Goal: Contribute content: Contribute content

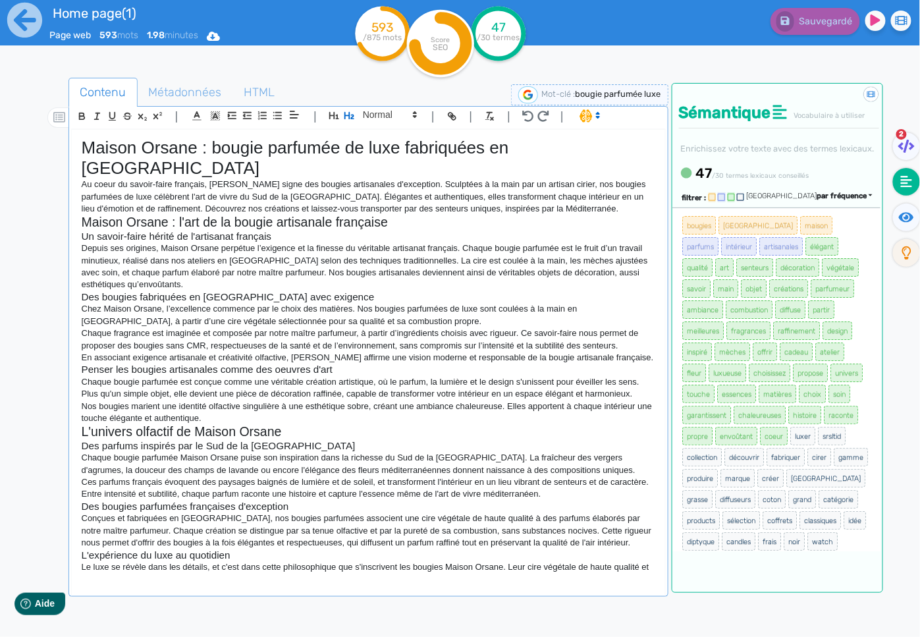
scroll to position [49, 0]
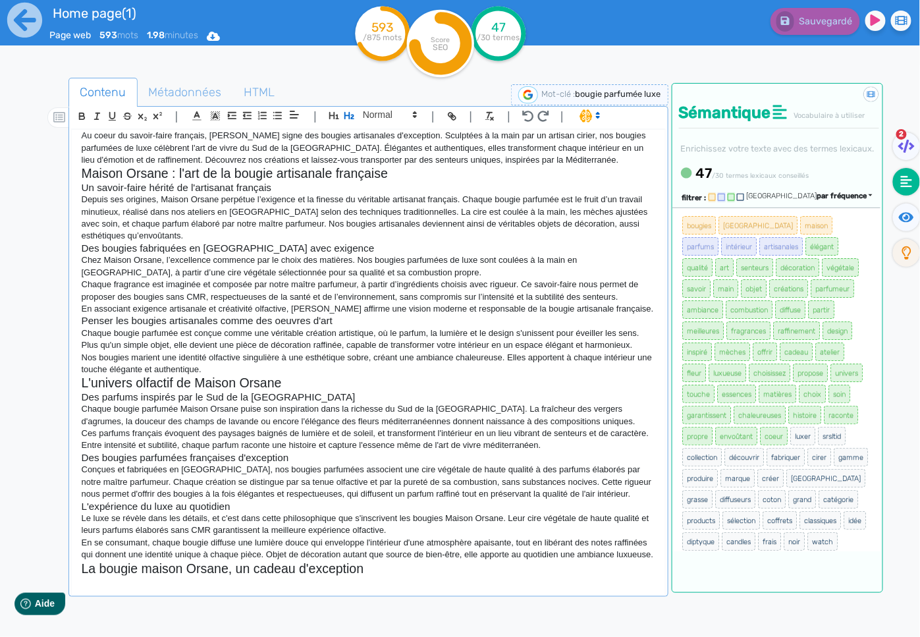
click at [235, 583] on div "Maison Orsane : bougie parfumée de luxe fabriquées en [GEOGRAPHIC_DATA] Au coeu…" at bounding box center [368, 364] width 595 height 470
click at [134, 583] on div "Maison Orsane : bougie parfumée de luxe fabriquées en [GEOGRAPHIC_DATA] Au coeu…" at bounding box center [368, 364] width 595 height 470
click at [303, 570] on div "Maison Orsane : bougie parfumée de luxe fabriquées en [GEOGRAPHIC_DATA] Au coeu…" at bounding box center [368, 353] width 593 height 446
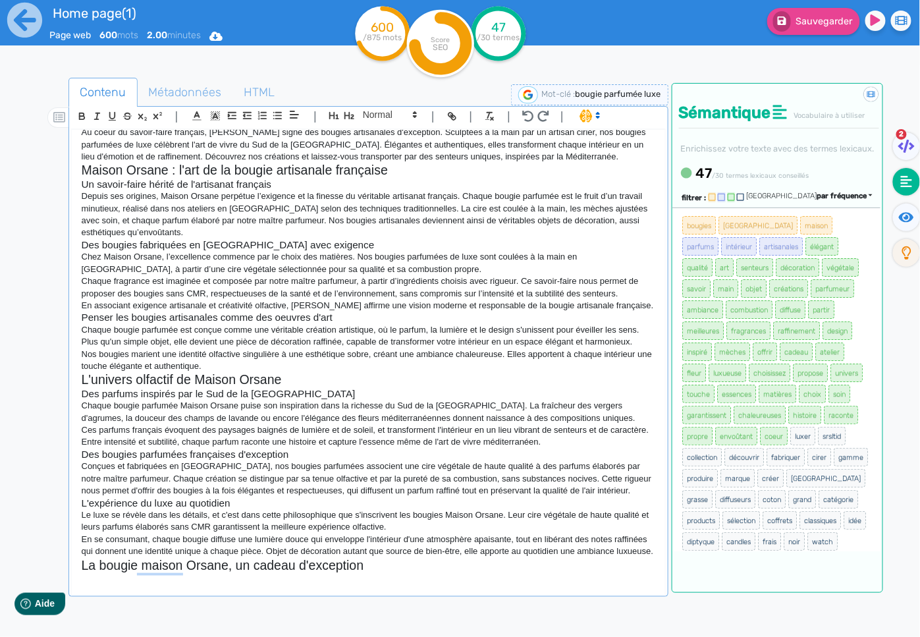
scroll to position [61, 0]
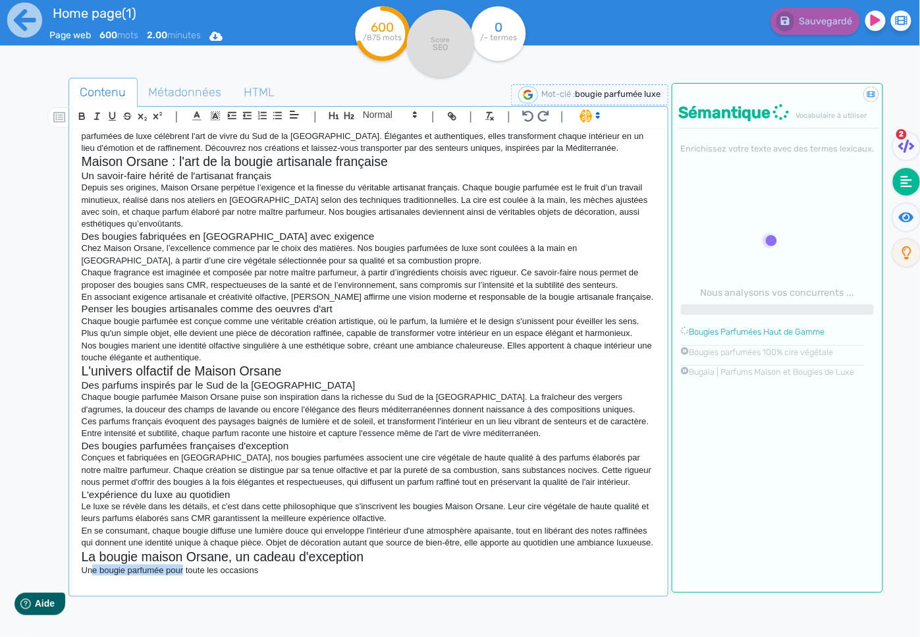
drag, startPoint x: 147, startPoint y: 570, endPoint x: 93, endPoint y: 560, distance: 54.8
click at [93, 564] on p "Une bougie parfumée pour toute les occasions" at bounding box center [369, 570] width 574 height 12
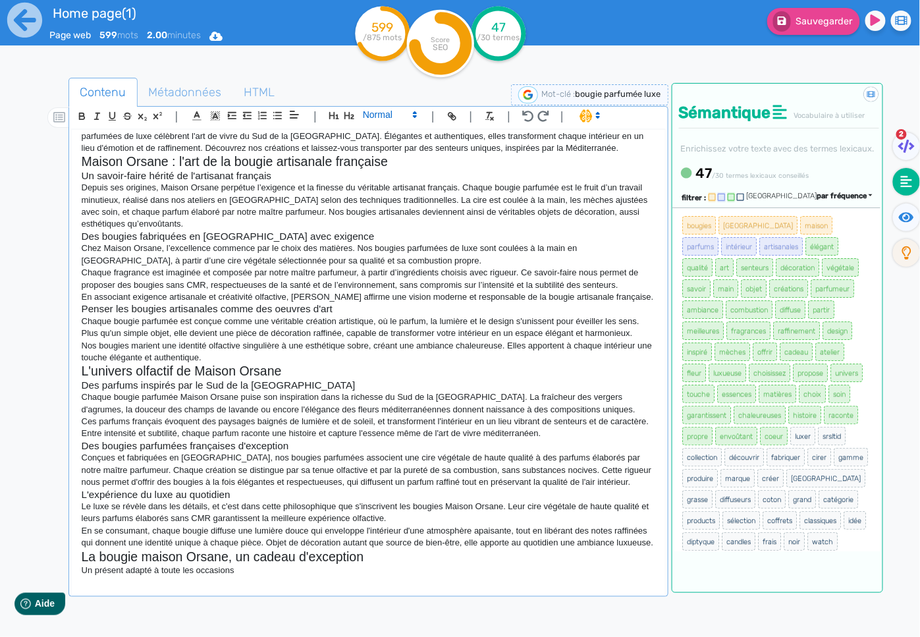
click at [411, 117] on icon at bounding box center [415, 115] width 12 height 12
click at [404, 138] on span at bounding box center [389, 137] width 53 height 23
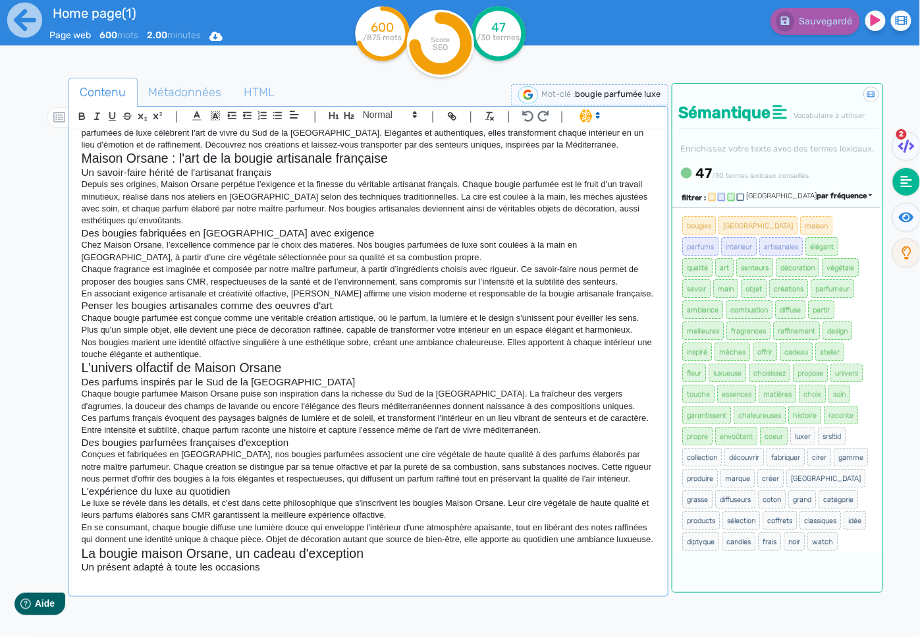
click at [196, 561] on h3 "Un présent adapté à toute les occasions" at bounding box center [369, 567] width 574 height 12
click at [227, 584] on div "Maison Orsane : bougie parfumée de luxe fabriquées en [GEOGRAPHIC_DATA] Au coeu…" at bounding box center [368, 364] width 595 height 470
click at [235, 573] on p at bounding box center [369, 579] width 574 height 12
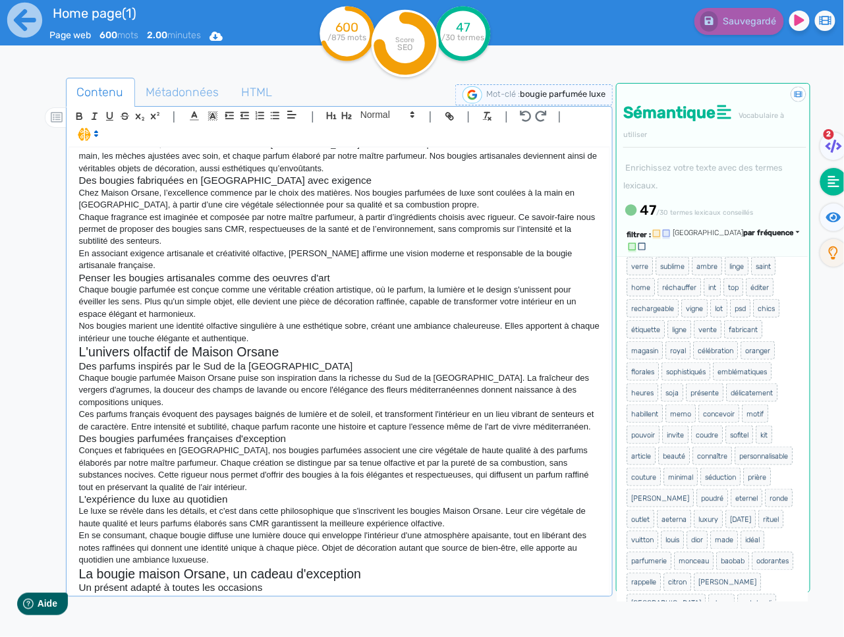
scroll to position [463, 0]
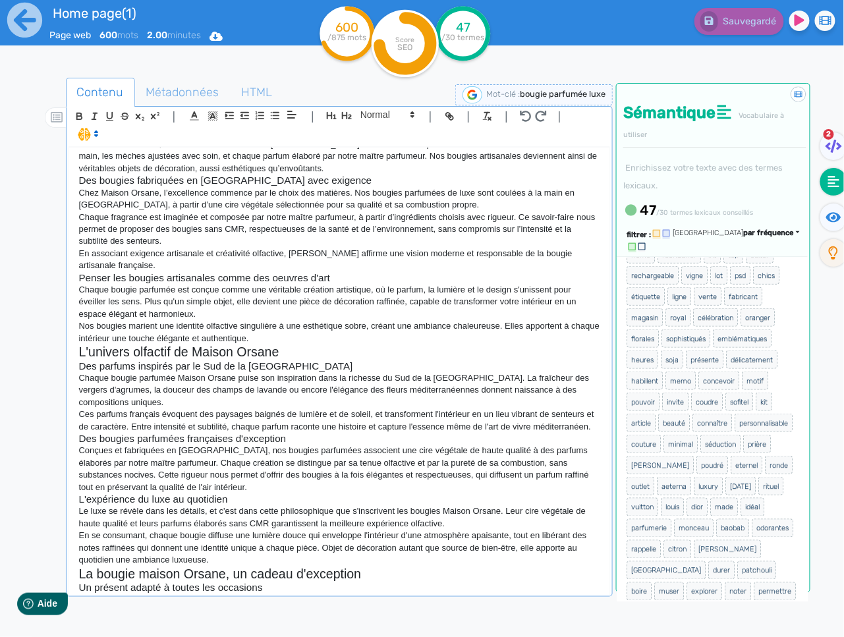
click at [219, 593] on p at bounding box center [339, 599] width 521 height 12
drag, startPoint x: 213, startPoint y: 580, endPoint x: 414, endPoint y: 552, distance: 202.9
click at [213, 593] on p at bounding box center [339, 599] width 521 height 12
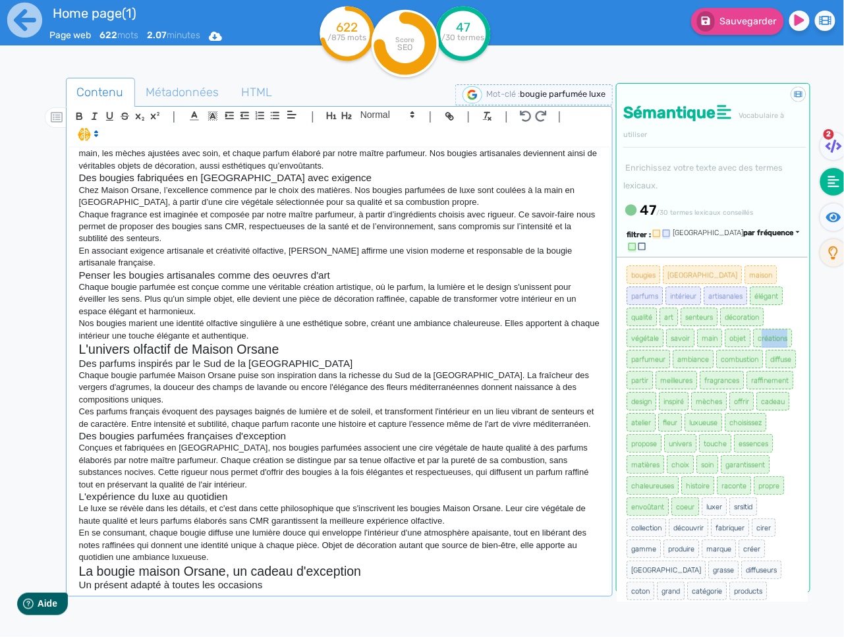
scroll to position [158, 0]
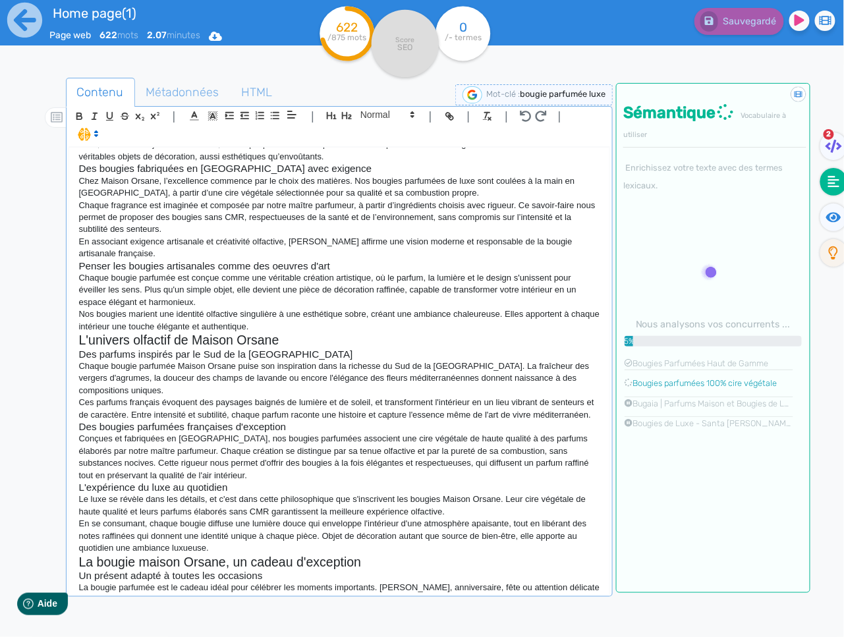
click at [230, 582] on p "La bougie parfumée est le cadeau idéal pour célébrer les moments importants. [P…" at bounding box center [339, 594] width 521 height 24
click at [567, 582] on p "La bougie parfumée est le cadeau idéal pour célébrer les moments importants. [P…" at bounding box center [339, 594] width 521 height 24
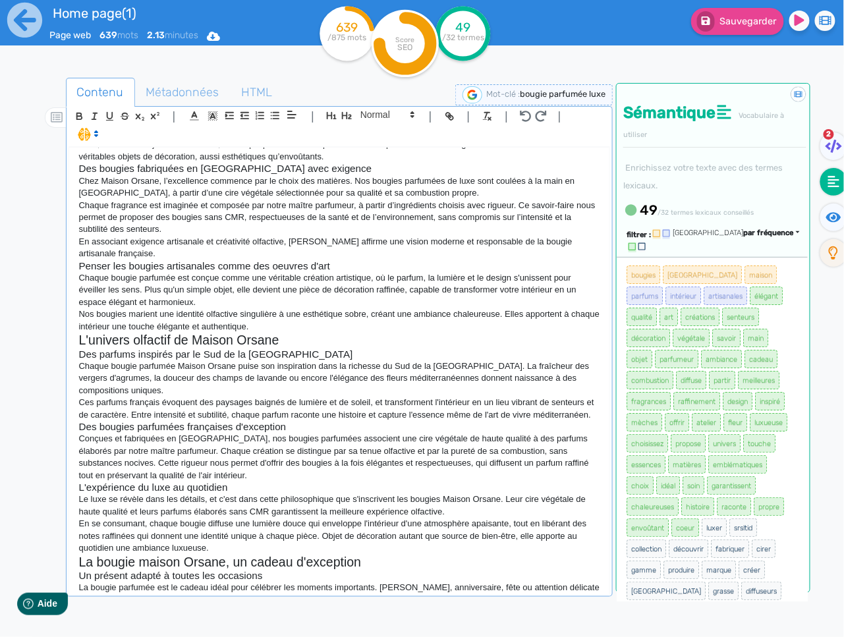
scroll to position [161, 0]
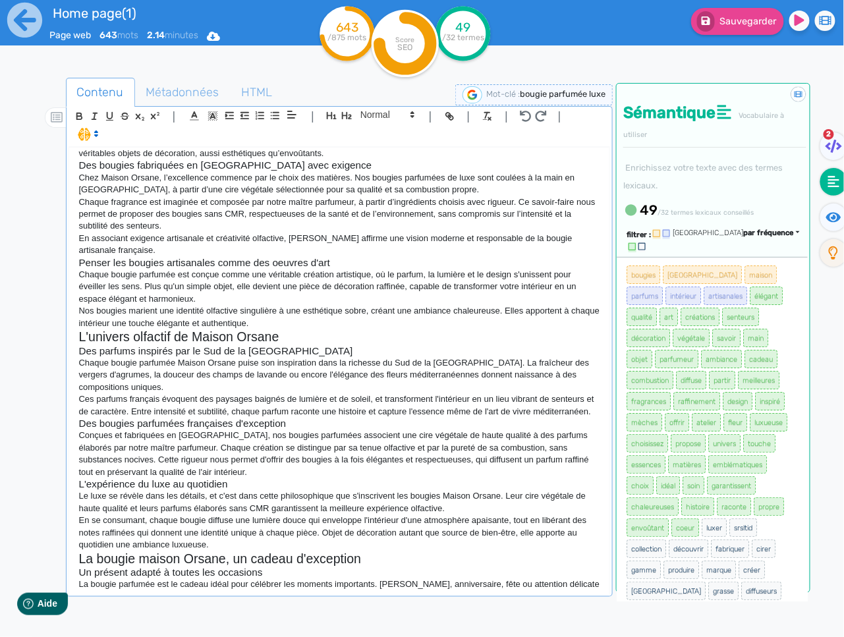
click at [372, 578] on p "La bougie parfumée est le cadeau idéal pour célébrer les moments importants. [P…" at bounding box center [339, 596] width 521 height 36
click at [371, 578] on p "La bougie parfumée est le cadeau idéal pour célébrer les moments importants. [P…" at bounding box center [339, 596] width 521 height 36
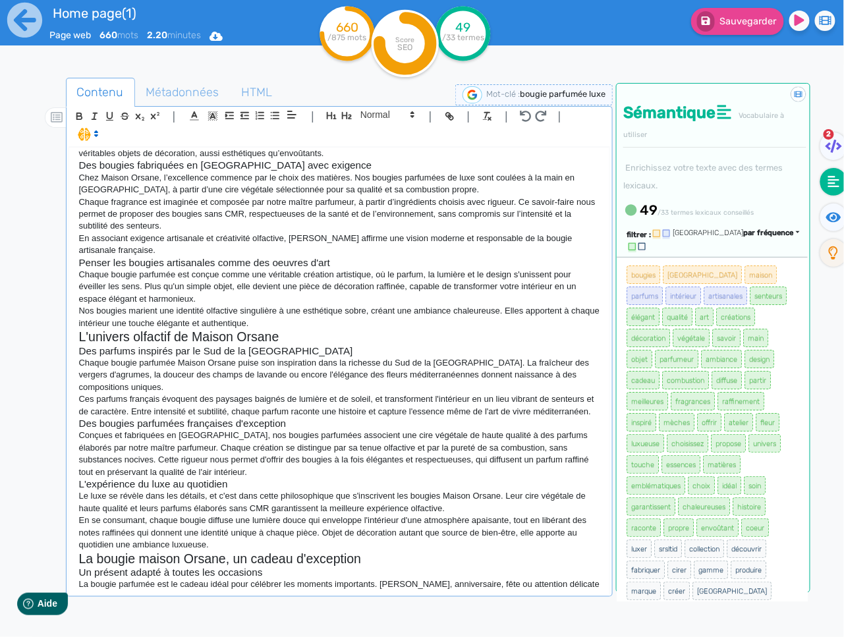
click at [420, 580] on p "La bougie parfumée est le cadeau idéal pour célébrer les moments importants. [P…" at bounding box center [339, 596] width 521 height 36
click at [420, 585] on p "La bougie parfumée est le cadeau idéal pour célébrer les moments importants. [P…" at bounding box center [339, 596] width 521 height 36
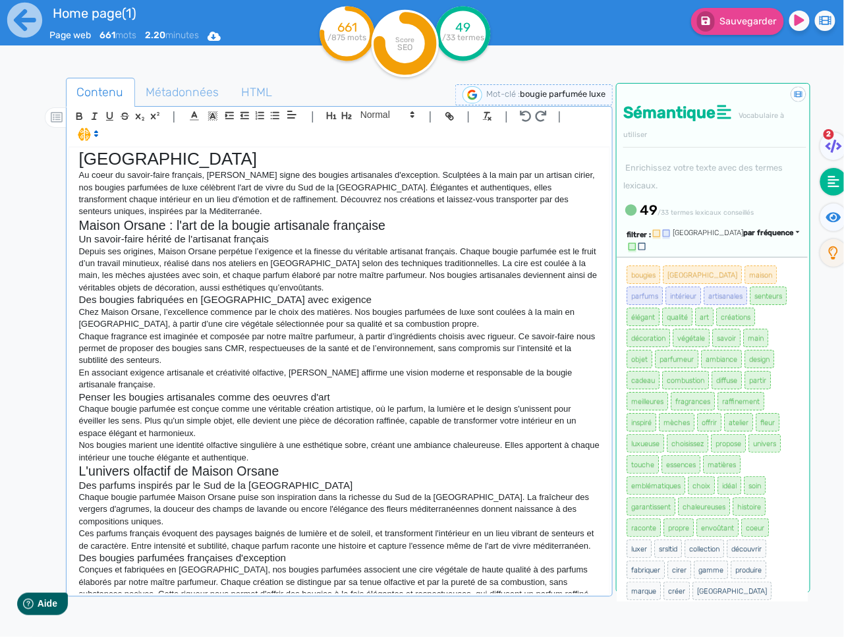
scroll to position [0, 0]
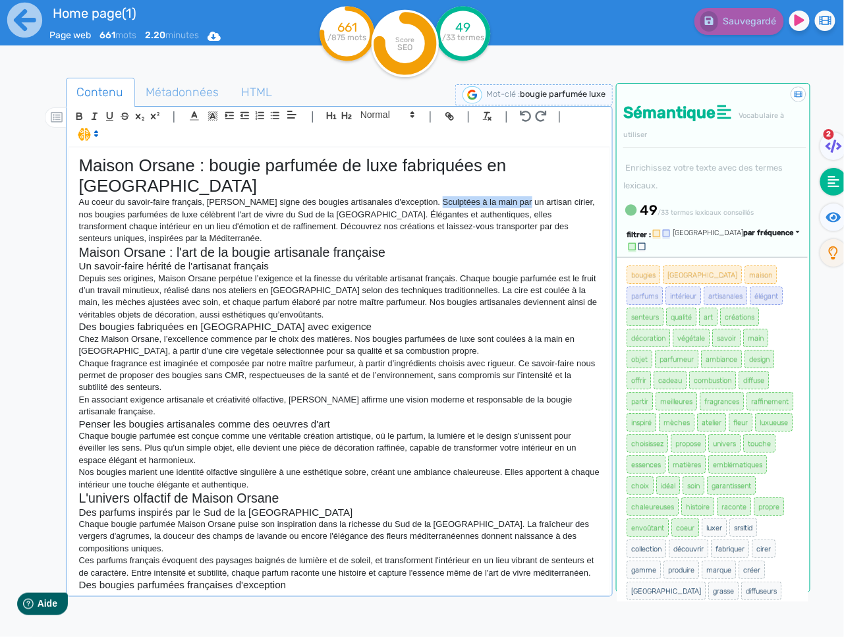
drag, startPoint x: 507, startPoint y: 178, endPoint x: 435, endPoint y: 180, distance: 72.5
click at [435, 196] on p "Au coeur du savoir-faire français, [PERSON_NAME] signe des bougies artisanales …" at bounding box center [339, 220] width 521 height 49
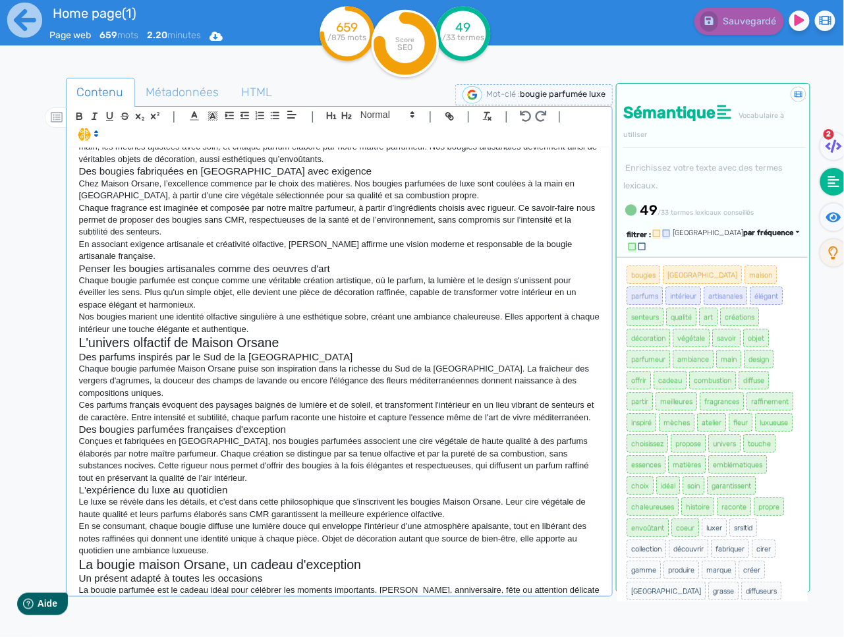
scroll to position [182, 0]
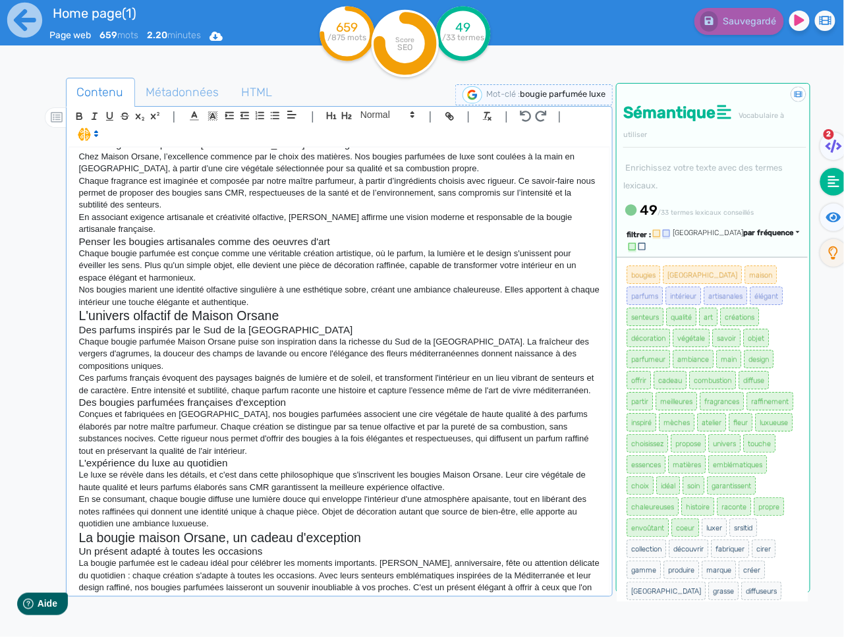
click at [185, 595] on div "Maison Orsane : bougie parfumée de luxe fabriquées en [GEOGRAPHIC_DATA] Au coeu…" at bounding box center [339, 390] width 542 height 487
click at [186, 587] on div "Maison Orsane : bougie parfumée de luxe fabriquées en [GEOGRAPHIC_DATA] Au coeu…" at bounding box center [339, 371] width 541 height 446
drag, startPoint x: 280, startPoint y: 533, endPoint x: 398, endPoint y: 513, distance: 120.2
click at [398, 513] on div "Maison Orsane : bougie parfumée de luxe fabriquées en [GEOGRAPHIC_DATA] Au coeu…" at bounding box center [339, 371] width 541 height 446
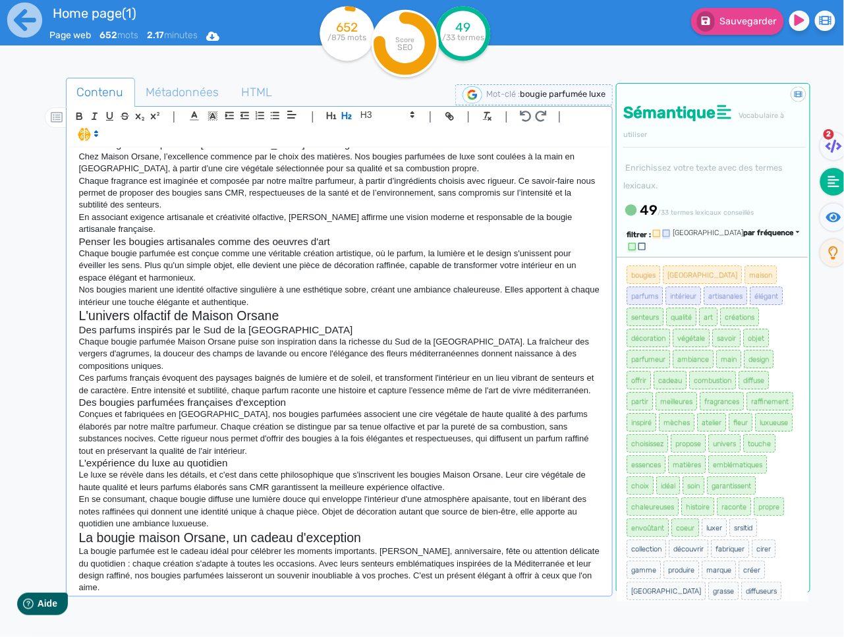
scroll to position [171, 0]
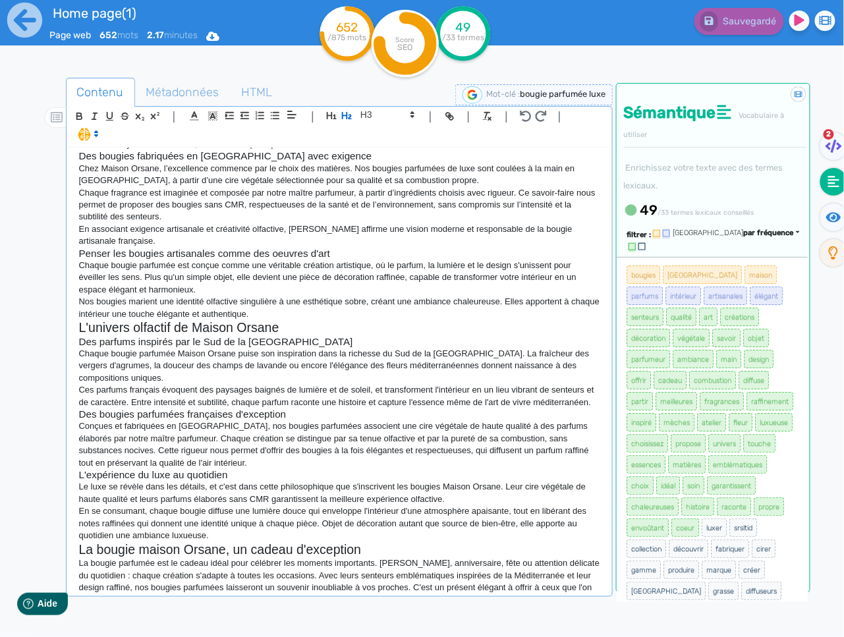
click at [292, 580] on p "La bougie parfumée est le cadeau idéal pour célébrer les moments importants. [P…" at bounding box center [339, 581] width 521 height 49
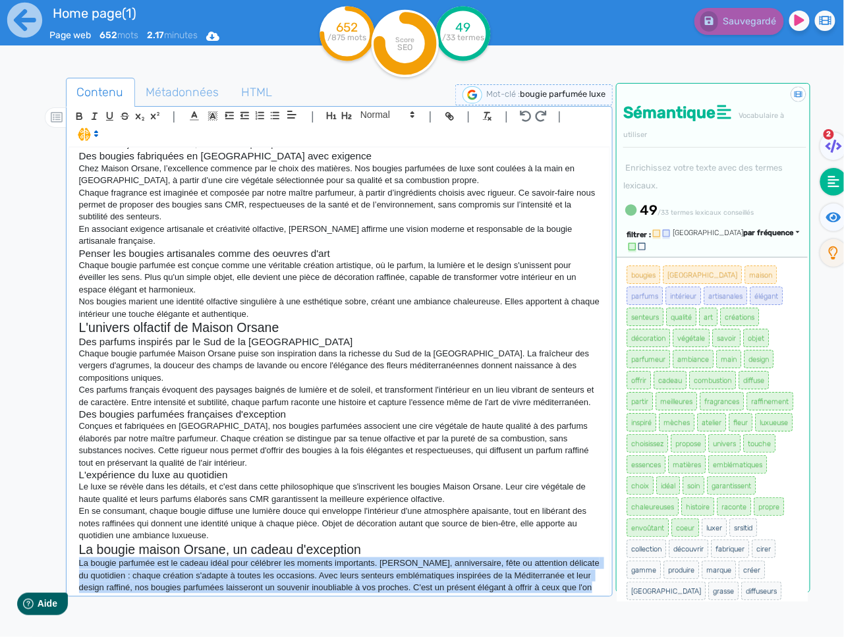
drag, startPoint x: 169, startPoint y: 584, endPoint x: 57, endPoint y: 548, distance: 117.7
click at [57, 548] on div "Contenu Métadonnées HTML | | H3 H4 H5 H6 Normal | | | | Maison Orsane : bougie …" at bounding box center [440, 396] width 805 height 645
drag, startPoint x: 70, startPoint y: 565, endPoint x: 64, endPoint y: 547, distance: 19.4
click at [64, 547] on div "Contenu Métadonnées HTML | | H3 H4 H5 H6 Normal | | | | Maison Orsane : bougie …" at bounding box center [440, 396] width 805 height 645
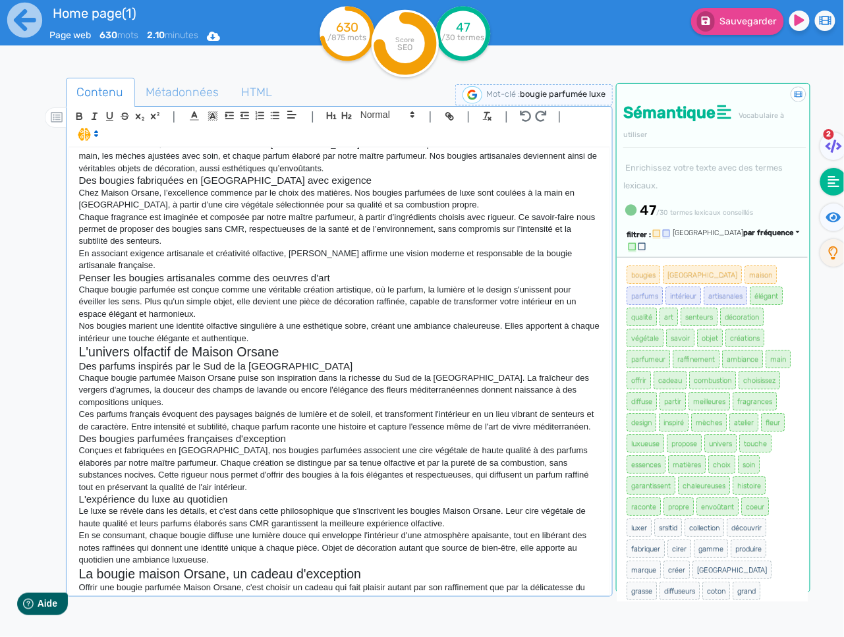
scroll to position [158, 0]
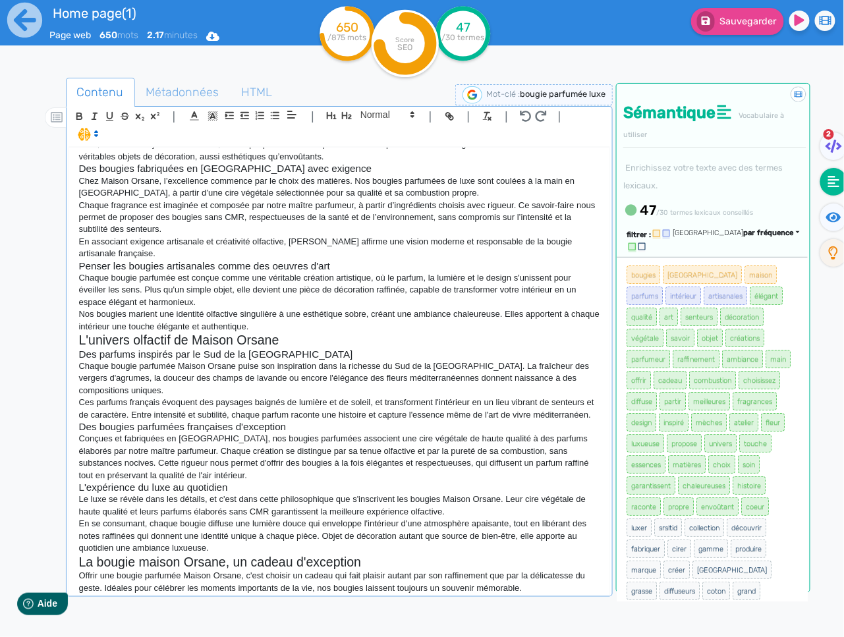
copy div "Loremi Dolors : ametco adipisci el sedd eiusmodtem in Utlabo Et dolor ma aliqua…"
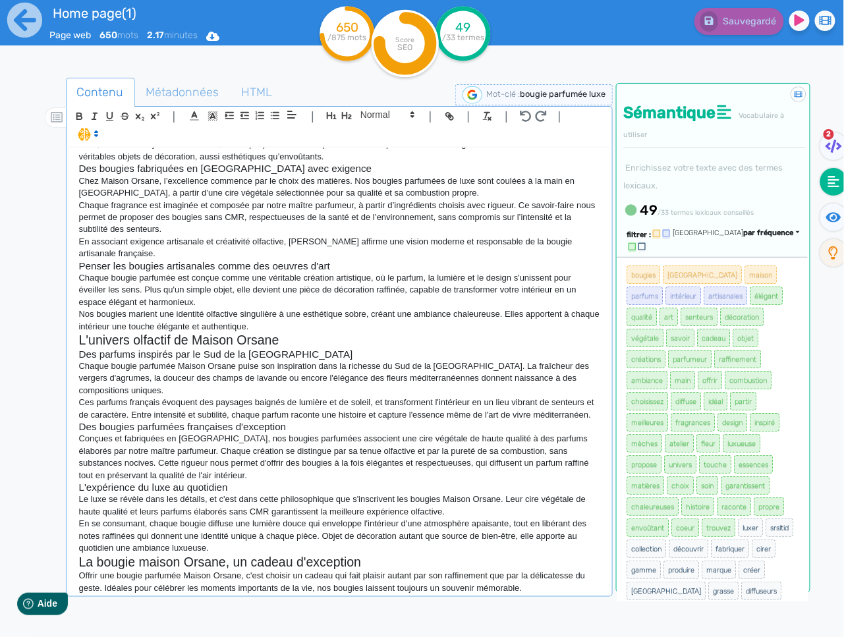
click at [443, 493] on p "Le luxe se révèle dans les détails, et c'est dans cette philosophique que s'ins…" at bounding box center [339, 505] width 521 height 24
click at [574, 587] on div "Maison Orsane : bougie parfumée de luxe fabriquées en [GEOGRAPHIC_DATA] Au coeu…" at bounding box center [339, 371] width 541 height 446
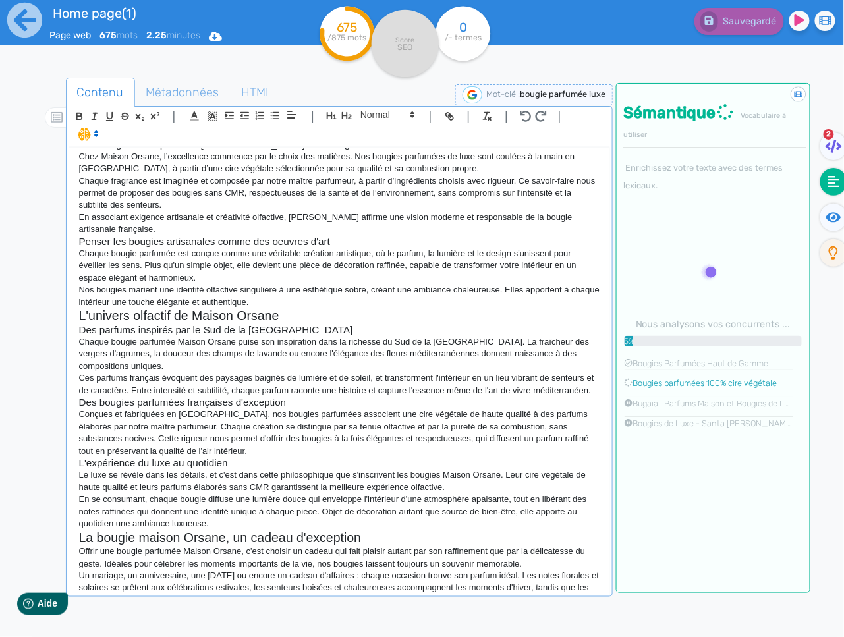
scroll to position [182, 0]
drag, startPoint x: 317, startPoint y: 590, endPoint x: 333, endPoint y: 586, distance: 16.3
click at [333, 586] on div "Maison Orsane : bougie parfumée de luxe fabriquées en [GEOGRAPHIC_DATA] Au coeu…" at bounding box center [339, 371] width 541 height 446
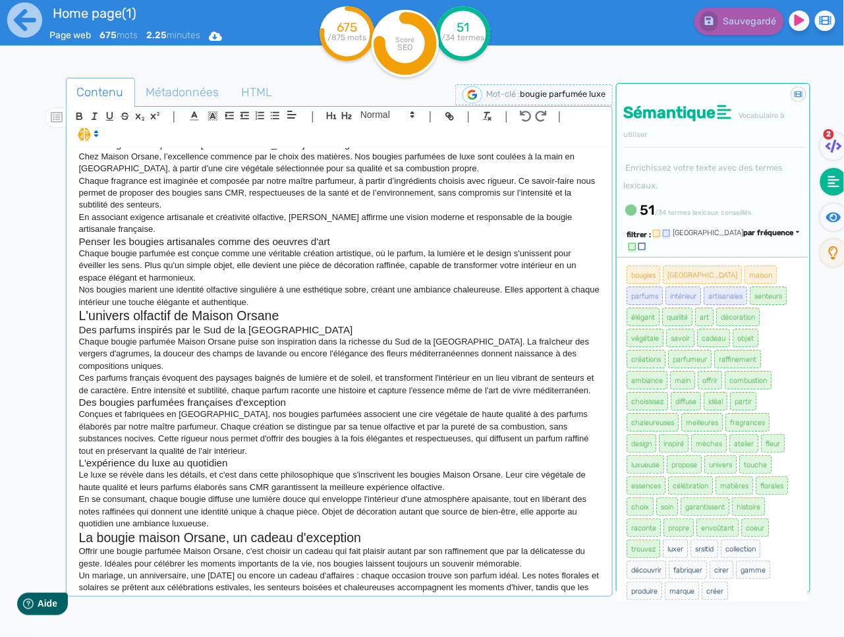
drag, startPoint x: 260, startPoint y: 580, endPoint x: 583, endPoint y: 564, distance: 323.1
click at [573, 570] on p "Un mariage, un anniversaire, une [DATE] ou encore un cadeau d'affaires : chaque…" at bounding box center [339, 588] width 521 height 36
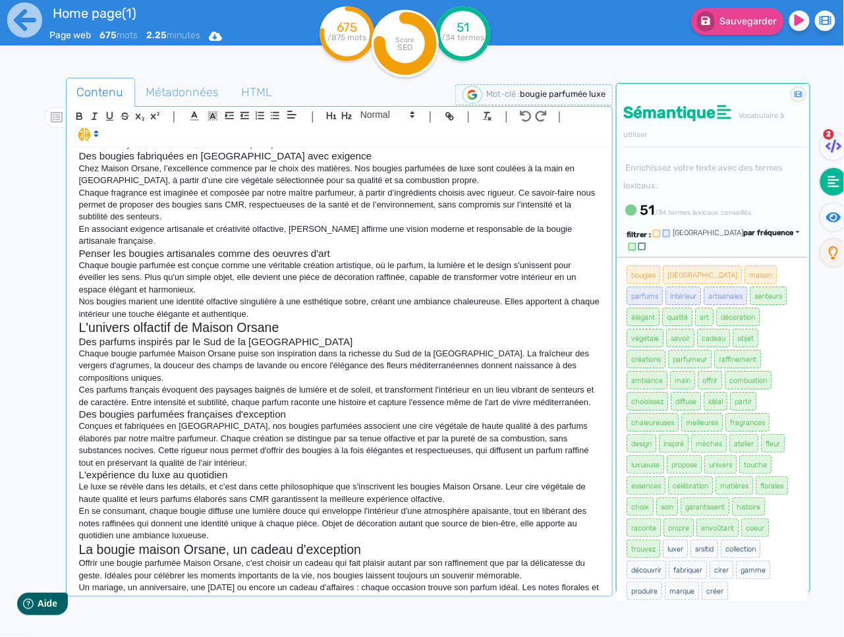
click at [290, 582] on p "Un mariage, un anniversaire, une [DATE] ou encore un cadeau d'affaires : chaque…" at bounding box center [339, 594] width 521 height 24
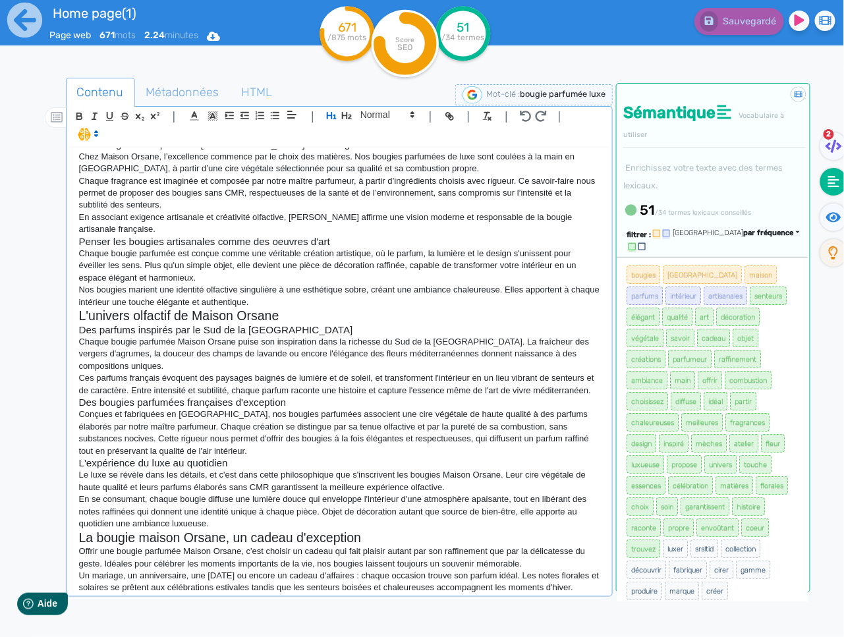
click at [73, 592] on div "Maison Orsane : bougie parfumée de luxe fabriquées en [GEOGRAPHIC_DATA] Au coeu…" at bounding box center [339, 371] width 541 height 446
click at [80, 591] on div "Maison Orsane : bougie parfumée de luxe fabriquées en [GEOGRAPHIC_DATA] Au coeu…" at bounding box center [339, 371] width 541 height 446
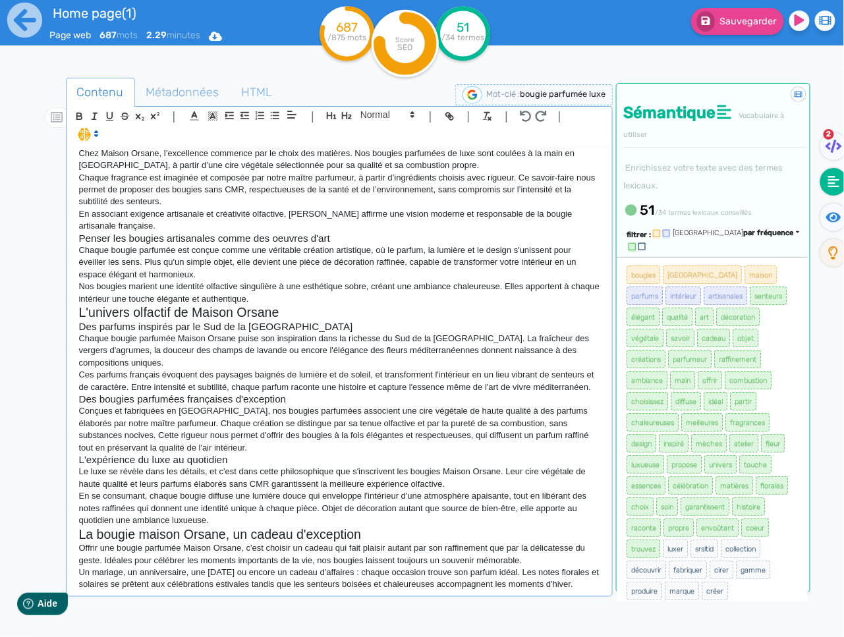
click at [381, 591] on p "Grâce à leurs parfums emblématiques et à leur design élégant, nos bougies devie…" at bounding box center [339, 597] width 521 height 12
click at [516, 591] on p "Grâce à leurs parfums emblématiques et à leur design élégant, nos bougies devie…" at bounding box center [339, 597] width 521 height 12
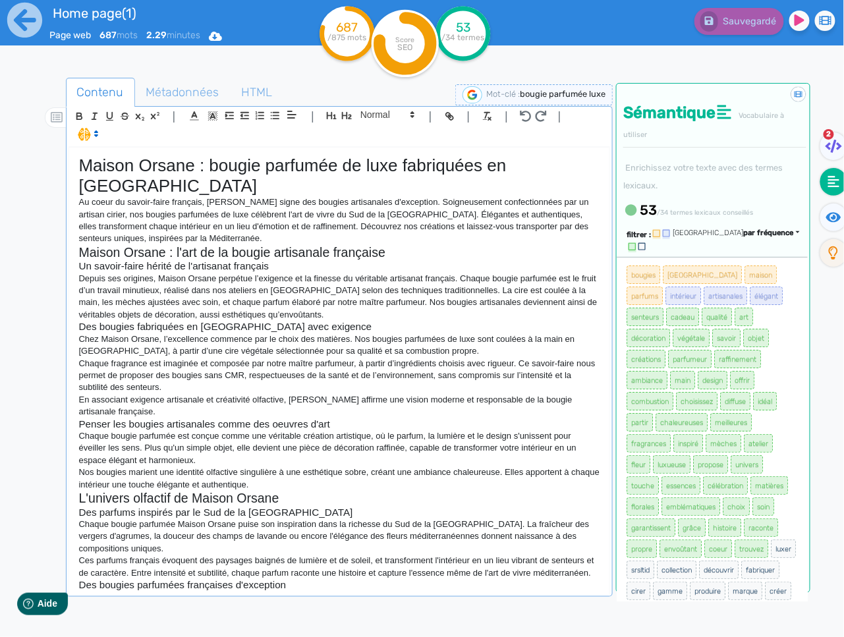
scroll to position [195, 0]
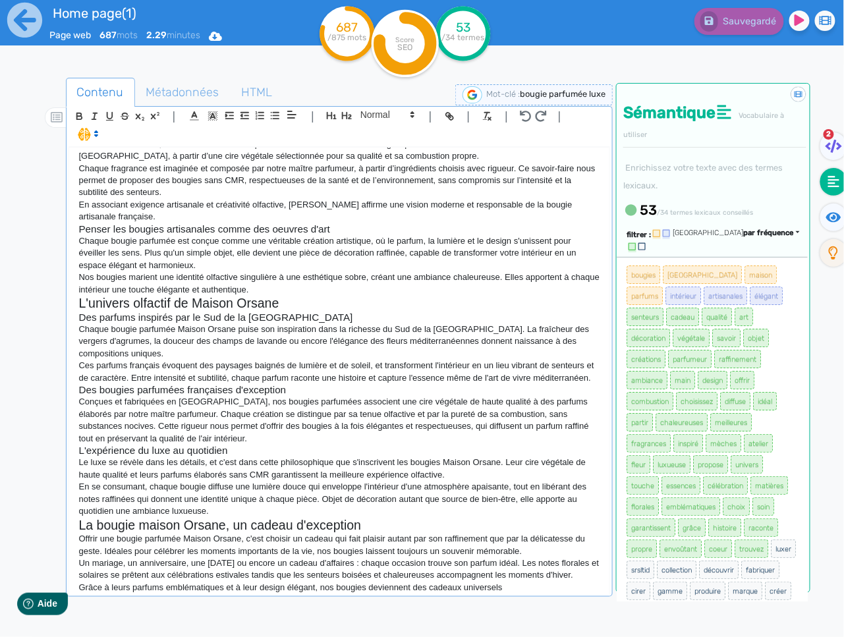
click at [537, 584] on p "Grâce à leurs parfums emblématiques et à leur design élégant, nos bougies devie…" at bounding box center [339, 588] width 521 height 12
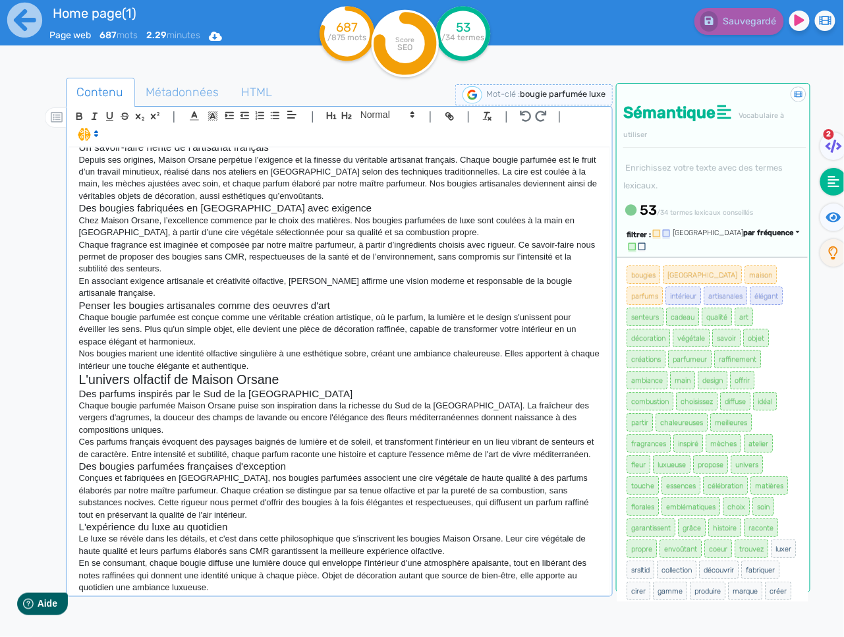
scroll to position [0, 0]
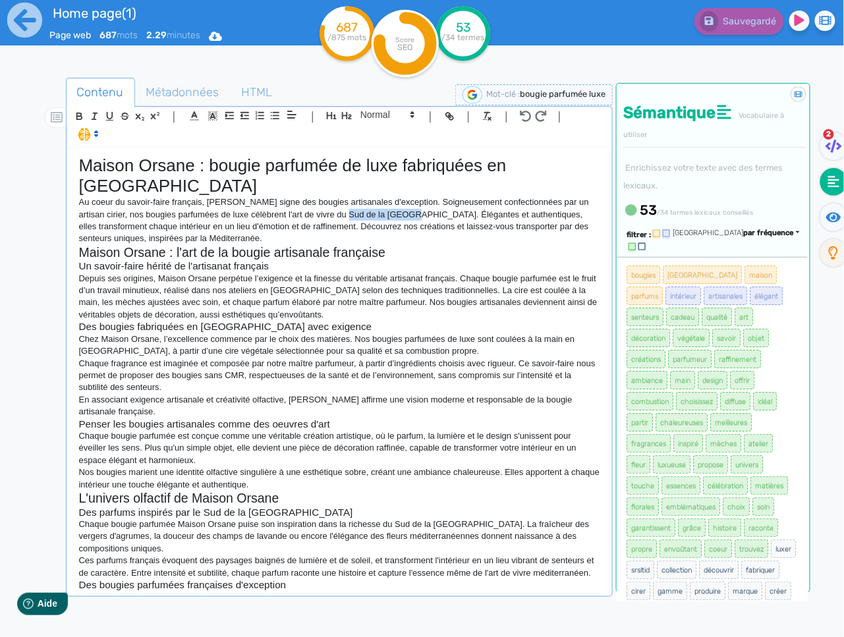
drag, startPoint x: 417, startPoint y: 194, endPoint x: 352, endPoint y: 194, distance: 65.2
click at [352, 196] on p "Au coeur du savoir-faire français, [PERSON_NAME] signe des bougies artisanales …" at bounding box center [339, 220] width 521 height 49
click at [364, 287] on p "Depuis ses origines, Maison Orsane perpétue l’exigence et la finesse du véritab…" at bounding box center [339, 297] width 521 height 49
drag, startPoint x: 457, startPoint y: 259, endPoint x: 361, endPoint y: 236, distance: 98.9
click at [393, 273] on p "Depuis ses origines, Maison Orsane perpétue l’exigence et la finesse du véritab…" at bounding box center [339, 297] width 521 height 49
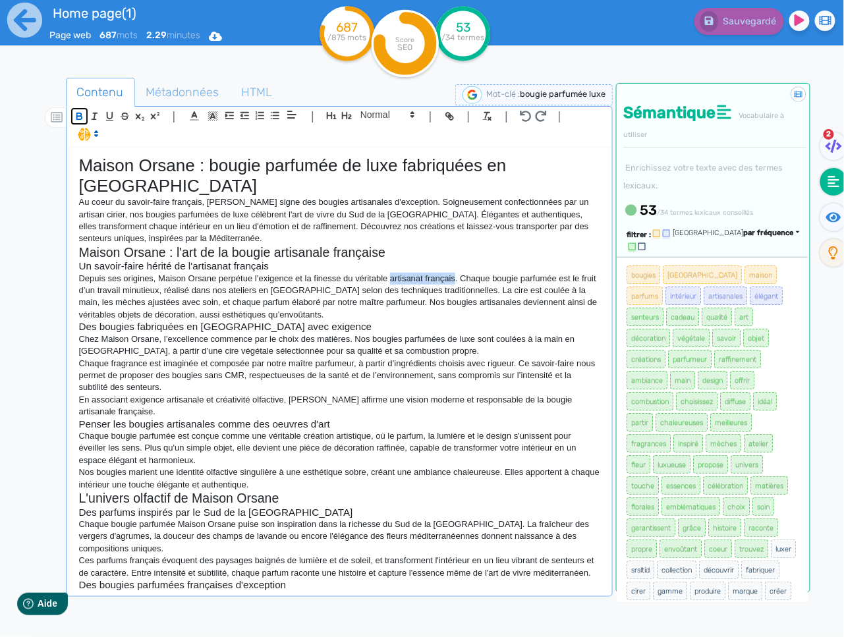
click at [75, 115] on icon "button" at bounding box center [79, 116] width 11 height 11
click at [306, 273] on p "Depuis ses origines, Maison Orsane perpétue l’exigence et la finesse du véritab…" at bounding box center [339, 297] width 521 height 49
click at [76, 116] on icon "button" at bounding box center [78, 117] width 5 height 3
click at [386, 394] on p "En associant exigence artisanale et créativité olfactive, [PERSON_NAME] affirme…" at bounding box center [339, 406] width 521 height 24
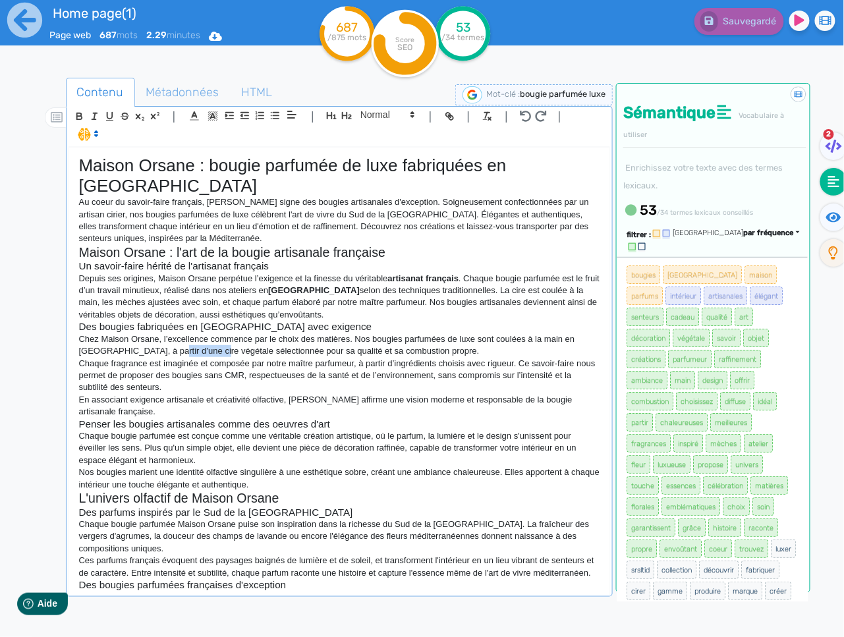
drag, startPoint x: 211, startPoint y: 331, endPoint x: 165, endPoint y: 329, distance: 46.1
click at [164, 333] on p "Chez Maison Orsane, l’excellence commence par le choix des matières. Nos bougie…" at bounding box center [339, 345] width 521 height 24
click at [79, 112] on icon "button" at bounding box center [79, 116] width 11 height 11
drag, startPoint x: 215, startPoint y: 353, endPoint x: 228, endPoint y: 353, distance: 12.5
click at [215, 358] on p "Chaque fragrance est imaginée et composée par notre maître parfumeur, à partir …" at bounding box center [339, 376] width 521 height 36
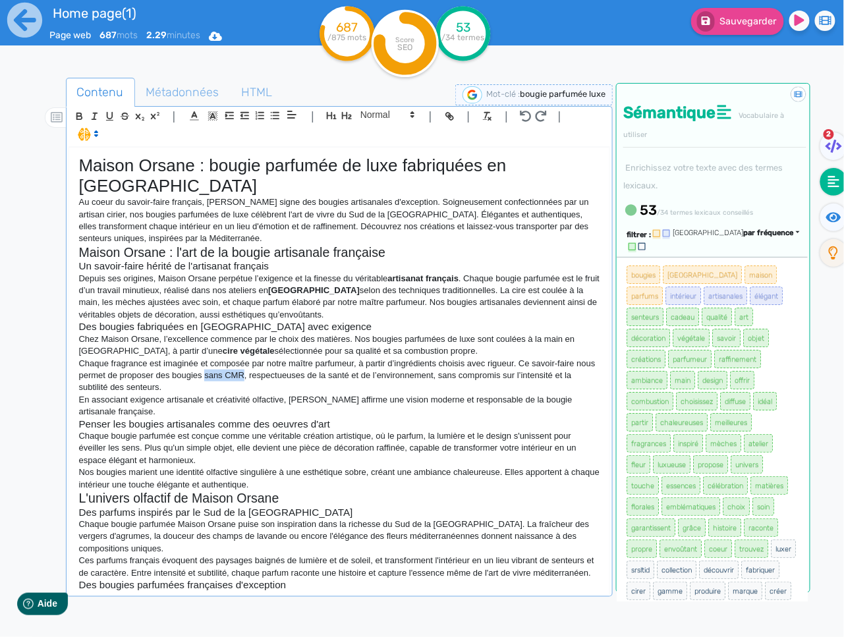
drag, startPoint x: 246, startPoint y: 354, endPoint x: 207, endPoint y: 356, distance: 38.2
click at [207, 358] on p "Chaque fragrance est imaginée et composée par notre maître parfumeur, à partir …" at bounding box center [339, 376] width 521 height 36
click at [80, 119] on icon "button" at bounding box center [78, 117] width 5 height 3
click at [323, 443] on p "Chaque bougie parfumée est conçue comme une véritable création artistique, où l…" at bounding box center [339, 448] width 521 height 36
click at [130, 439] on p "Chaque bougie parfumée est conçue comme une véritable création artistique, où l…" at bounding box center [339, 448] width 521 height 36
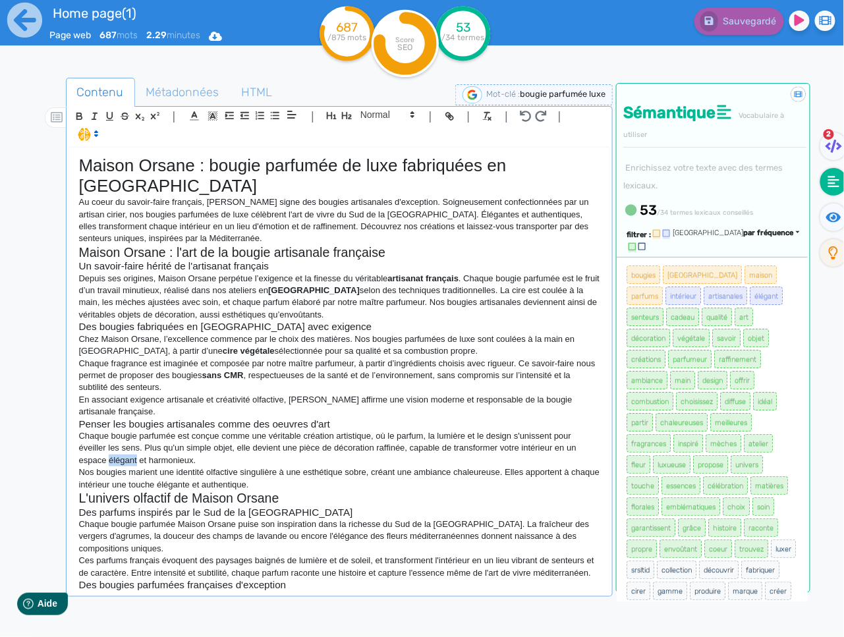
click at [130, 439] on p "Chaque bougie parfumée est conçue comme une véritable création artistique, où l…" at bounding box center [339, 448] width 521 height 36
click at [168, 441] on p "Chaque bougie parfumée est conçue comme une véritable création artistique, où l…" at bounding box center [339, 448] width 521 height 36
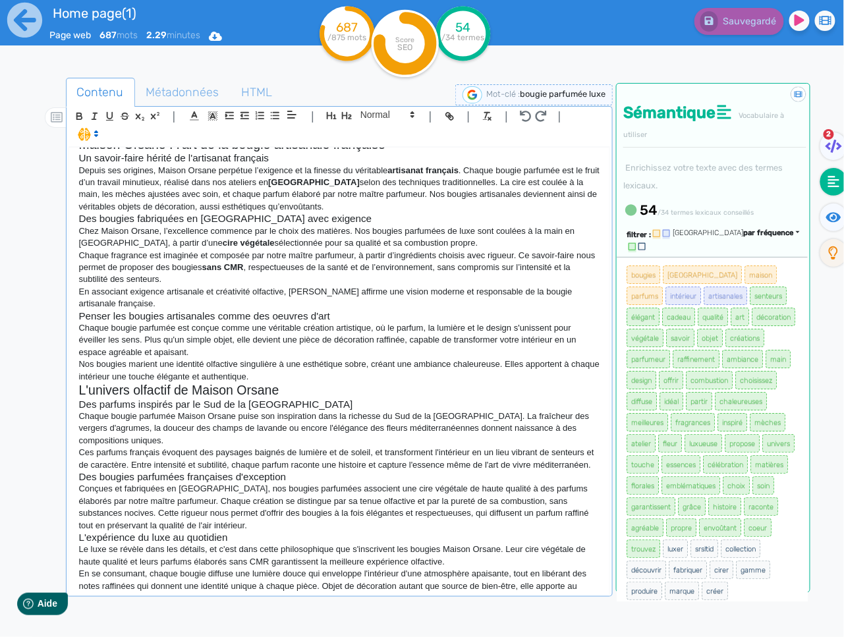
scroll to position [117, 0]
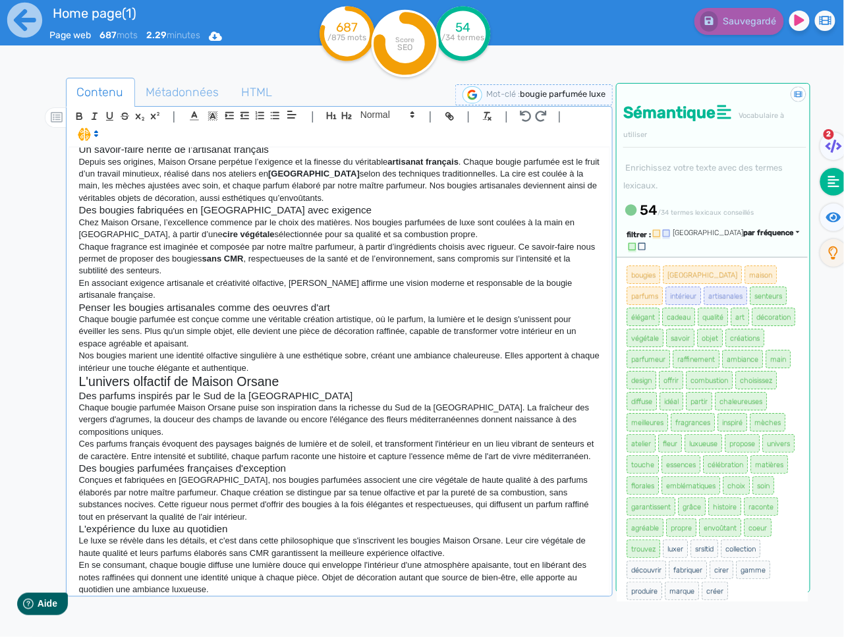
click at [95, 402] on p "Chaque bougie parfumée Maison Orsane puise son inspiration dans la richesse du …" at bounding box center [339, 420] width 521 height 36
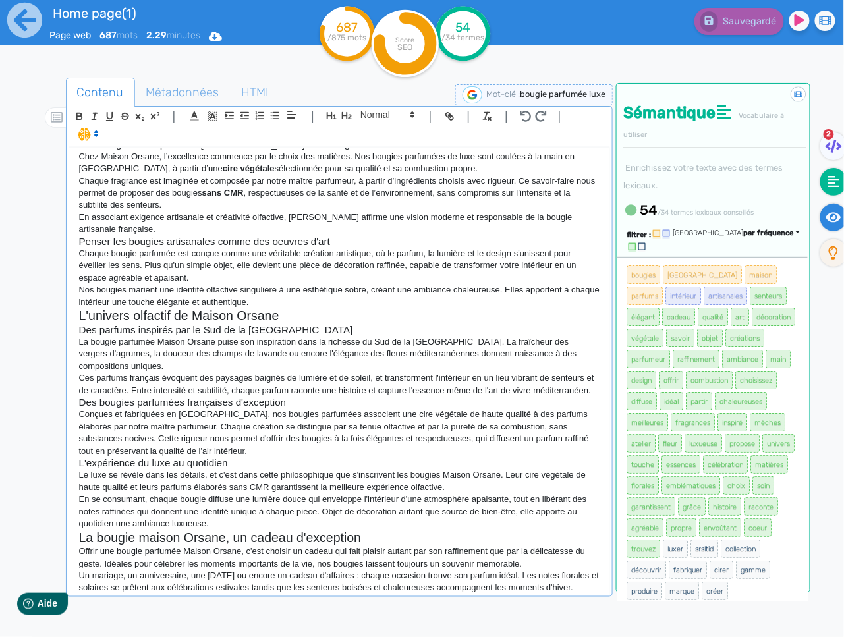
click at [826, 214] on icon at bounding box center [833, 217] width 15 height 13
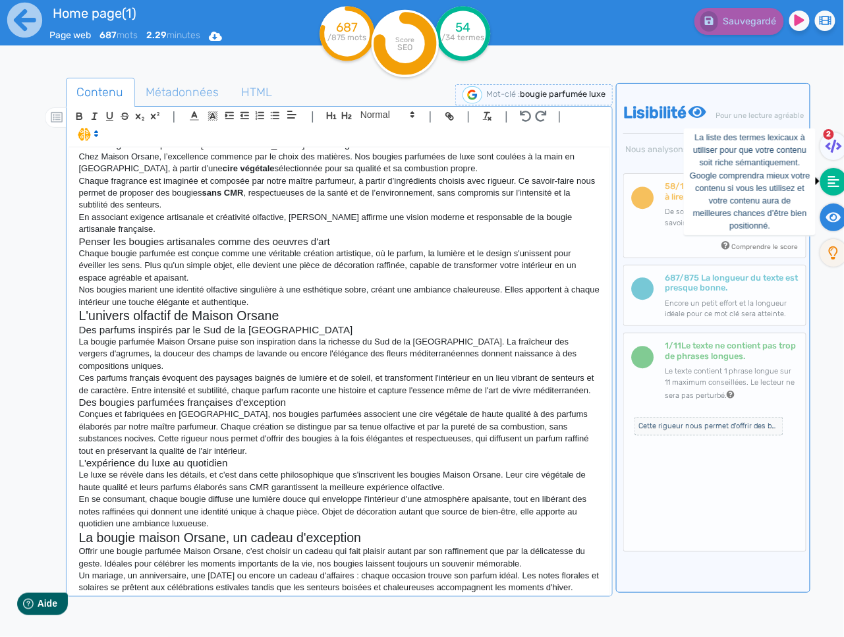
click at [827, 192] on fa-icon at bounding box center [833, 182] width 27 height 28
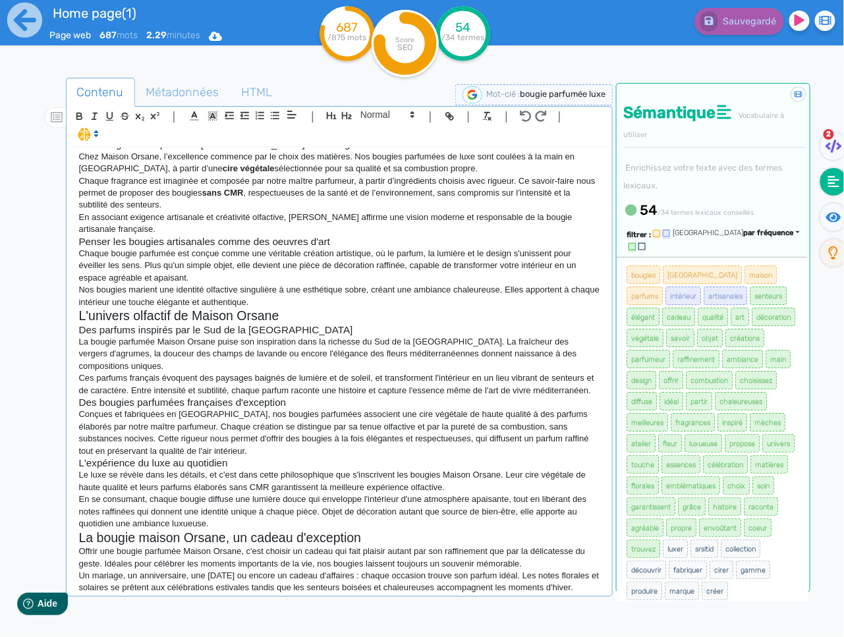
click at [530, 594] on p "Grâce à leurs parfums emblématiques et à leur design élégant, nos bougies devie…" at bounding box center [339, 600] width 521 height 12
click at [522, 588] on div "Maison Orsane : bougie parfumée de luxe fabriquées en [GEOGRAPHIC_DATA] Au coeu…" at bounding box center [339, 371] width 541 height 446
drag, startPoint x: 522, startPoint y: 586, endPoint x: 372, endPoint y: 576, distance: 149.8
click at [372, 576] on div "Maison Orsane : bougie parfumée de luxe fabriquées en [GEOGRAPHIC_DATA] Au coeu…" at bounding box center [339, 371] width 541 height 446
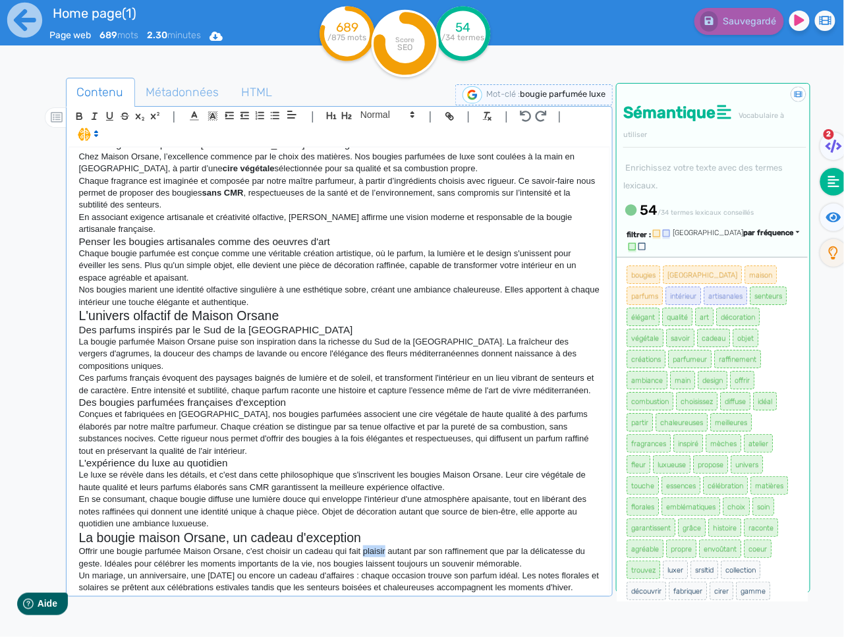
click at [557, 587] on div "Maison Orsane : bougie parfumée de luxe fabriquées en [GEOGRAPHIC_DATA] Au coeu…" at bounding box center [339, 371] width 541 height 446
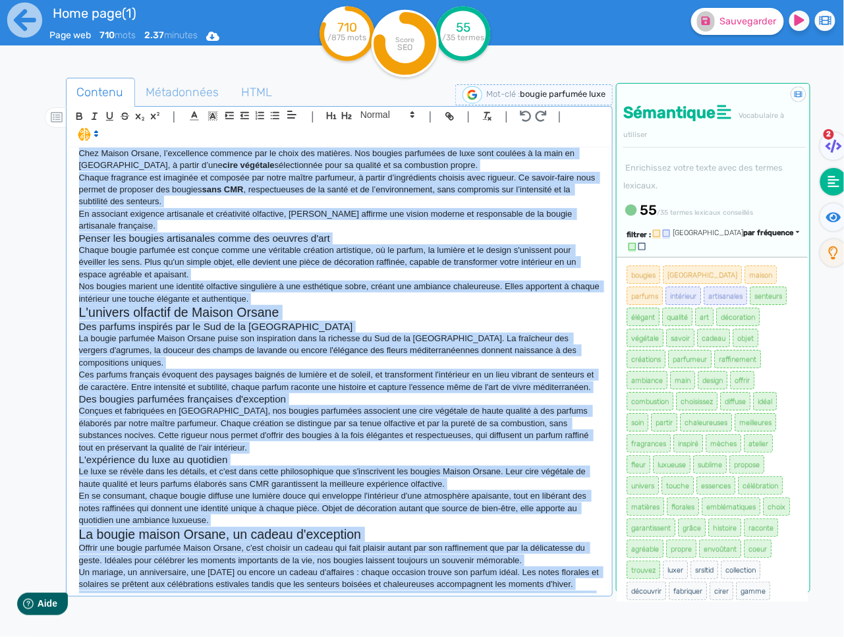
copy div "Loremi Dolors : ametco adipisci el sedd eiusmodtem in Utlabo Et dolor ma aliqua…"
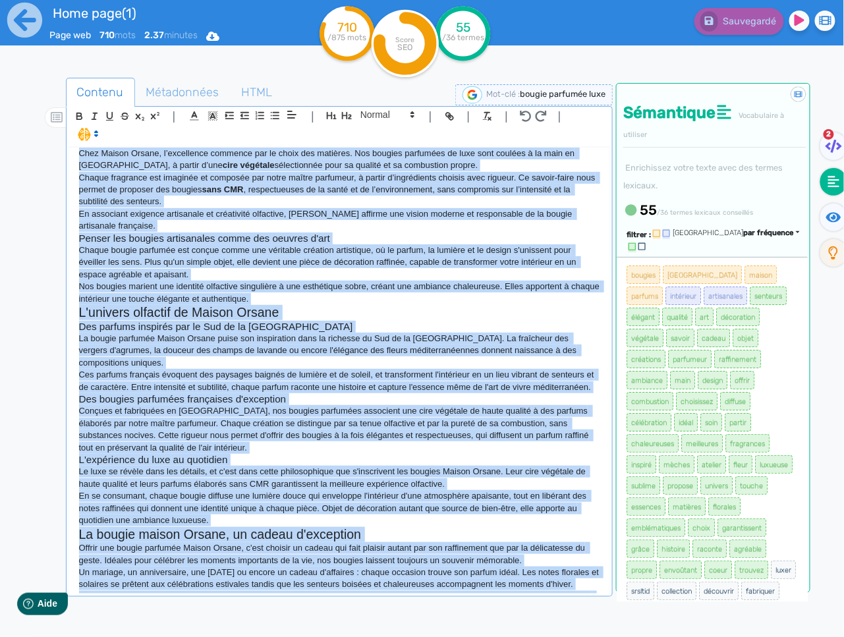
scroll to position [195, 0]
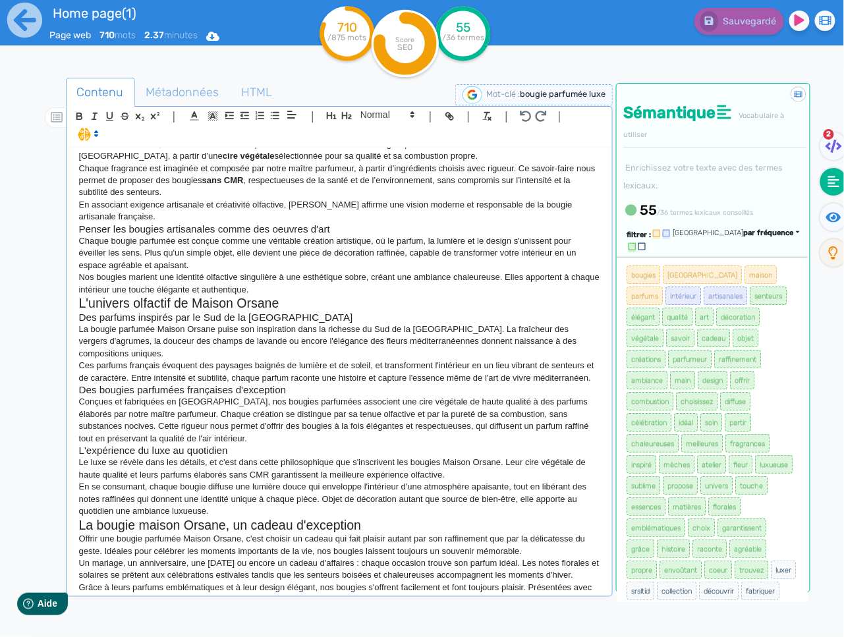
click at [335, 557] on p "Un mariage, un anniversaire, une [DATE] ou encore un cadeau d'affaires : chaque…" at bounding box center [339, 569] width 521 height 24
click at [565, 585] on p "Grâce à leurs parfums emblématiques et à leur design élégant, nos bougies s'off…" at bounding box center [339, 594] width 521 height 24
click at [592, 586] on div "Maison Orsane : bougie parfumée de luxe fabriquées en [GEOGRAPHIC_DATA] Au coeu…" at bounding box center [339, 371] width 541 height 446
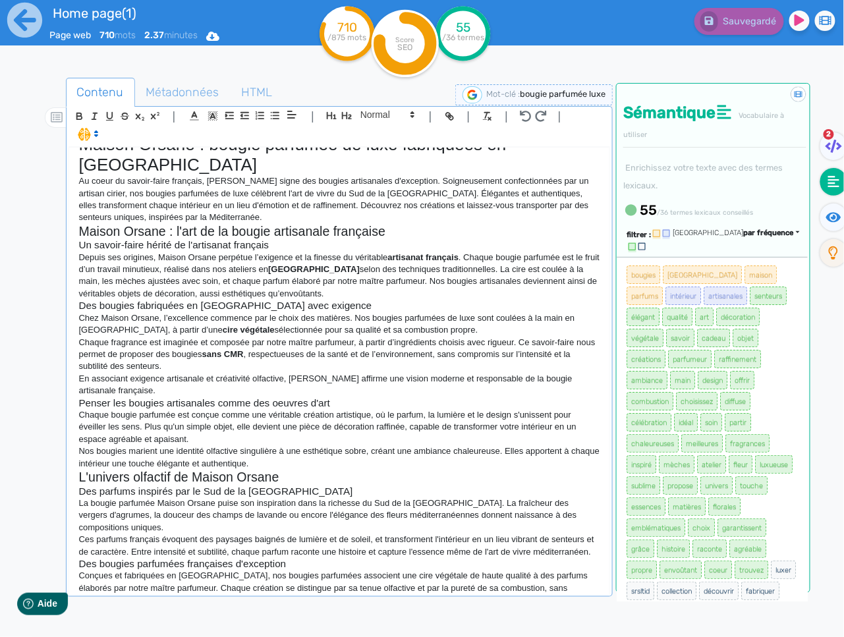
scroll to position [26, 0]
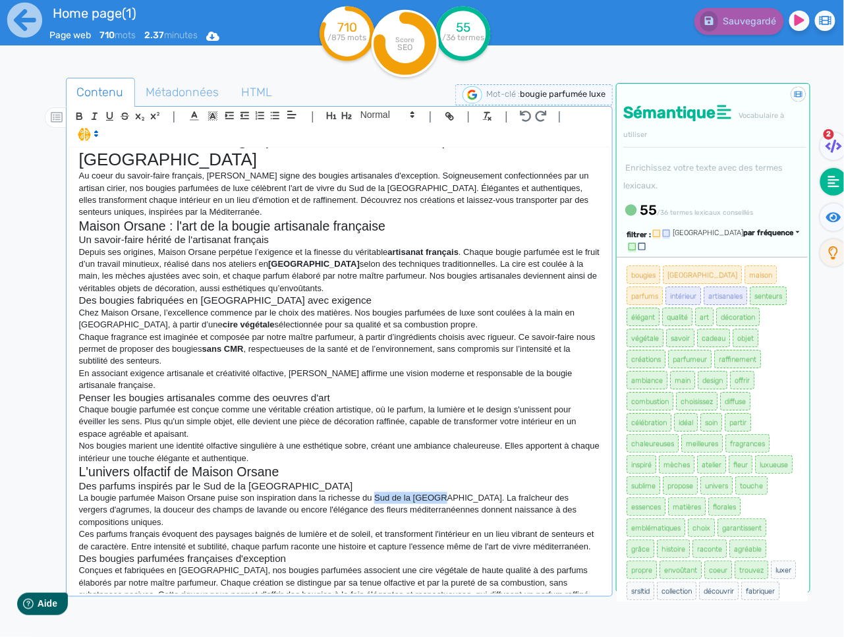
drag, startPoint x: 436, startPoint y: 477, endPoint x: 379, endPoint y: 479, distance: 57.3
click at [379, 492] on p "La bougie parfumée Maison Orsane puise son inspiration dans la richesse du Sud …" at bounding box center [339, 510] width 521 height 36
click at [80, 119] on icon "button" at bounding box center [78, 117] width 5 height 3
click at [332, 553] on h3 "Des bougies parfumées françaises d'exception" at bounding box center [339, 559] width 521 height 12
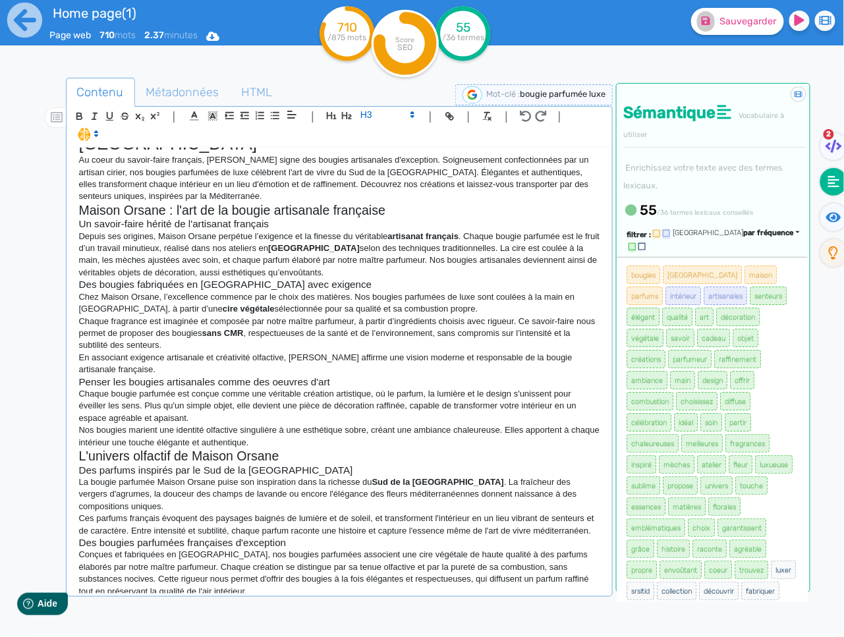
scroll to position [45, 0]
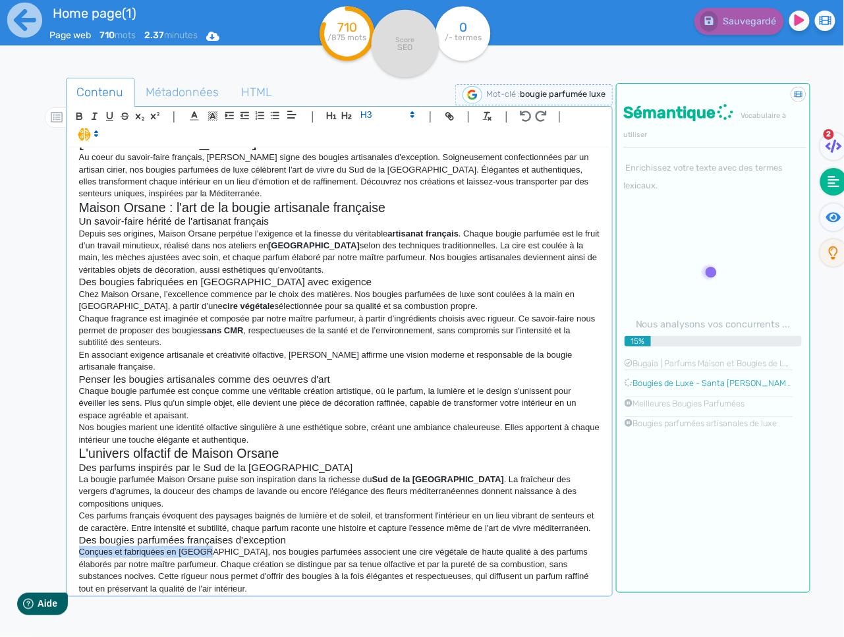
drag, startPoint x: 206, startPoint y: 520, endPoint x: 95, endPoint y: 504, distance: 112.5
click at [70, 520] on div "Maison Orsane : bougie parfumée de luxe fabriquées en [GEOGRAPHIC_DATA] Au coeu…" at bounding box center [339, 371] width 541 height 446
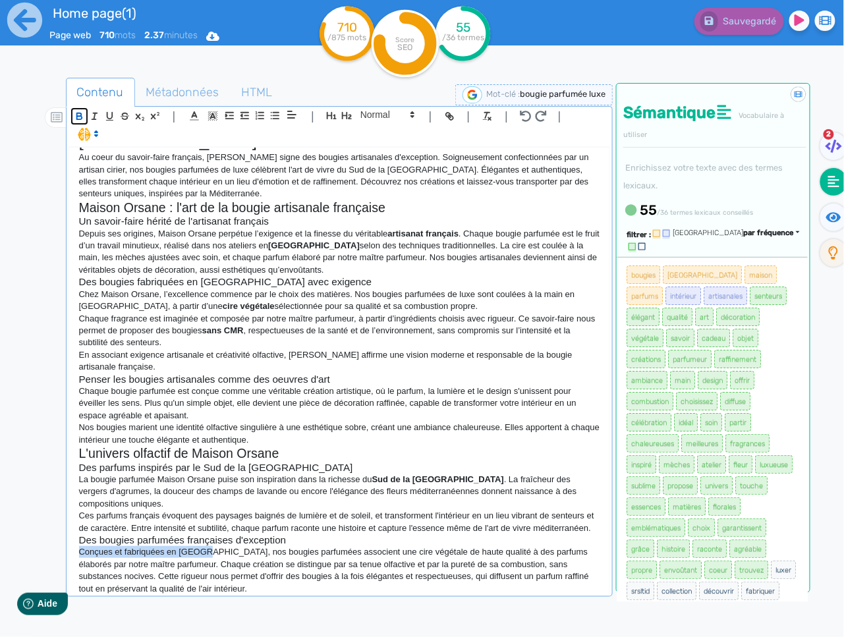
drag, startPoint x: 78, startPoint y: 117, endPoint x: 87, endPoint y: 128, distance: 14.1
click at [78, 117] on icon "button" at bounding box center [79, 116] width 11 height 11
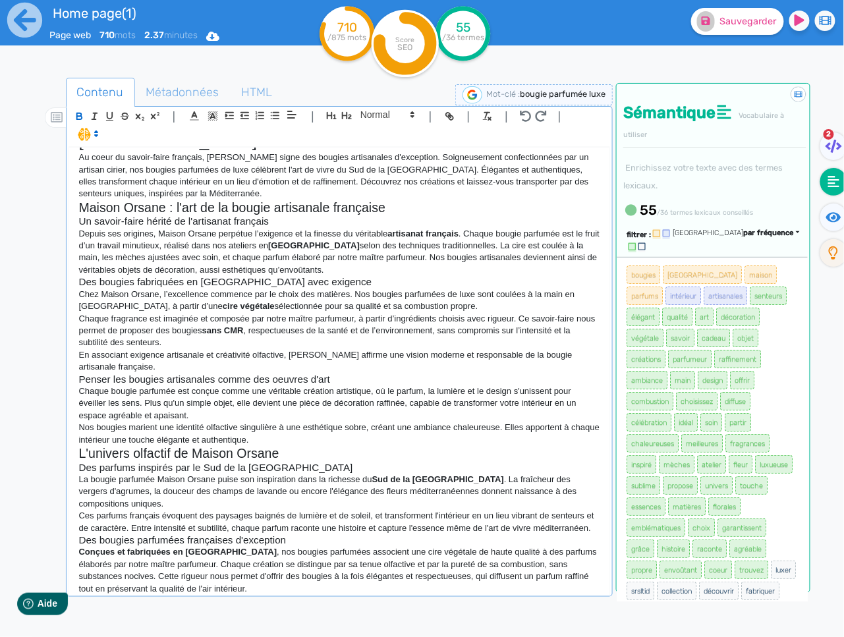
click at [402, 546] on p "Conçues et fabriquées en [GEOGRAPHIC_DATA] , nos bougies parfumées associent un…" at bounding box center [339, 570] width 521 height 49
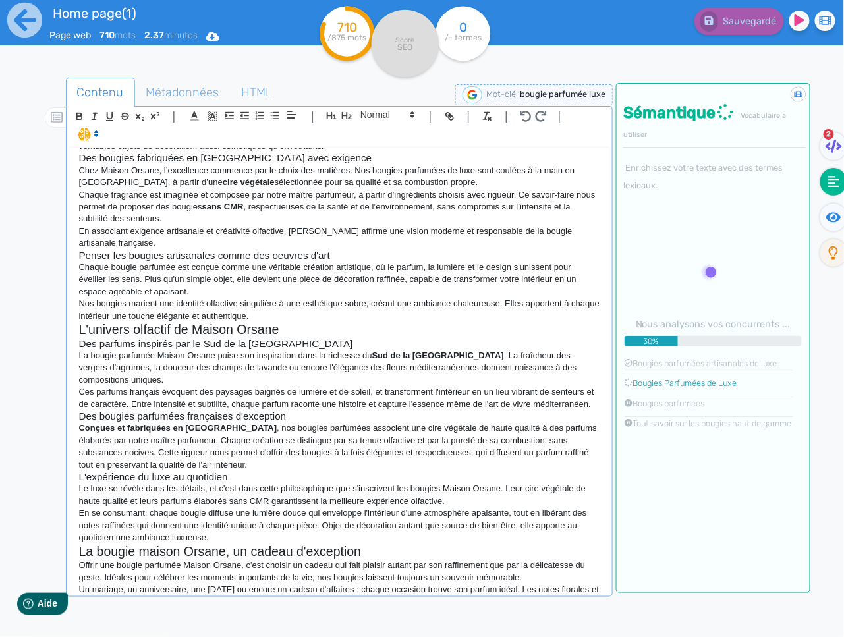
scroll to position [195, 0]
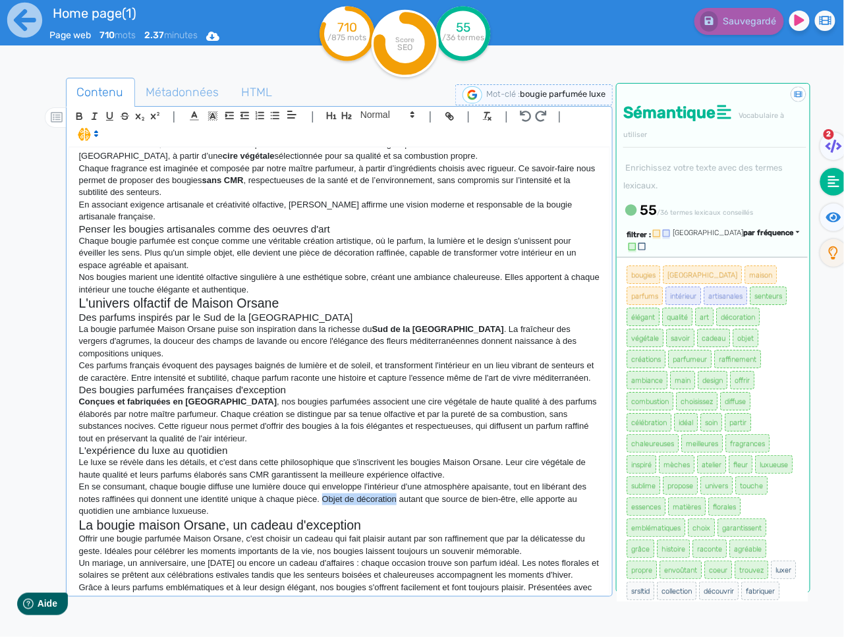
drag, startPoint x: 399, startPoint y: 467, endPoint x: 327, endPoint y: 466, distance: 72.4
click at [327, 481] on p "En se consumant, chaque bougie diffuse une lumière douce qui enveloppe l'intéri…" at bounding box center [339, 499] width 521 height 36
click at [337, 533] on p "Offrir une bougie parfumée Maison Orsane, c'est choisir un cadeau qui fait plai…" at bounding box center [339, 545] width 521 height 24
drag, startPoint x: 522, startPoint y: 518, endPoint x: 446, endPoint y: 518, distance: 76.4
click at [446, 533] on p "Offrir une bougie parfumée Maison Orsane, c'est choisir un cadeau qui fait plai…" at bounding box center [339, 545] width 521 height 24
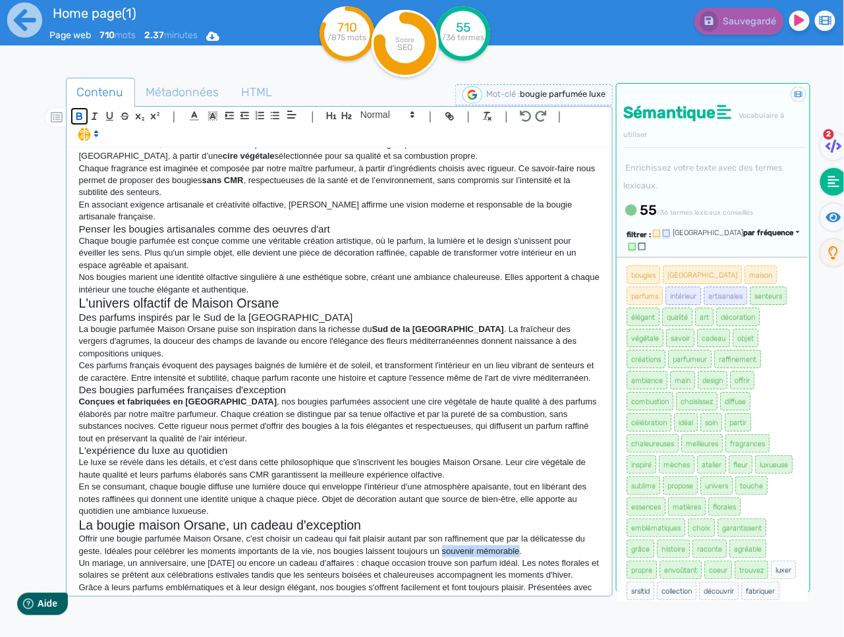
click at [84, 115] on icon "button" at bounding box center [79, 116] width 11 height 11
click at [839, 217] on icon at bounding box center [833, 217] width 15 height 10
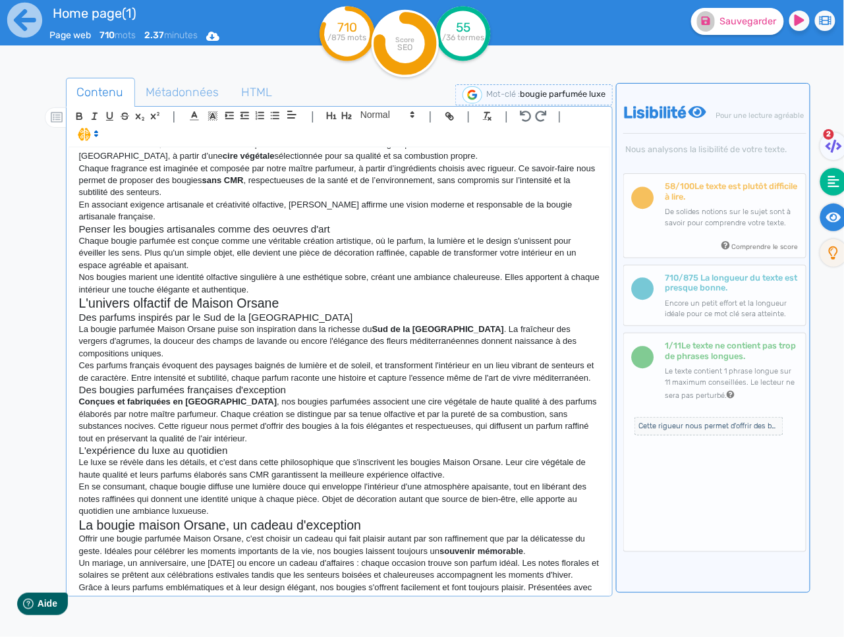
click at [826, 188] on fa-icon at bounding box center [833, 182] width 27 height 28
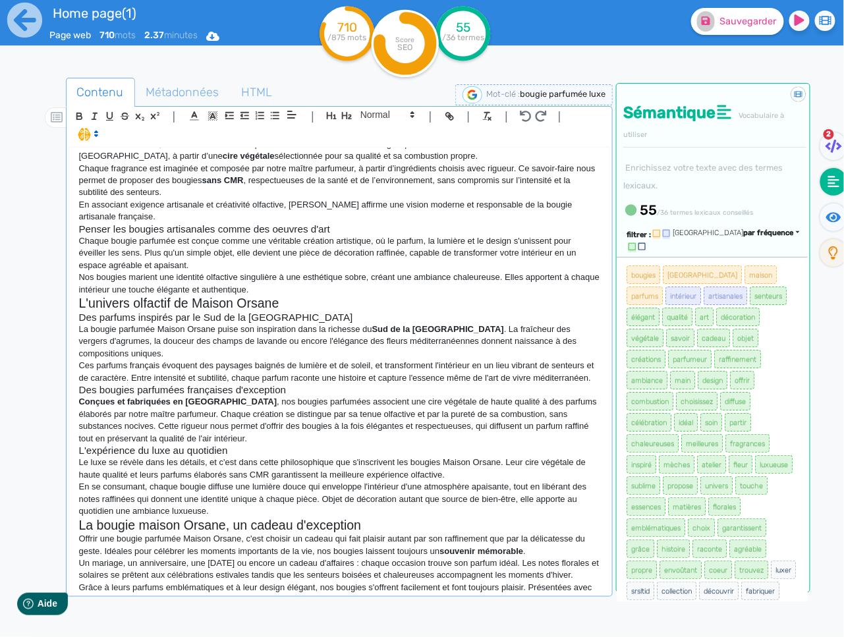
click at [571, 585] on div "Maison Orsane : bougie parfumée de luxe fabriquées en [GEOGRAPHIC_DATA] Au coeu…" at bounding box center [339, 371] width 541 height 446
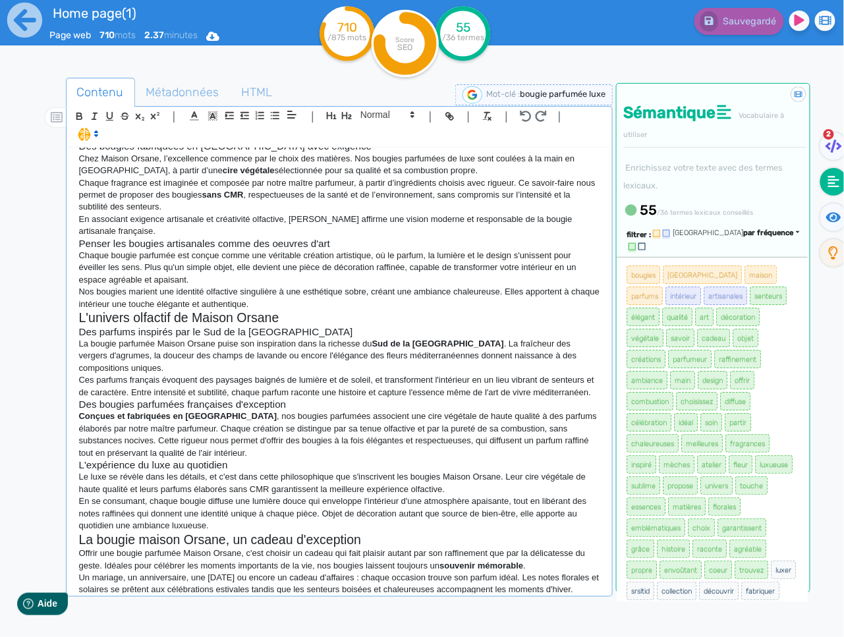
scroll to position [193, 0]
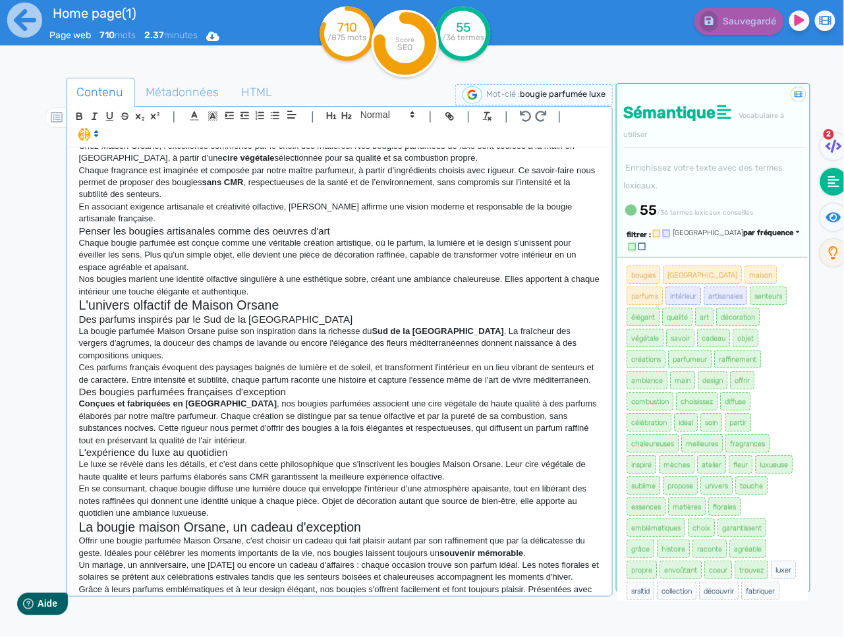
drag, startPoint x: 147, startPoint y: 497, endPoint x: 203, endPoint y: 489, distance: 56.5
click at [147, 520] on h2 "La bougie maison Orsane, un cadeau d'exception" at bounding box center [339, 527] width 521 height 15
click at [766, 9] on button "Sauvegarder" at bounding box center [737, 21] width 93 height 27
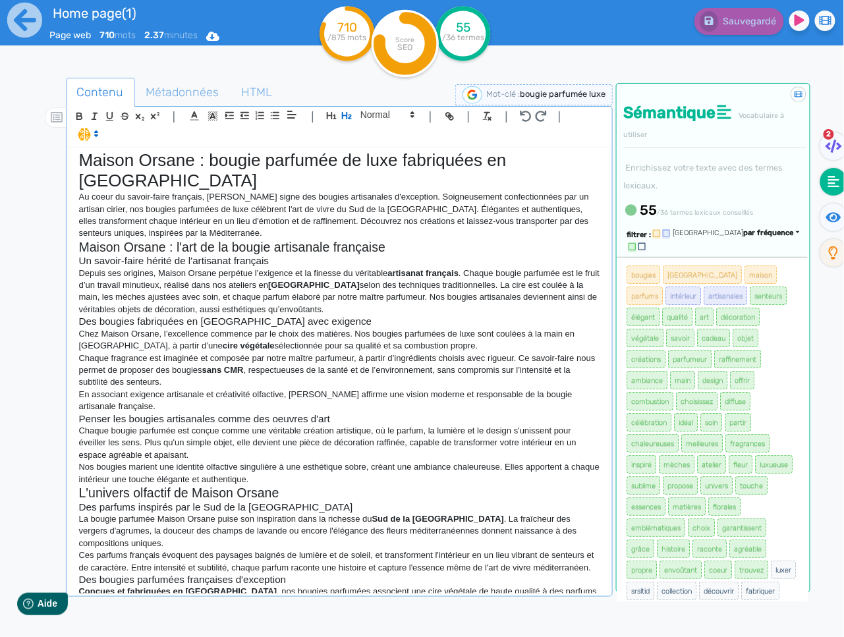
scroll to position [0, 0]
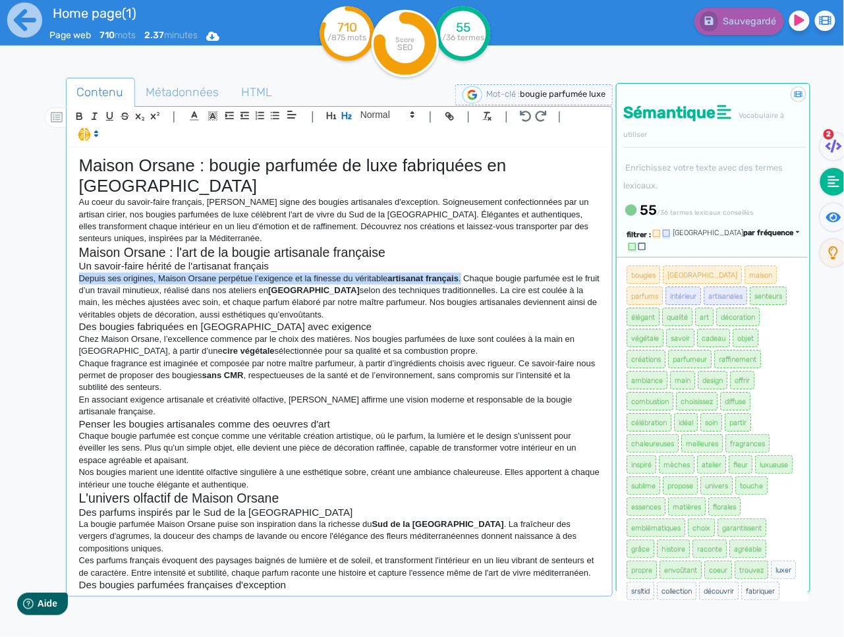
drag, startPoint x: 457, startPoint y: 259, endPoint x: 76, endPoint y: 258, distance: 380.7
click at [76, 258] on div "Maison Orsane : bougie parfumée de luxe fabriquées en [GEOGRAPHIC_DATA] Au coeu…" at bounding box center [339, 371] width 541 height 446
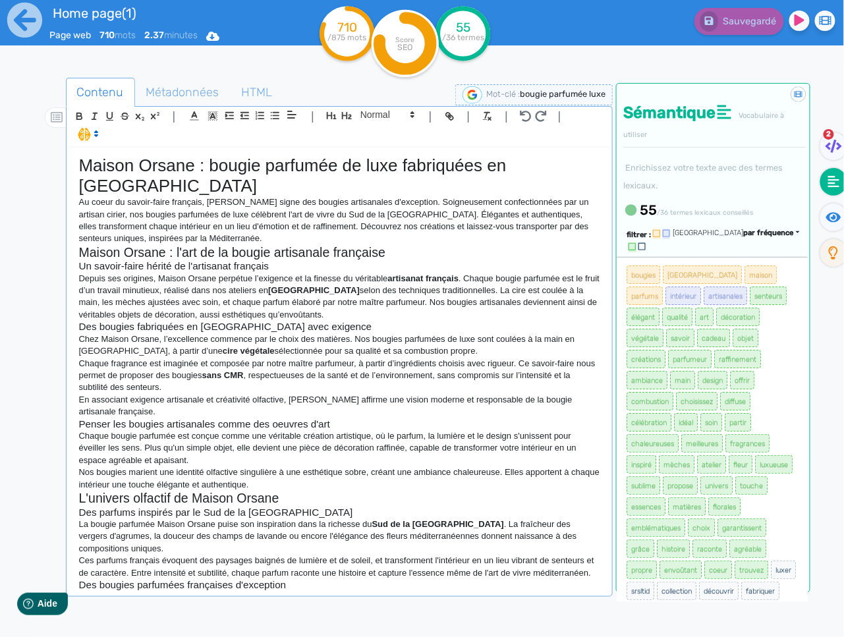
click at [83, 134] on span at bounding box center [87, 133] width 31 height 13
click at [112, 163] on span at bounding box center [101, 161] width 47 height 20
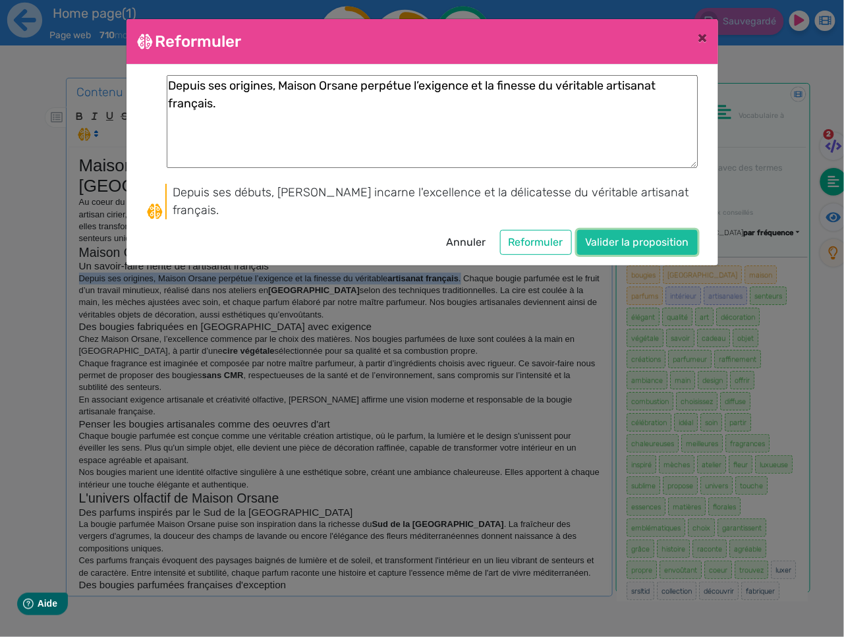
click at [609, 248] on button "Valider la proposition" at bounding box center [637, 242] width 121 height 25
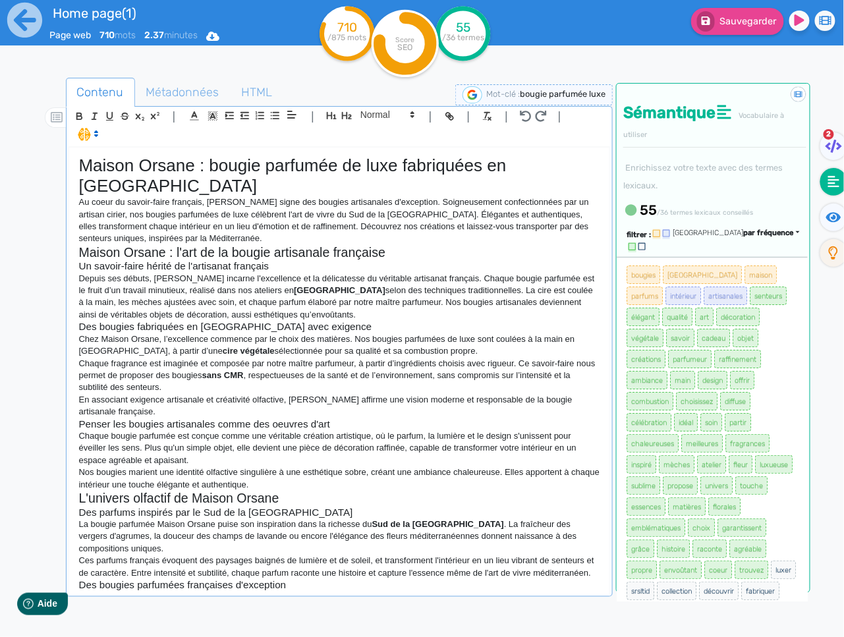
click at [424, 273] on p "Depuis ses débuts, [PERSON_NAME] incarne l'excellence et la délicatesse du véri…" at bounding box center [339, 297] width 521 height 49
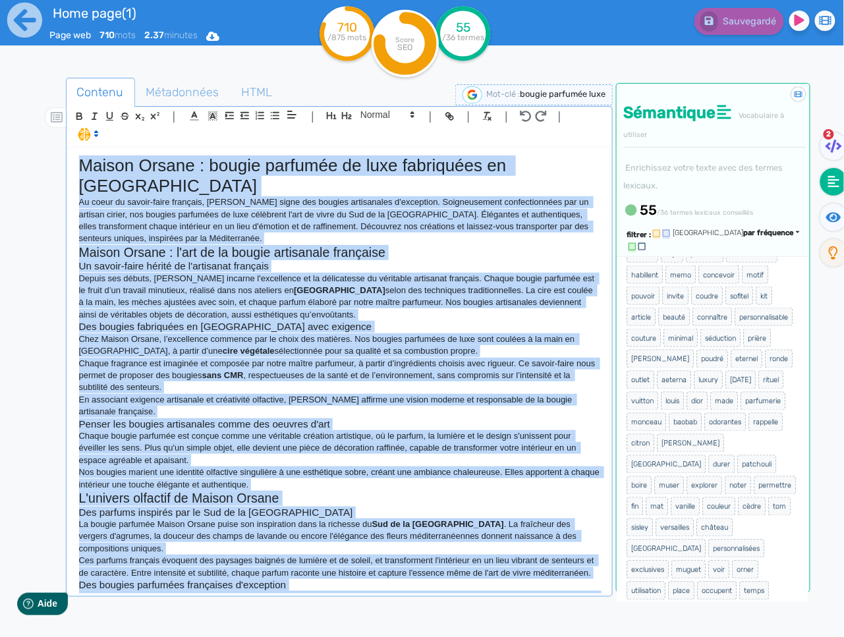
drag, startPoint x: 590, startPoint y: 580, endPoint x: 34, endPoint y: 115, distance: 725.2
click at [34, 115] on div "Contenu Métadonnées HTML | | H3 H4 H5 H6 Normal | | | | Maison Orsane : bougie …" at bounding box center [438, 392] width 812 height 655
copy div "Loremi Dolors : ametco adipisci el sedd eiusmodtem in Utlabo Et dolor ma aliqua…"
click at [161, 196] on p "Au coeur du savoir-faire français, [PERSON_NAME] signe des bougies artisanales …" at bounding box center [339, 220] width 521 height 49
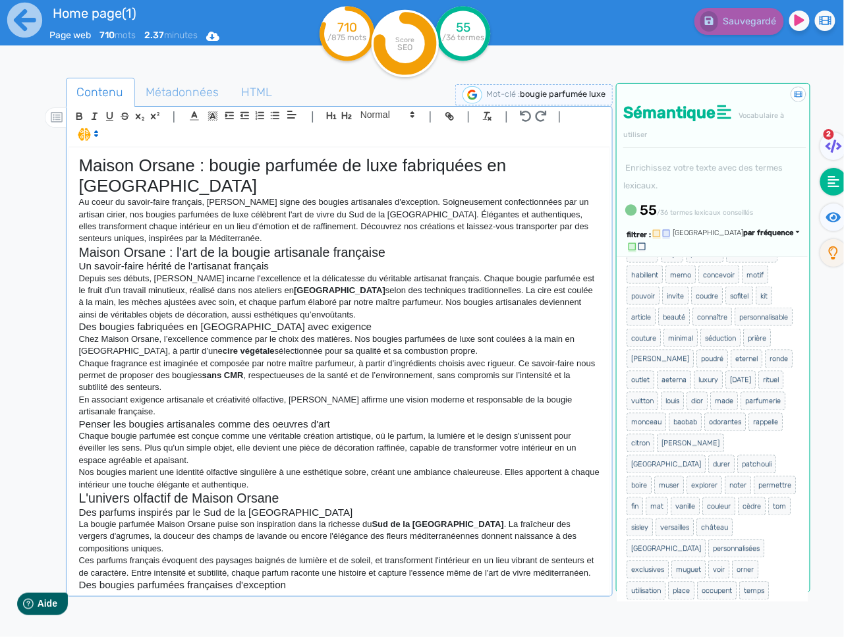
click at [100, 196] on p "Au coeur du savoir-faire français, [PERSON_NAME] signe des bougies artisanales …" at bounding box center [339, 220] width 521 height 49
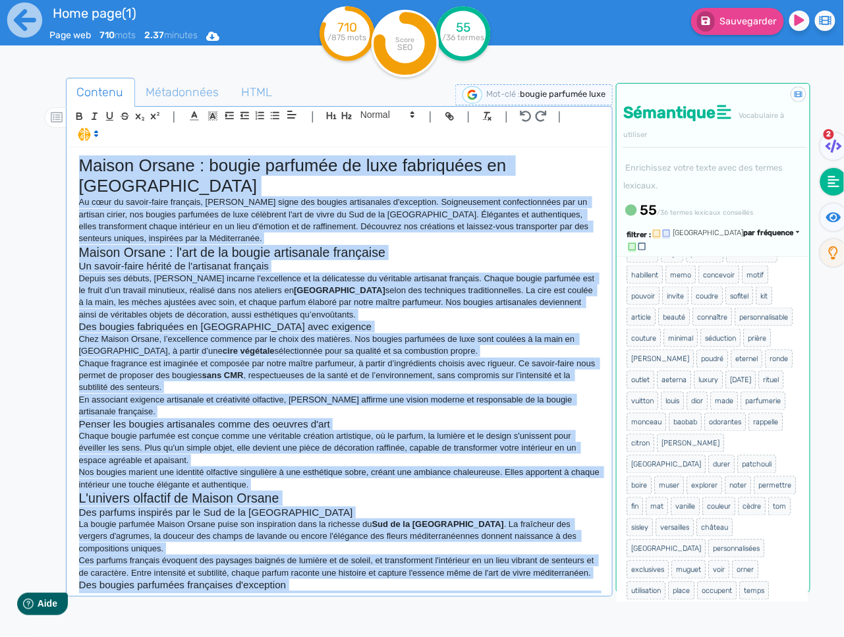
copy div "Loremi Dolors : ametco adipisci el sedd eiusmodtem in Utlabo Et dolo ma aliqua-…"
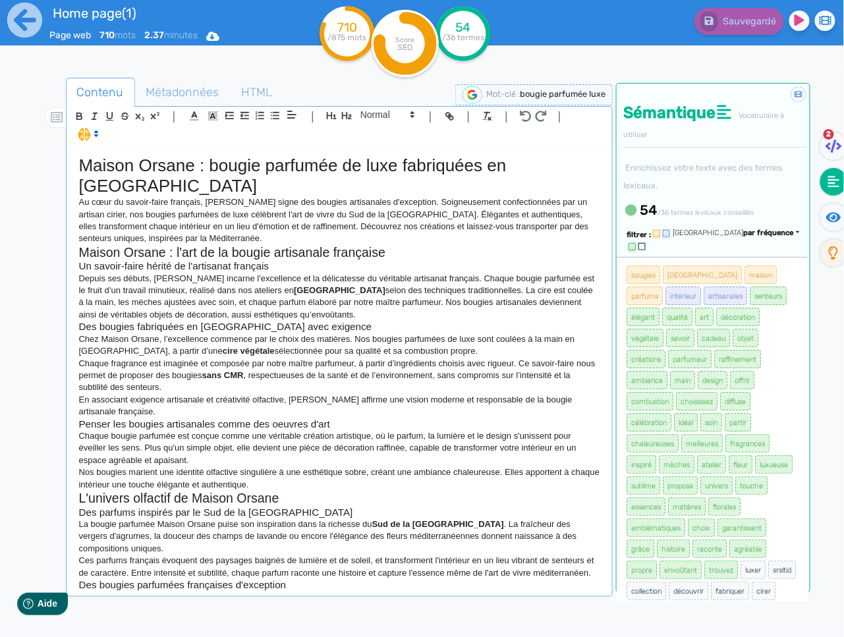
drag, startPoint x: 207, startPoint y: 344, endPoint x: 238, endPoint y: 304, distance: 51.2
click at [207, 358] on p "Chaque fragrance est imaginée et composée par notre maître parfumeur, à partir …" at bounding box center [339, 376] width 521 height 36
click at [305, 321] on h3 "Des bougies fabriquées en [GEOGRAPHIC_DATA] avec exigence" at bounding box center [339, 327] width 521 height 12
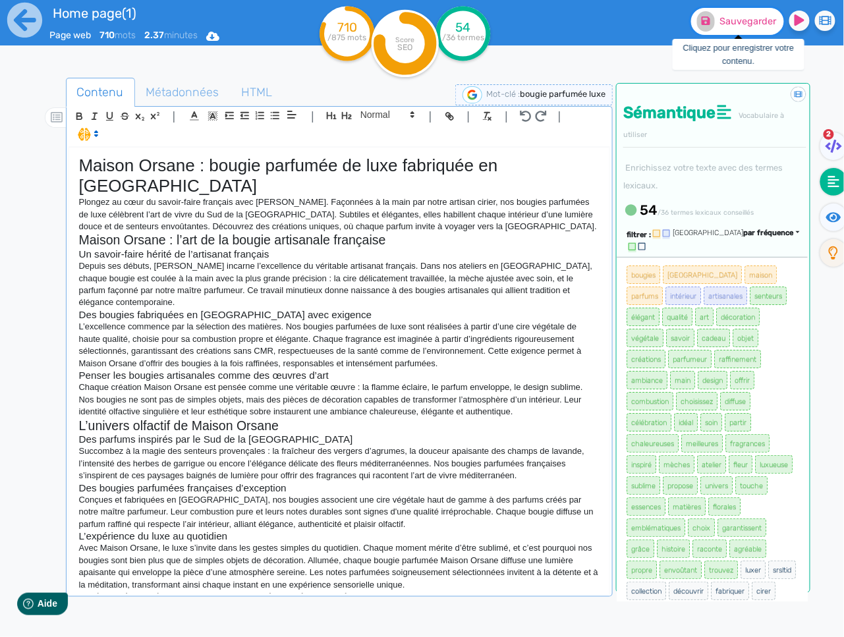
click at [707, 28] on fa-icon at bounding box center [706, 21] width 18 height 20
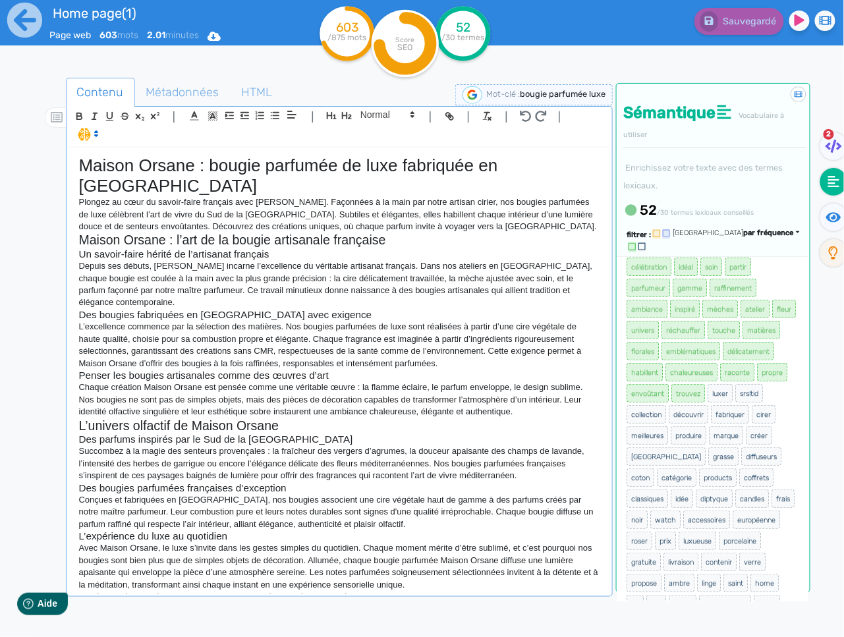
scroll to position [161, 0]
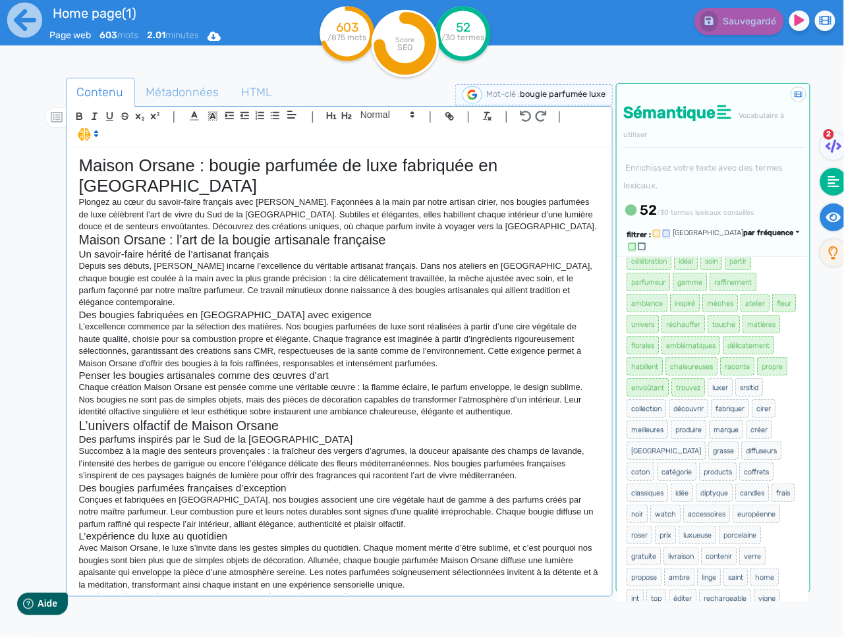
click at [838, 213] on icon at bounding box center [833, 217] width 15 height 10
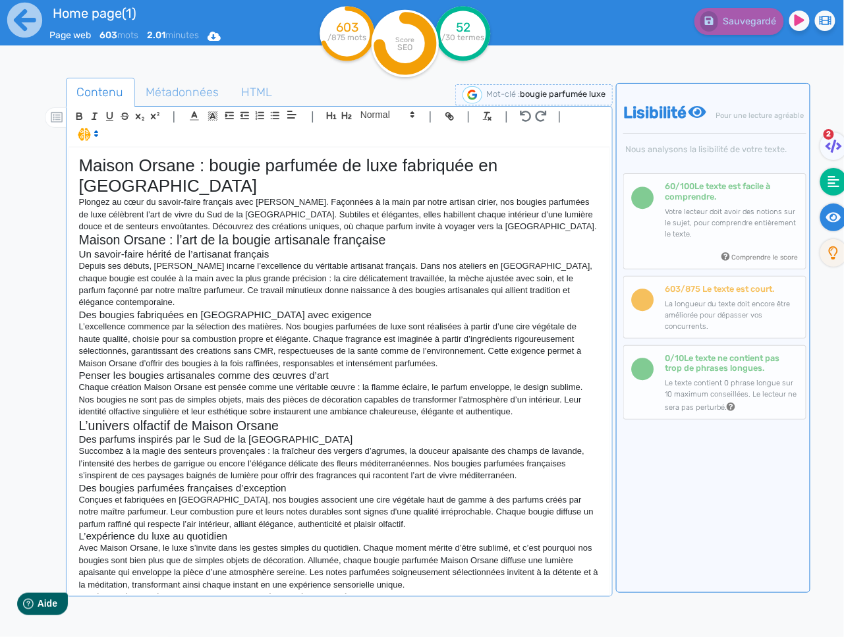
click at [830, 192] on fa-icon at bounding box center [833, 182] width 27 height 28
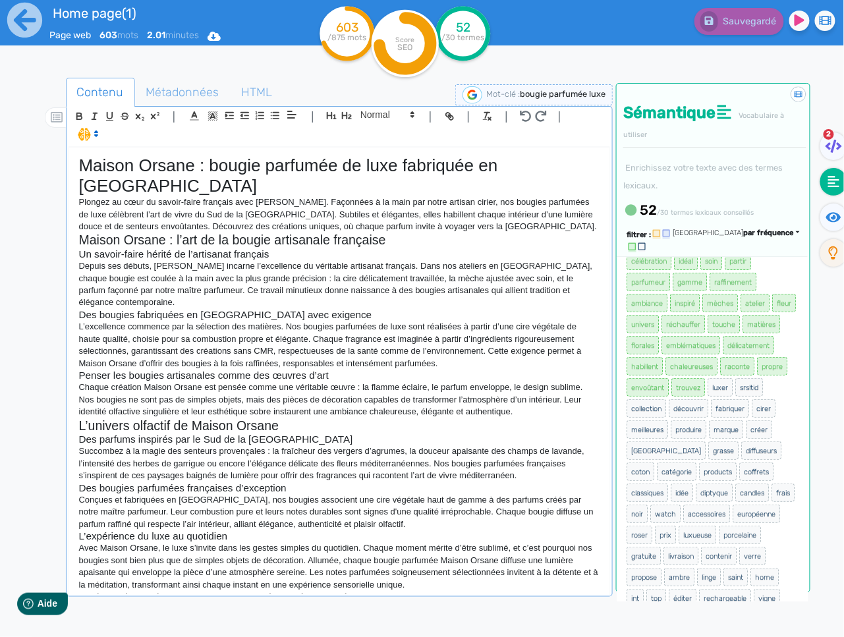
scroll to position [86, 0]
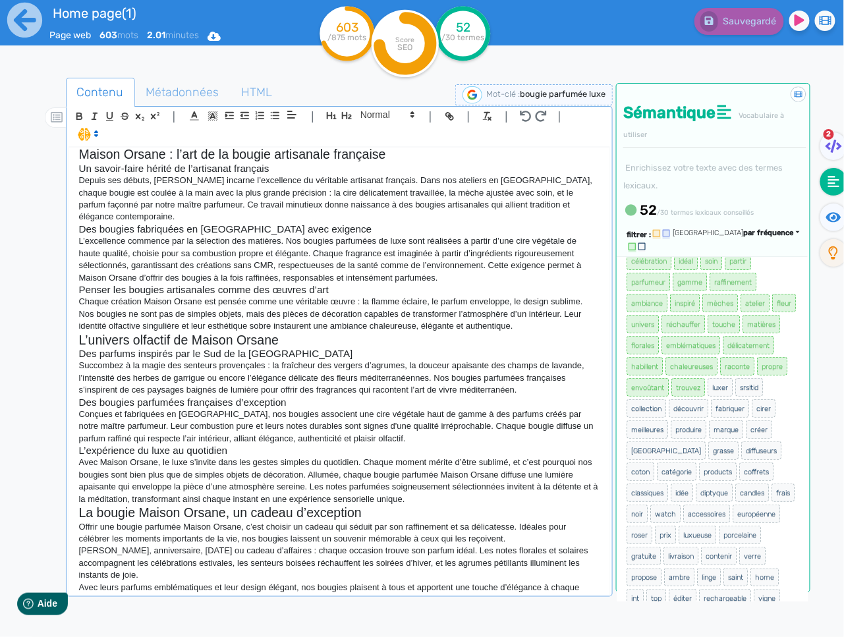
click at [211, 582] on p "Avec leurs parfums emblématiques et leur design élégant, nos bougies plaisent à…" at bounding box center [339, 594] width 521 height 24
click at [205, 582] on p "Avec leurs parfums emblématiques et leur design élégant, nos bougies plaisent à…" at bounding box center [339, 594] width 521 height 24
click at [425, 470] on p "Avec Maison Orsane, le luxe s’invite dans les gestes simples du quotidien. Chaq…" at bounding box center [339, 480] width 521 height 49
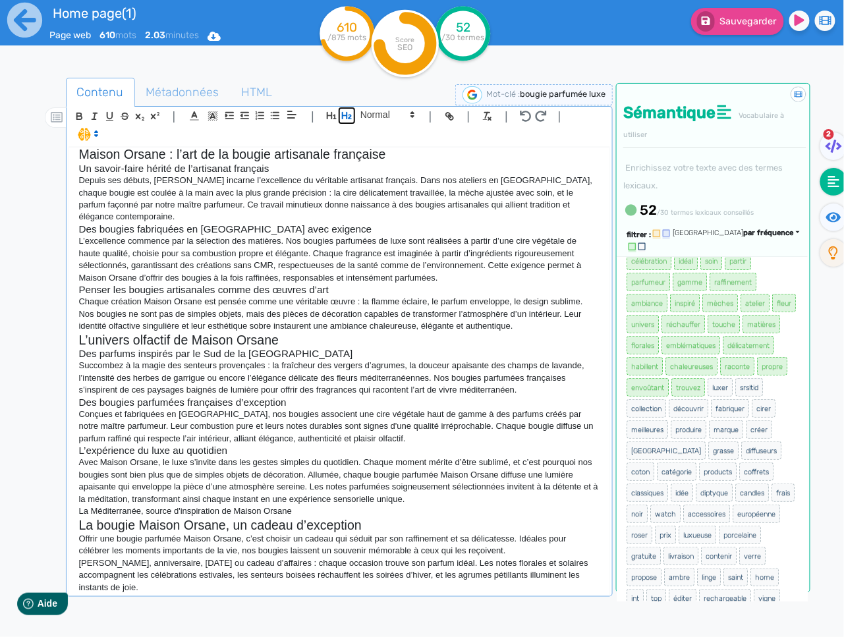
click at [341, 111] on icon "button" at bounding box center [346, 115] width 11 height 11
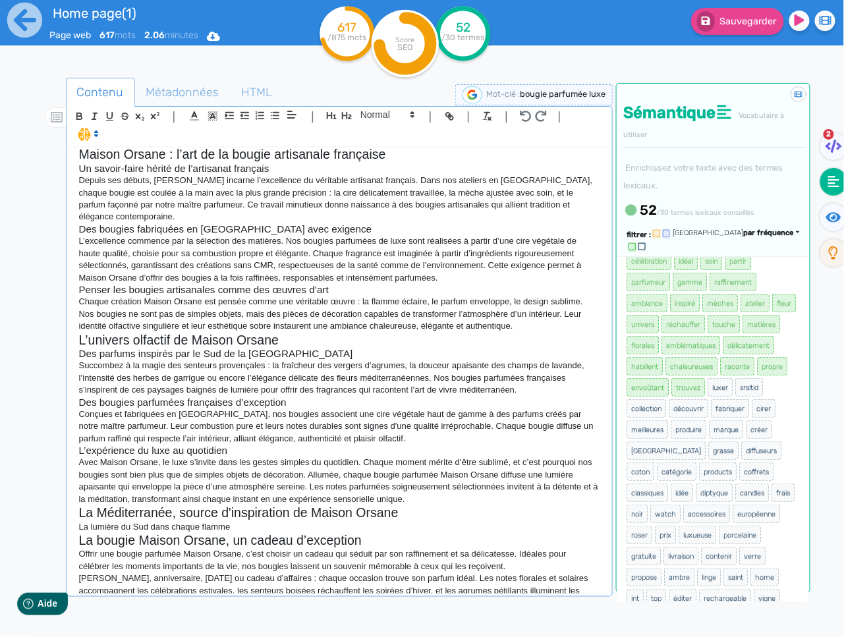
drag, startPoint x: 378, startPoint y: 113, endPoint x: 385, endPoint y: 128, distance: 16.5
click at [378, 113] on span at bounding box center [386, 115] width 65 height 16
click at [389, 136] on span at bounding box center [386, 137] width 53 height 23
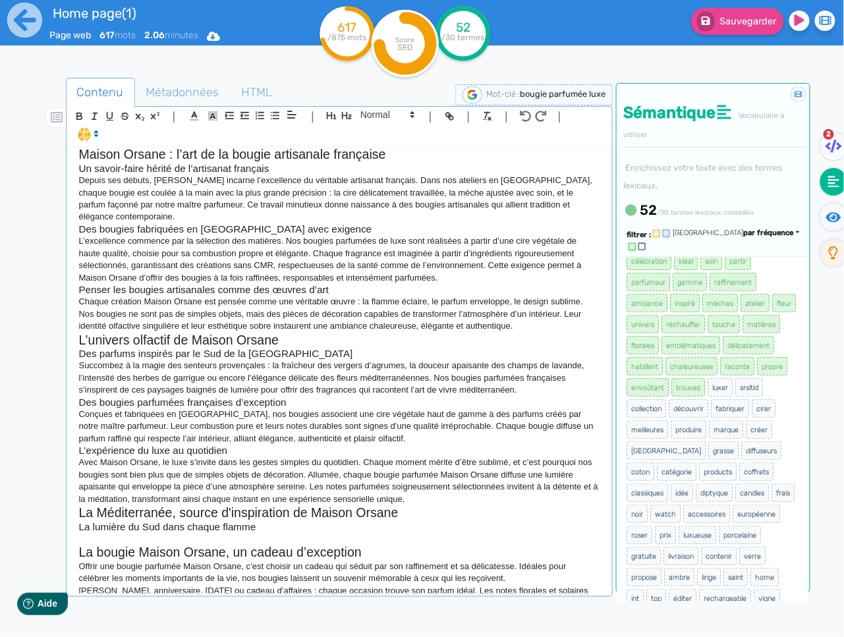
click at [213, 533] on p at bounding box center [339, 539] width 521 height 12
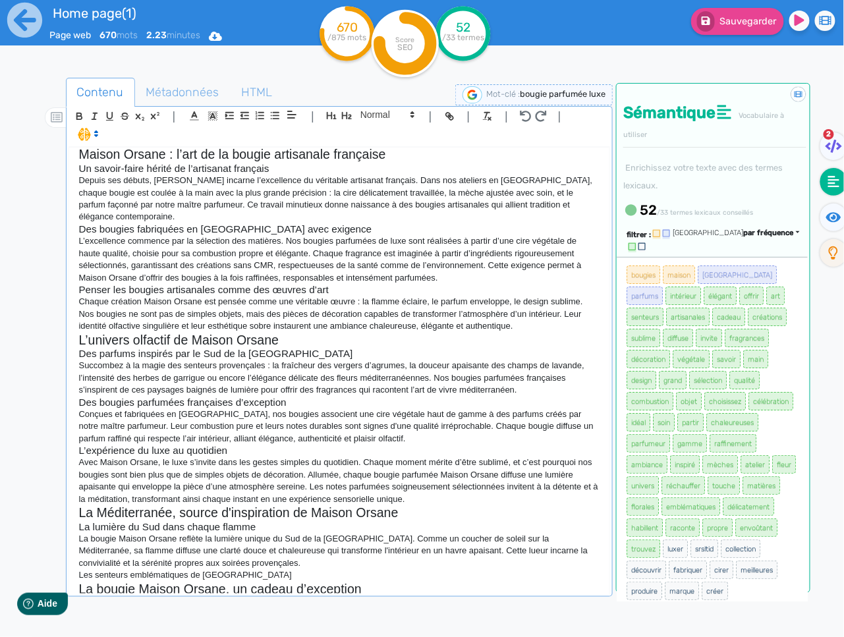
drag, startPoint x: 404, startPoint y: 117, endPoint x: 396, endPoint y: 144, distance: 29.0
click at [404, 117] on span at bounding box center [386, 115] width 65 height 16
click at [395, 146] on span at bounding box center [386, 137] width 53 height 23
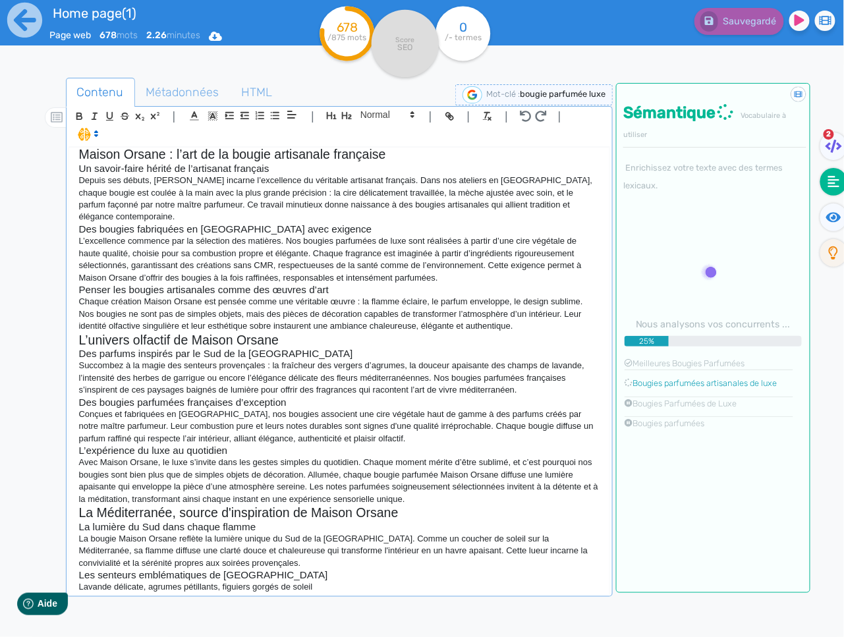
click at [345, 581] on p "Lavande délicate, agrumes pétillants, figuiers gorgés de soleil" at bounding box center [339, 587] width 521 height 12
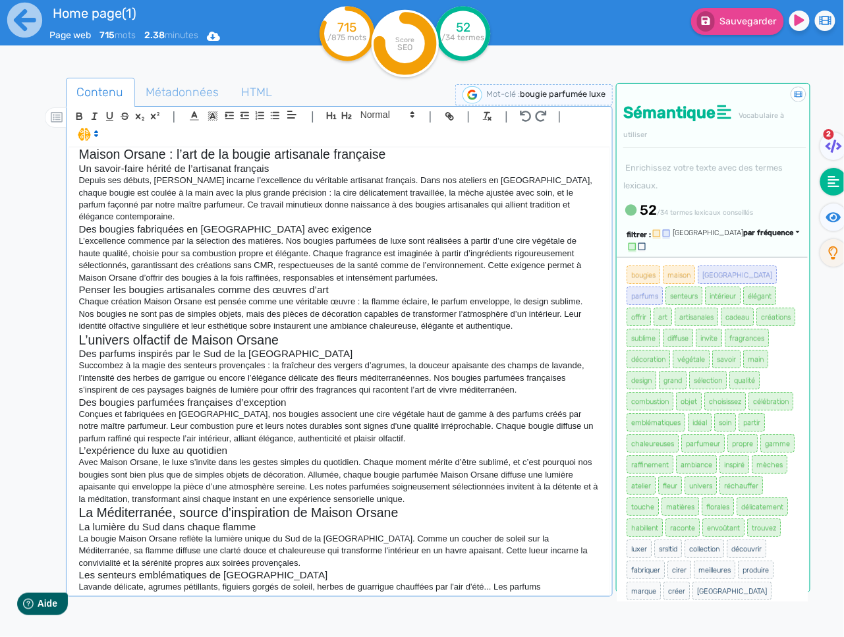
scroll to position [88, 0]
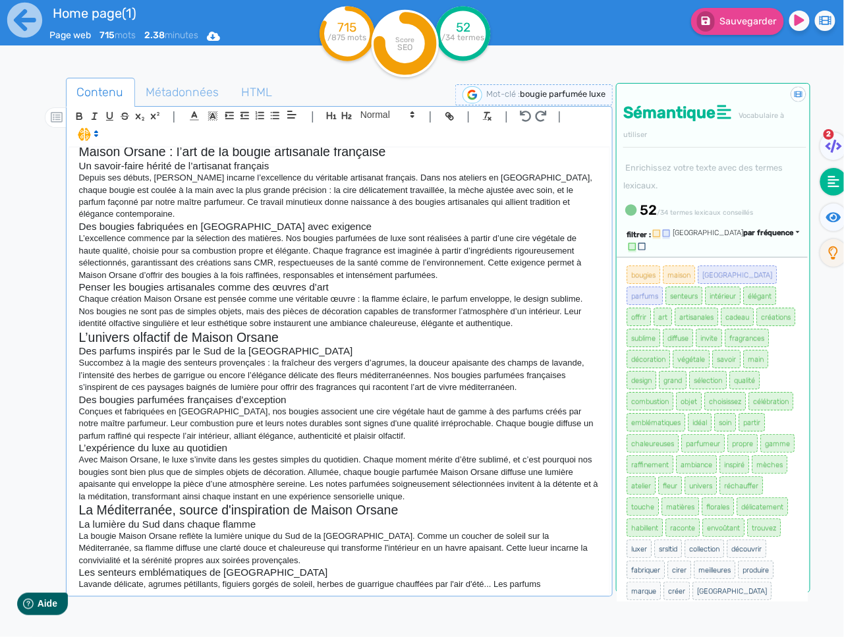
click at [223, 566] on h3 "Les senteurs emblématiques de [GEOGRAPHIC_DATA]" at bounding box center [339, 572] width 521 height 12
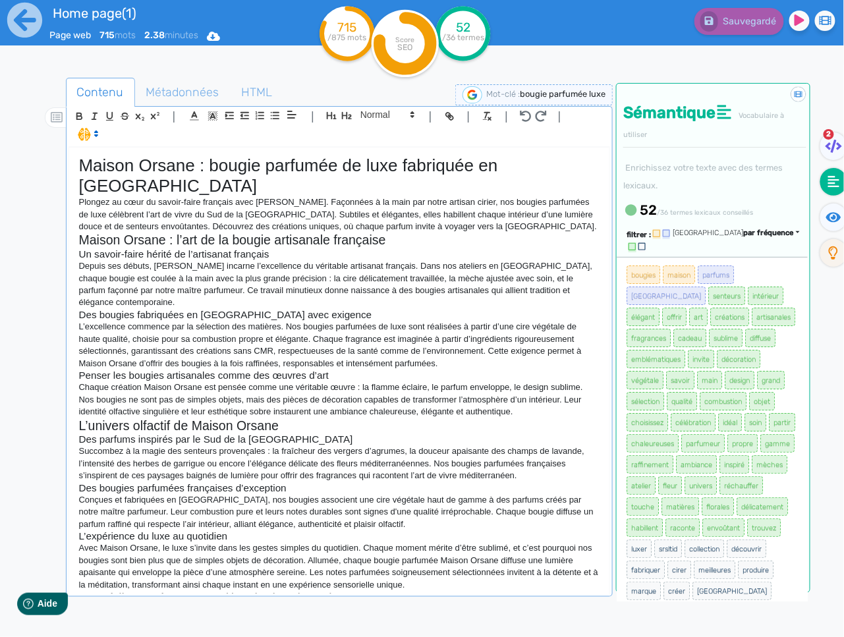
scroll to position [209, 0]
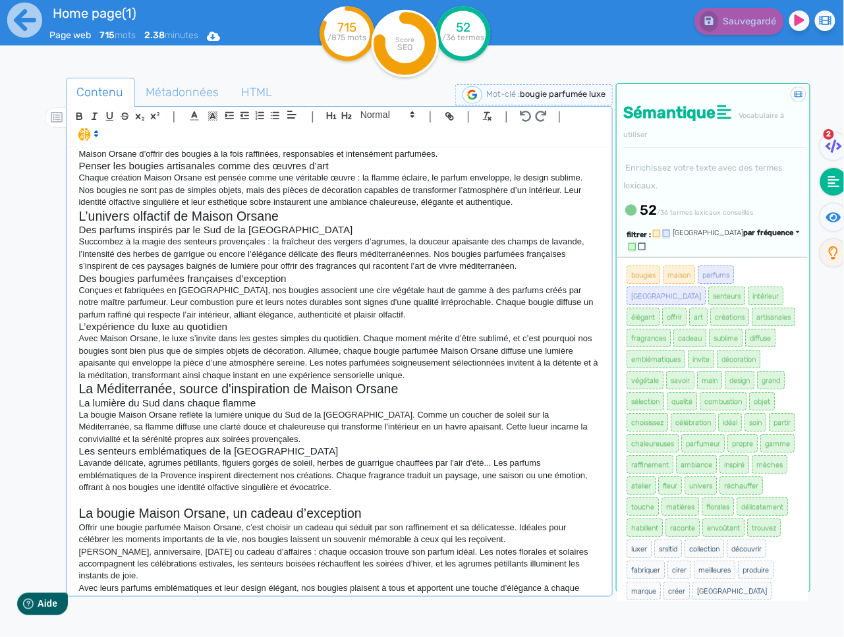
click at [169, 494] on p at bounding box center [339, 500] width 521 height 12
click at [170, 494] on p "Un art de vivre" at bounding box center [339, 500] width 521 height 12
drag, startPoint x: 370, startPoint y: 111, endPoint x: 369, endPoint y: 118, distance: 6.6
click at [370, 111] on span at bounding box center [386, 115] width 65 height 16
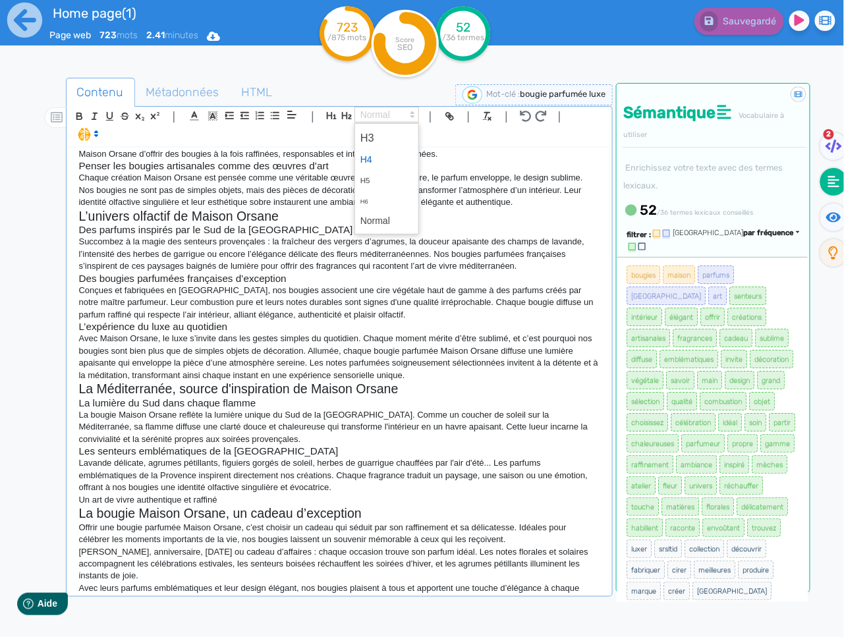
click at [373, 149] on span at bounding box center [386, 159] width 53 height 20
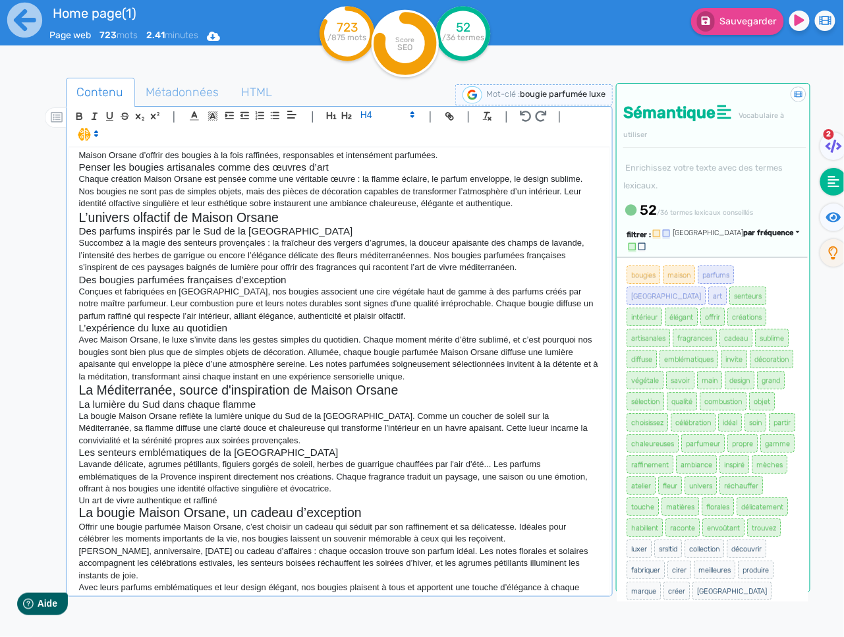
click at [380, 121] on span at bounding box center [386, 115] width 65 height 16
click at [371, 132] on span at bounding box center [386, 137] width 53 height 23
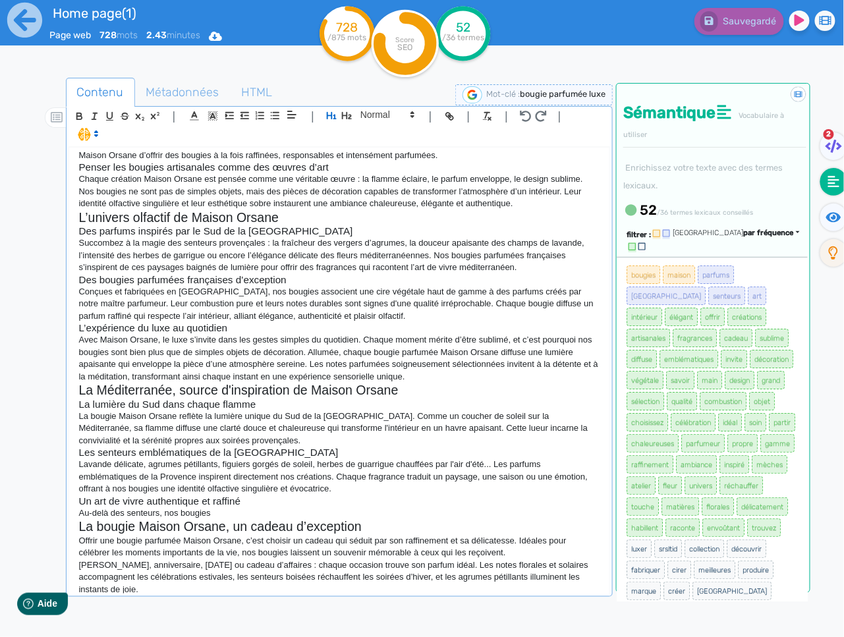
click at [256, 486] on div "Maison Orsane : bougie parfumée de luxe fabriquée en [GEOGRAPHIC_DATA] Plongez …" at bounding box center [339, 371] width 541 height 446
click at [261, 507] on p "Au-delà des senteurs, nos bougies" at bounding box center [339, 513] width 521 height 12
drag, startPoint x: 119, startPoint y: 387, endPoint x: 213, endPoint y: 360, distance: 98.4
click at [119, 410] on p "La bougie Maison Orsane reflète la lumière unique du Sud de la [GEOGRAPHIC_DATA…" at bounding box center [339, 428] width 521 height 36
click at [227, 507] on p "Au-delà des senteurs, nos bougies" at bounding box center [339, 513] width 521 height 12
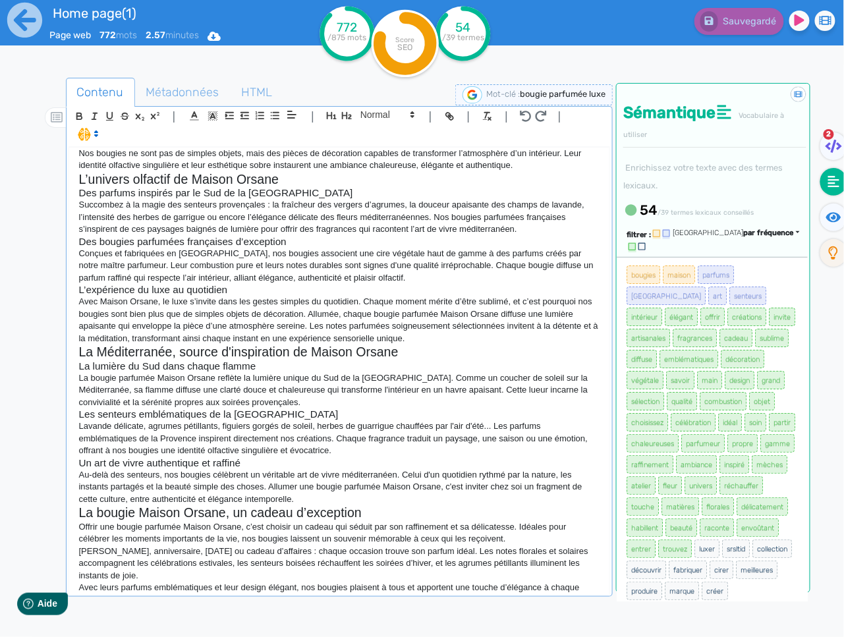
scroll to position [0, 0]
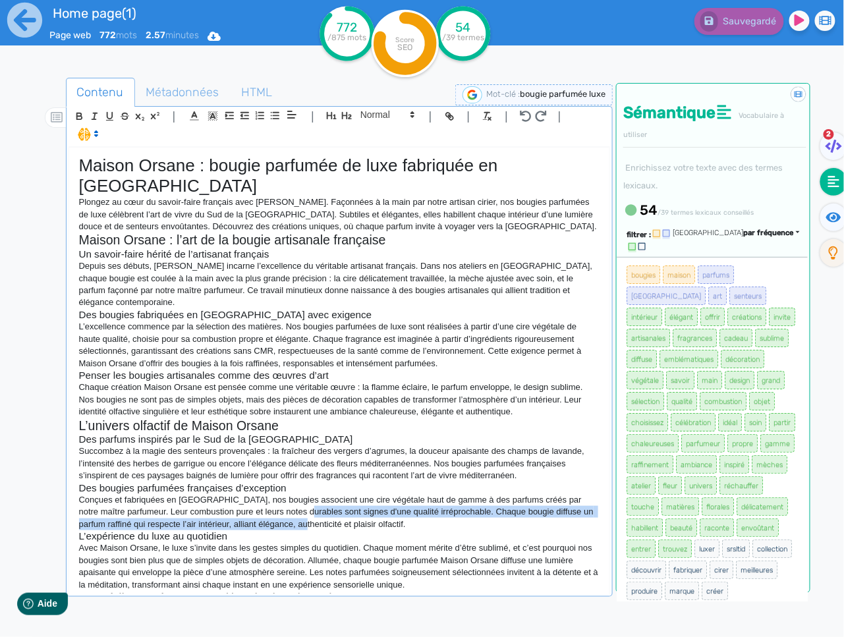
drag, startPoint x: 313, startPoint y: 485, endPoint x: 325, endPoint y: 492, distance: 14.1
click at [325, 494] on p "Conçues et fabriquées en [GEOGRAPHIC_DATA], nos bougies associent une cire végé…" at bounding box center [339, 512] width 521 height 36
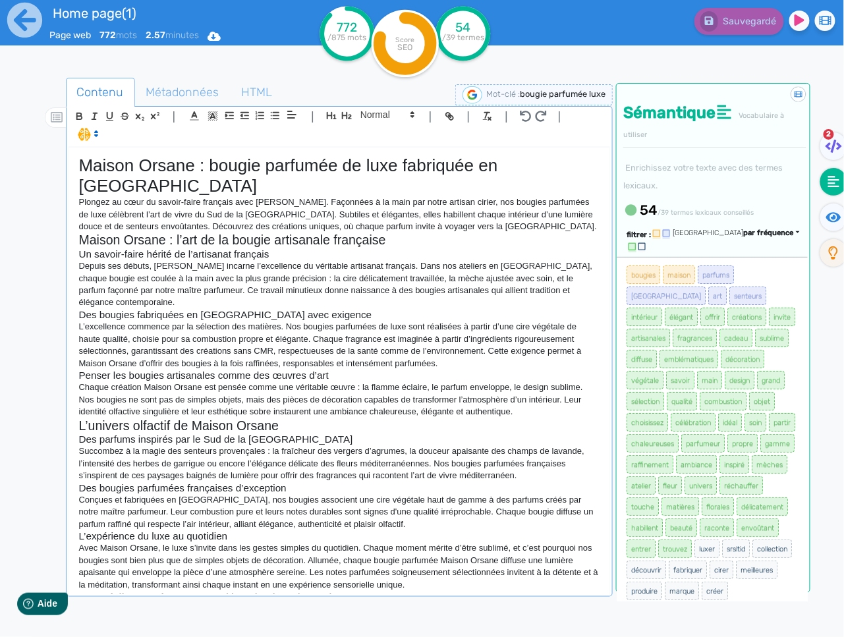
click at [455, 530] on h3 "L’expérience du luxe au quotidien" at bounding box center [339, 536] width 521 height 12
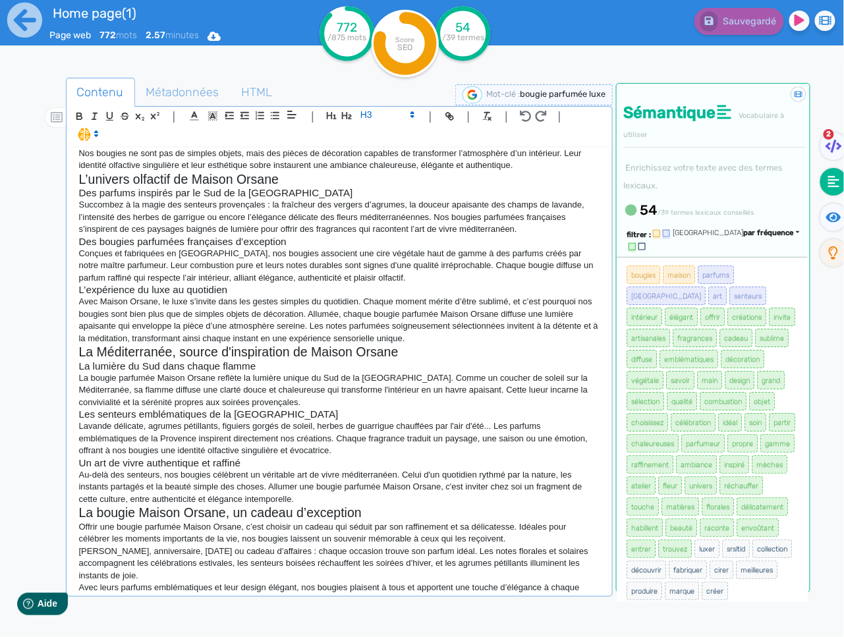
scroll to position [244, 0]
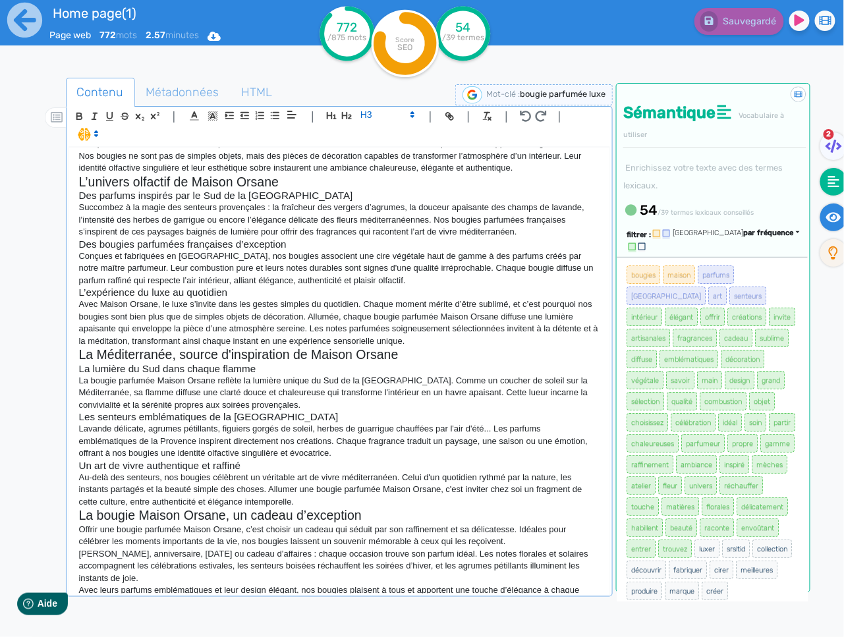
click at [825, 221] on fa-icon at bounding box center [833, 218] width 27 height 28
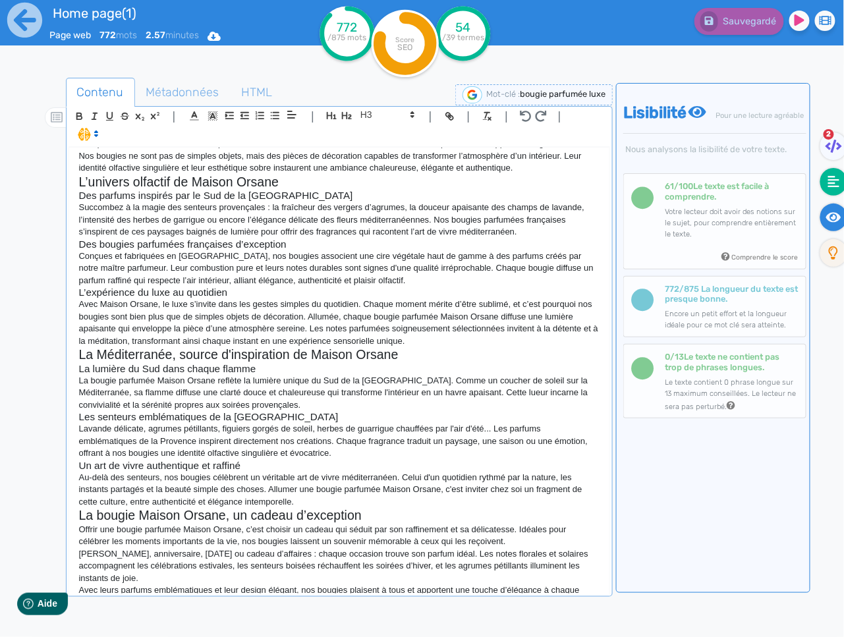
click at [830, 186] on icon at bounding box center [834, 182] width 12 height 12
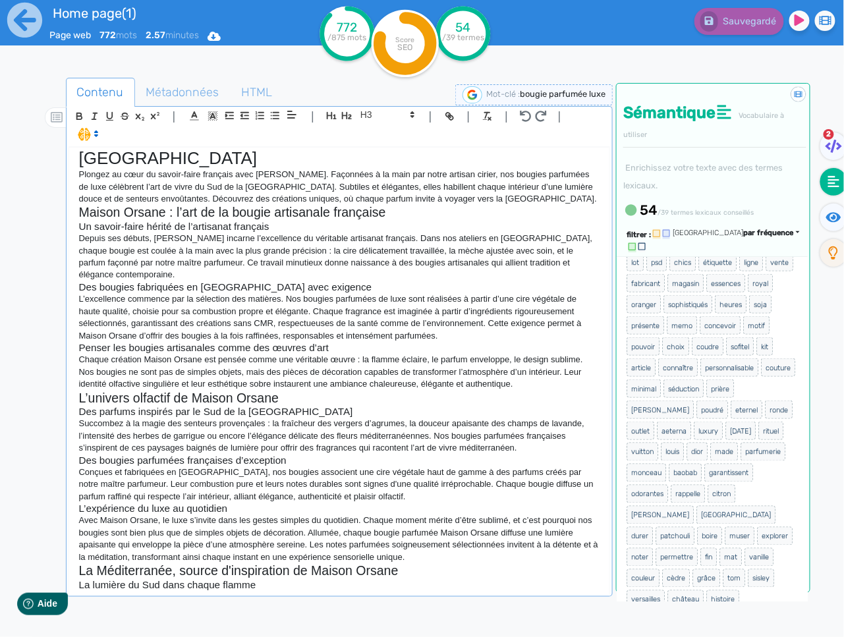
scroll to position [246, 0]
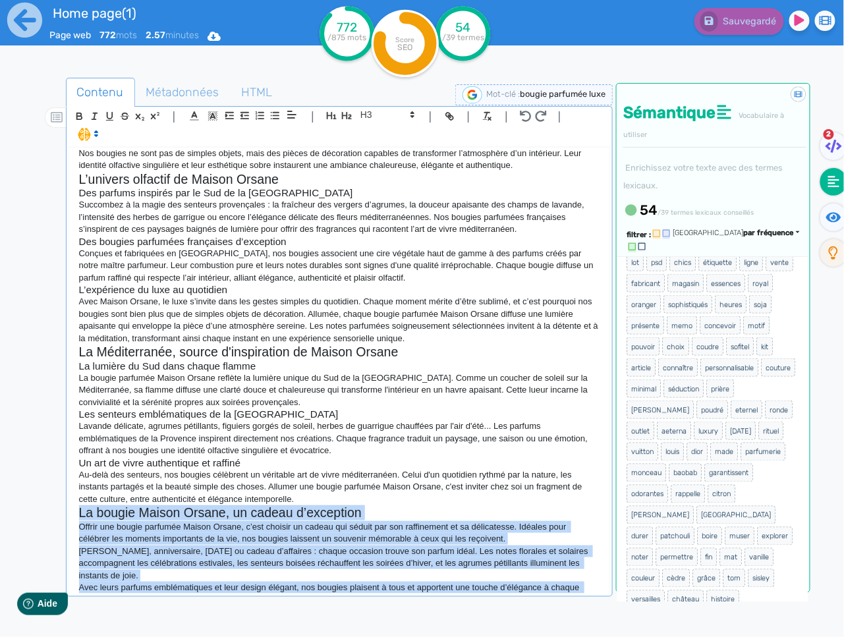
drag, startPoint x: 78, startPoint y: 476, endPoint x: 238, endPoint y: 578, distance: 189.5
click at [237, 578] on div "Maison Orsane : bougie parfumée de luxe fabriquée en [GEOGRAPHIC_DATA] Plongez …" at bounding box center [339, 371] width 541 height 446
copy div "La bougie Maison Orsane, un cadeau d’exception Offrir une bougie parfumée Maiso…"
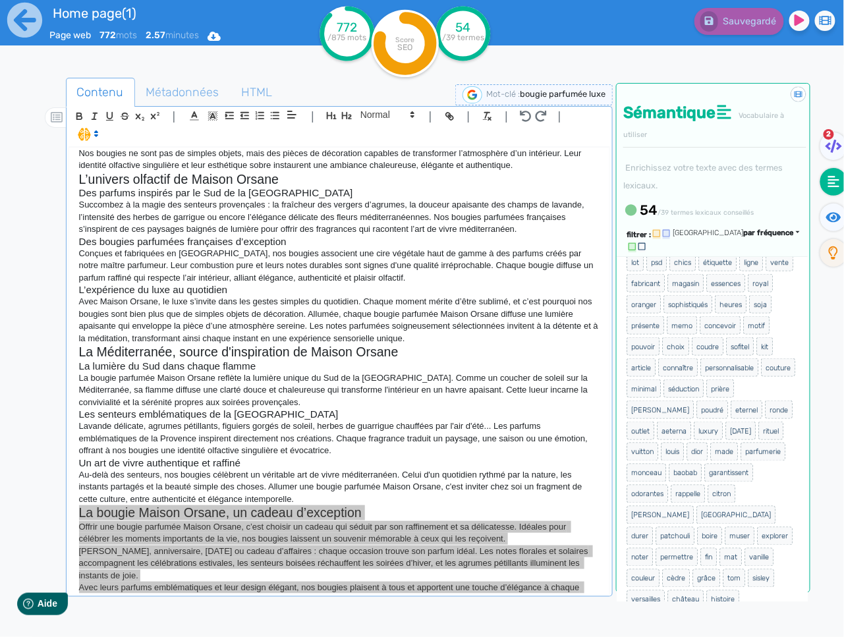
scroll to position [244, 0]
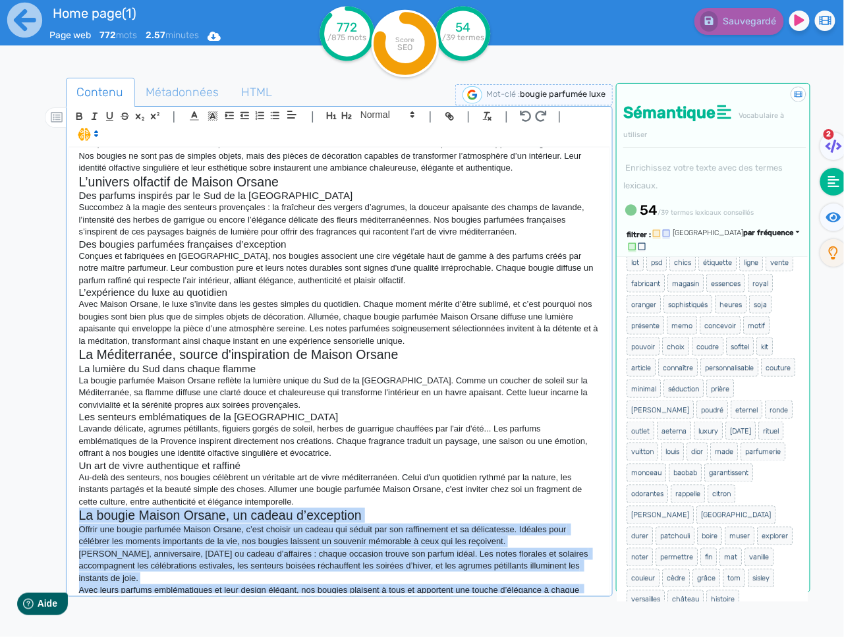
copy div "La bougie Maison Orsane, un cadeau d’exception Offrir une bougie parfumée Maiso…"
click at [403, 549] on p "[PERSON_NAME], anniversaire, [DATE] ou cadeau d’affaires : chaque occasion trou…" at bounding box center [339, 566] width 521 height 36
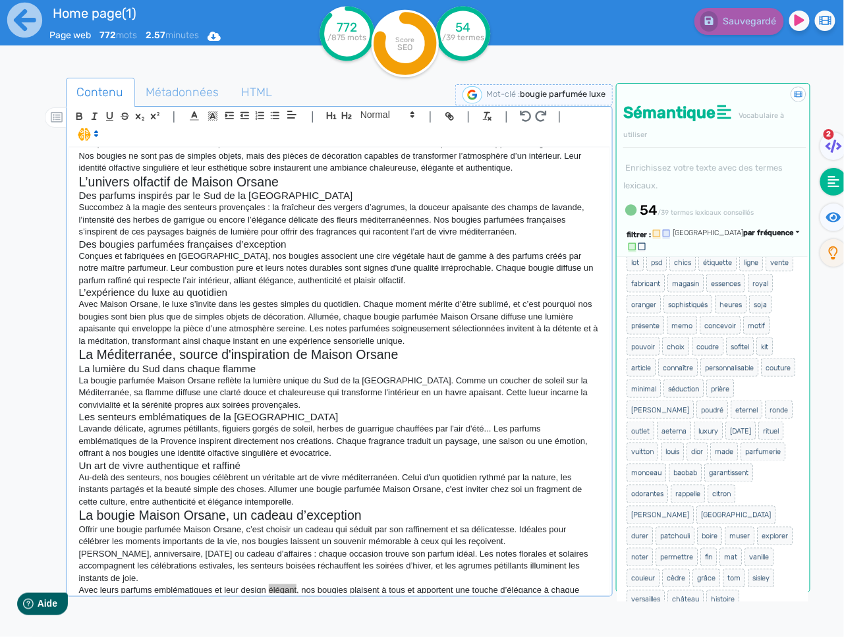
scroll to position [246, 0]
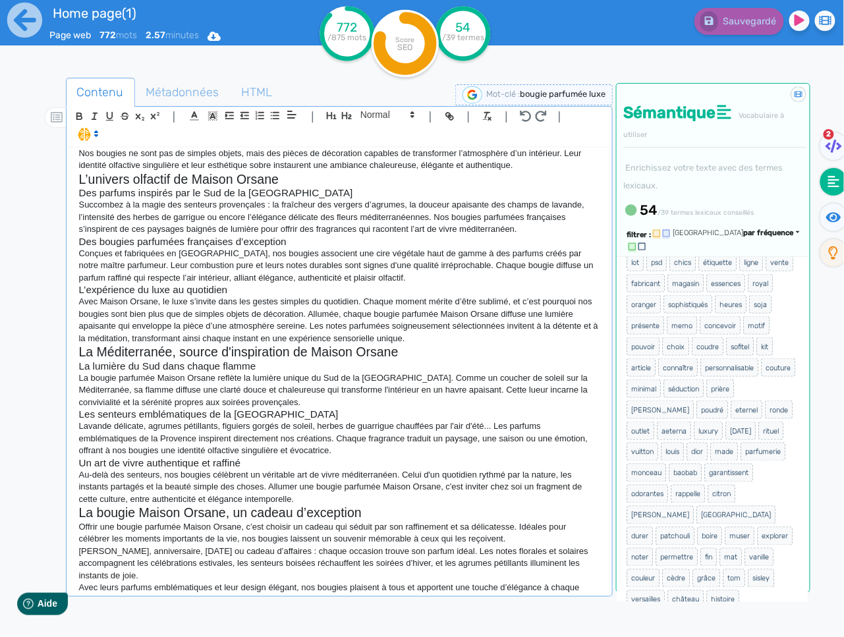
click at [215, 583] on p "Avec leurs parfums emblématiques et leur design élégant, nos bougies plaisent à…" at bounding box center [339, 594] width 521 height 24
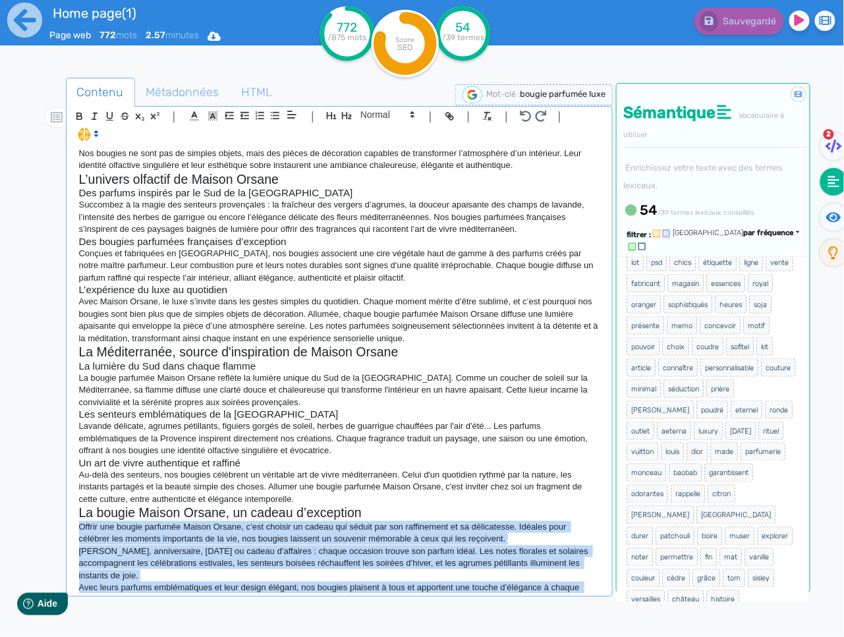
drag, startPoint x: 215, startPoint y: 583, endPoint x: 59, endPoint y: 490, distance: 181.1
click at [59, 490] on div "Contenu Métadonnées HTML | | H3 H4 H5 H6 Normal | | | | Maison Orsane : bougie …" at bounding box center [440, 396] width 805 height 645
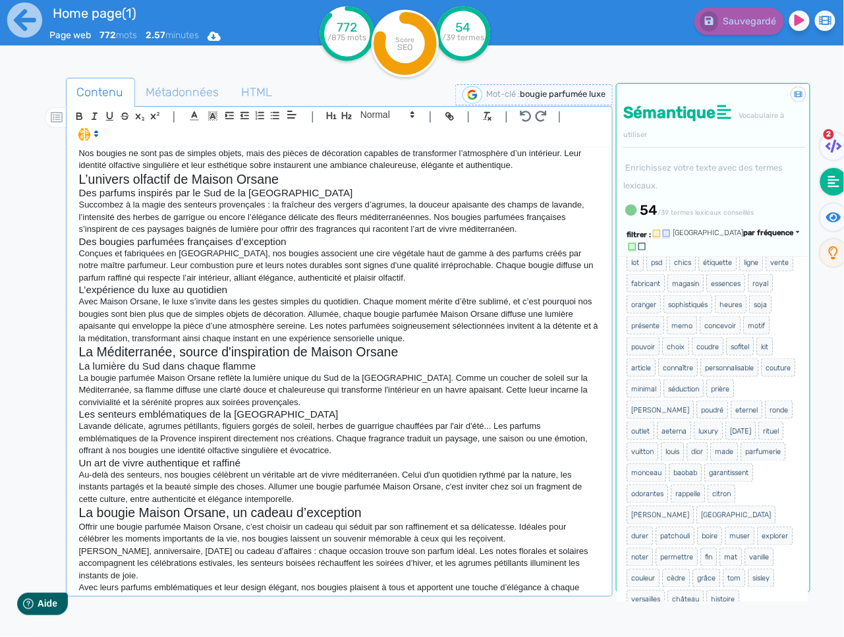
scroll to position [161, 0]
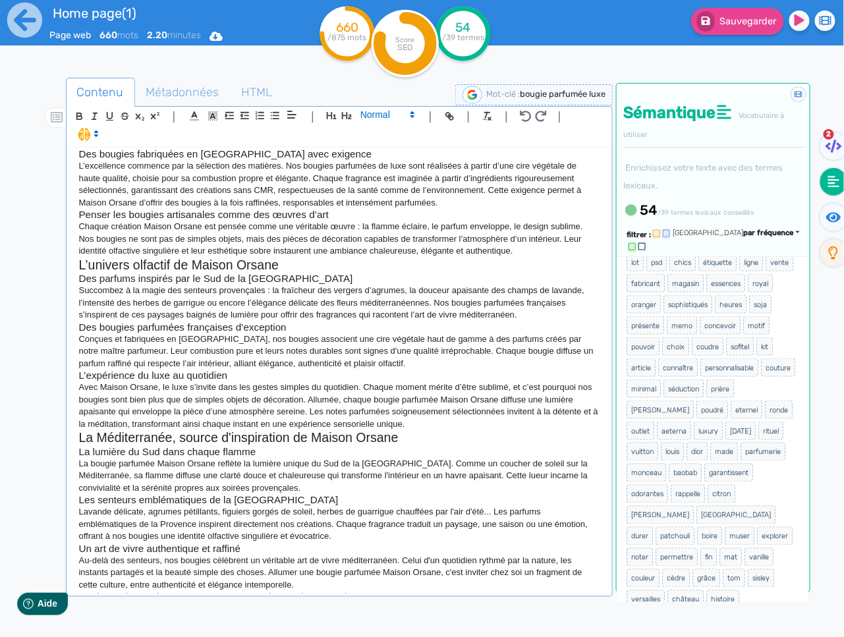
click at [379, 115] on span at bounding box center [386, 115] width 65 height 16
click at [380, 139] on span at bounding box center [386, 137] width 53 height 23
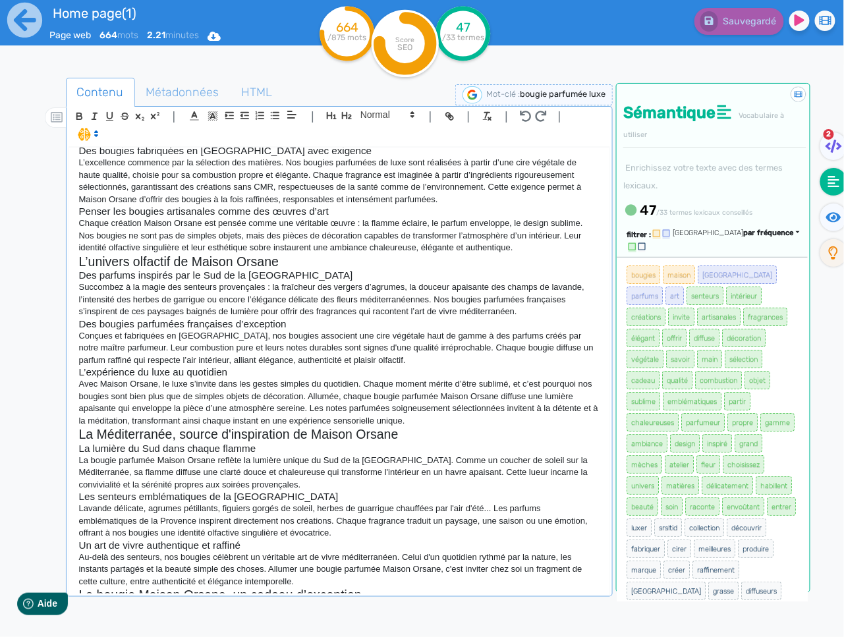
click at [84, 615] on p "Offrir une bougie parfumée" at bounding box center [339, 621] width 521 height 12
click at [188, 615] on p "Choisir une bougie parfumée, c'est offrir un cadeau qui touche à coup sûr. Son …" at bounding box center [339, 621] width 521 height 12
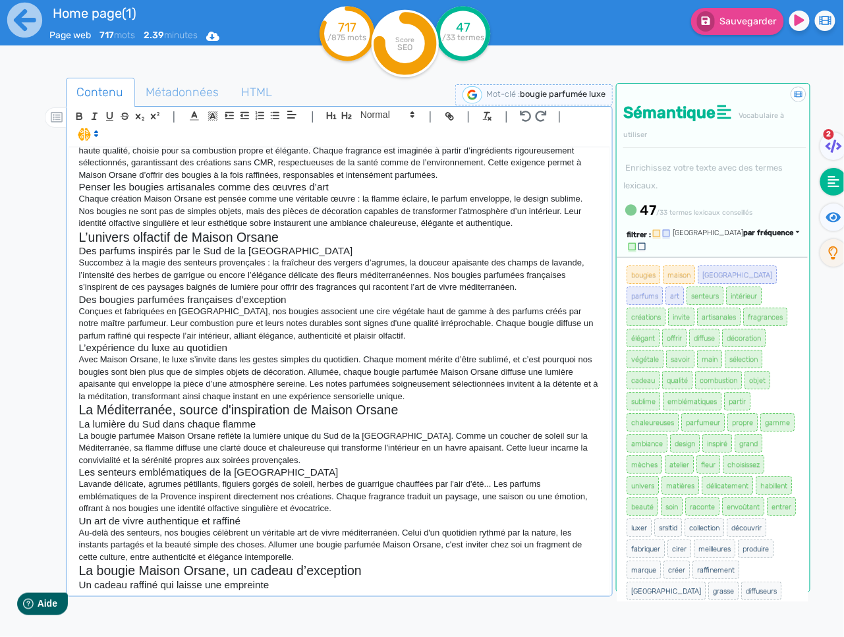
scroll to position [200, 0]
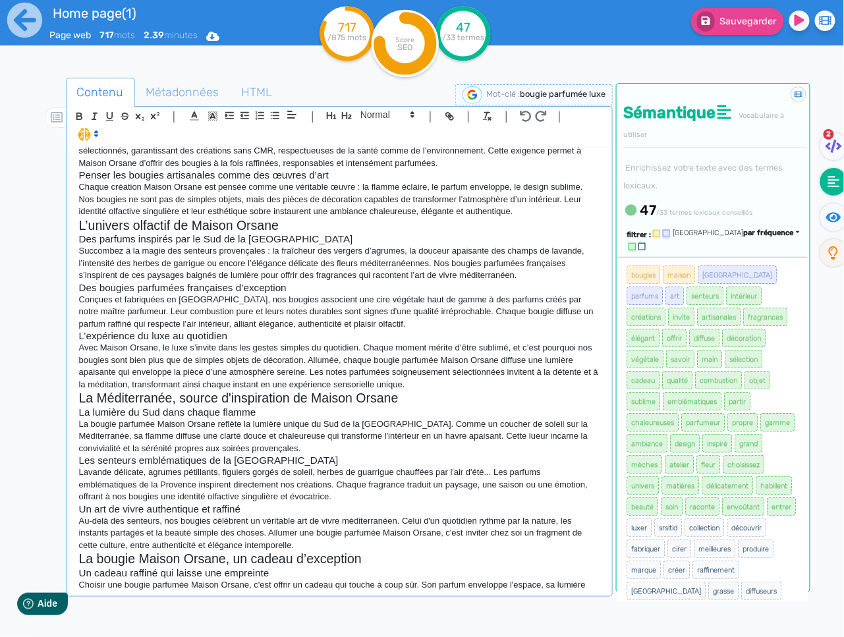
drag, startPoint x: 97, startPoint y: 578, endPoint x: 192, endPoint y: 553, distance: 98.1
click at [97, 579] on p "Choisir une bougie parfumée Maison Orsane, c'est offrir un cadeau qui touche à …" at bounding box center [339, 597] width 521 height 36
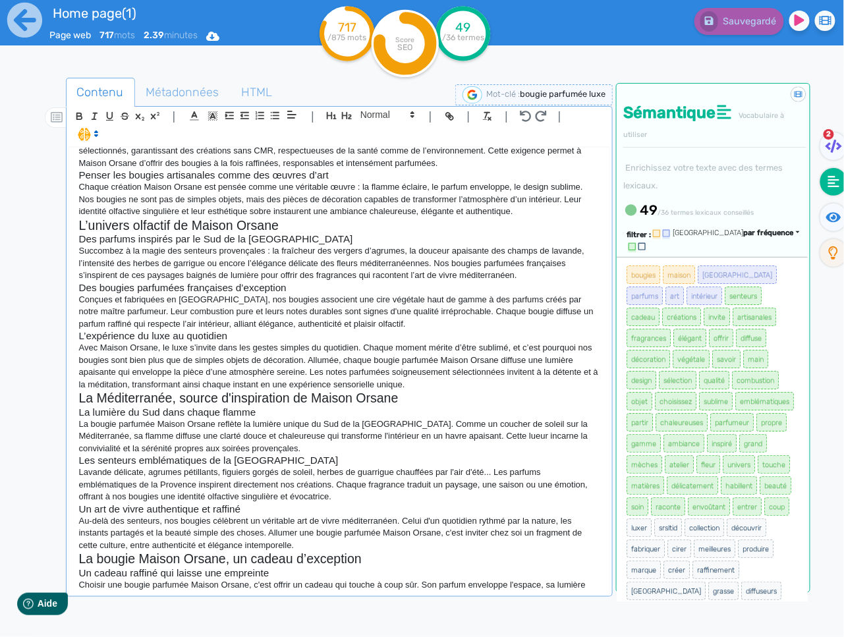
click at [97, 615] on p at bounding box center [339, 621] width 521 height 12
click at [406, 117] on icon at bounding box center [412, 115] width 12 height 12
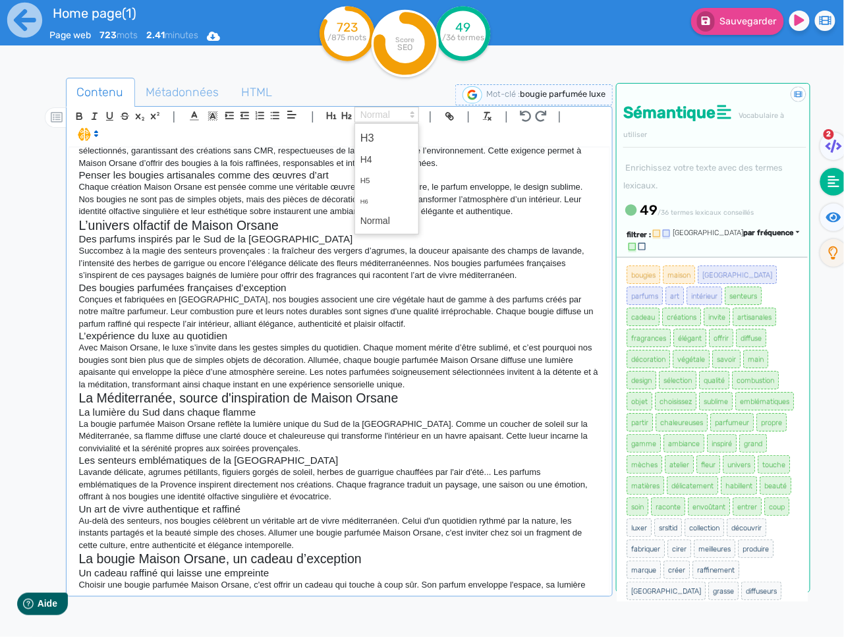
click at [395, 131] on span at bounding box center [386, 137] width 53 height 23
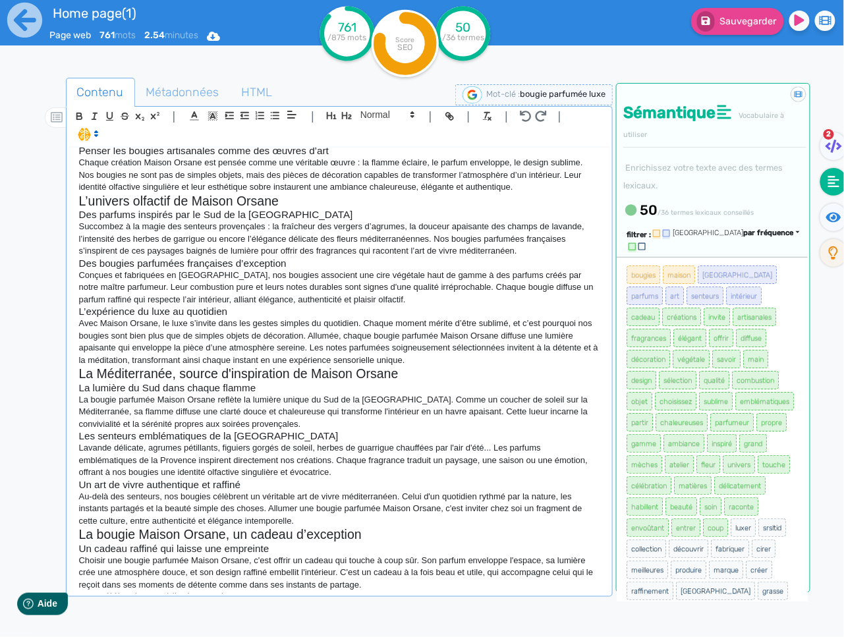
scroll to position [237, 0]
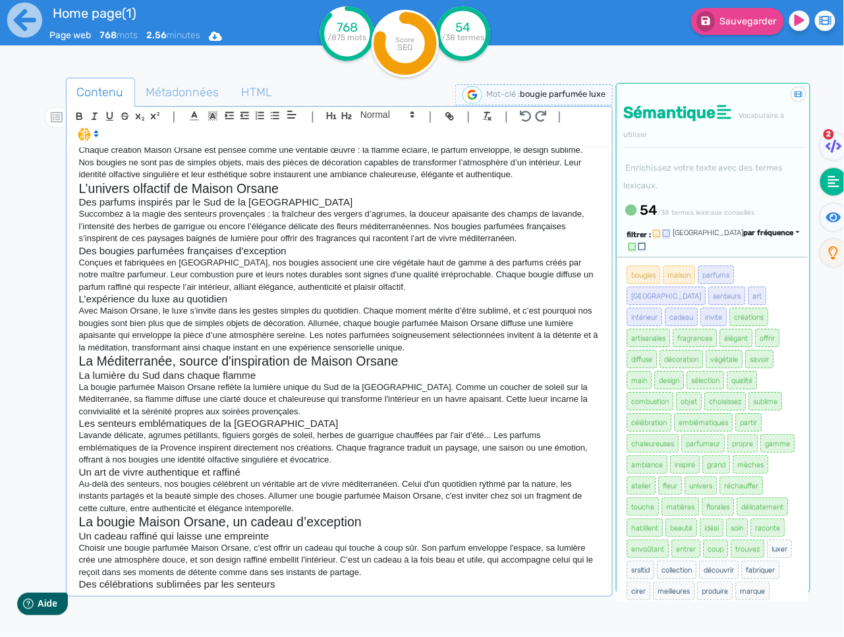
copy div "Loremi Dolors : ametco adipisci el sedd eiusmodte in Utlabo Etdolor ma aliq en …"
click at [297, 591] on p "[PERSON_NAME], anniversaire, [DATE] ou cadeau d'affaires : chaque moment trouve…" at bounding box center [339, 609] width 521 height 36
click at [184, 591] on p "[PERSON_NAME], anniversaire, [DATE] ou cadeau d'affaires : chaque moment trouve…" at bounding box center [339, 609] width 521 height 36
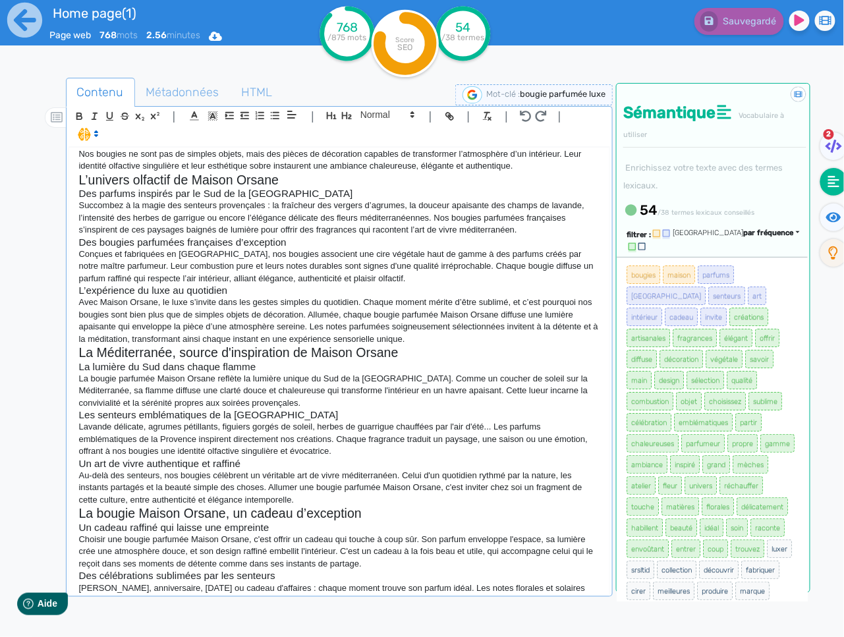
drag, startPoint x: 184, startPoint y: 590, endPoint x: 171, endPoint y: 583, distance: 15.0
click at [171, 583] on p "[PERSON_NAME], anniversaire, [DATE] ou cadeau d'affaires : chaque moment trouve…" at bounding box center [339, 600] width 521 height 36
click at [278, 582] on p "[PERSON_NAME], anniversaire, [DATE] ou cadeau d'affaires : chaque moment trouve…" at bounding box center [339, 600] width 521 height 36
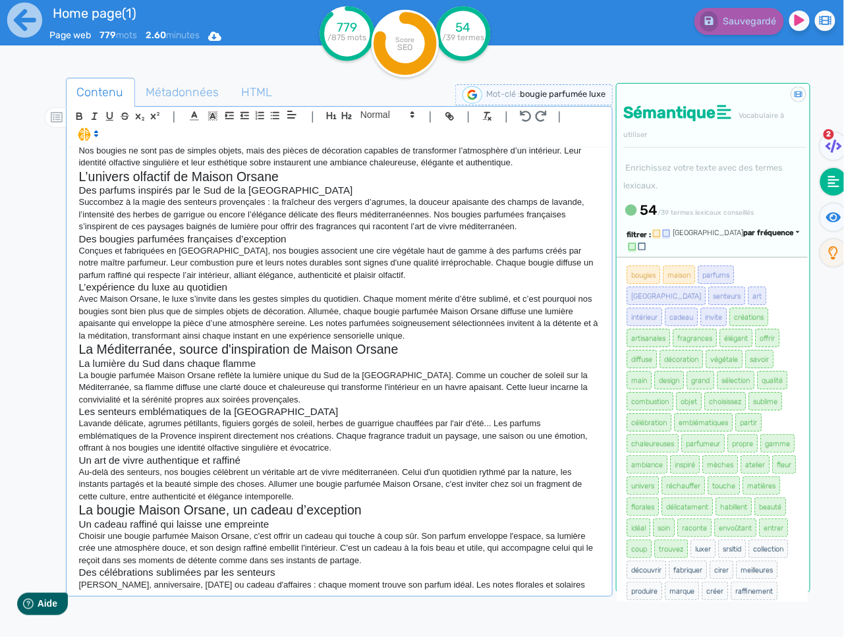
click at [584, 582] on p "[PERSON_NAME], anniversaire, [DATE] ou cadeau d'affaires : chaque moment trouve…" at bounding box center [339, 597] width 521 height 36
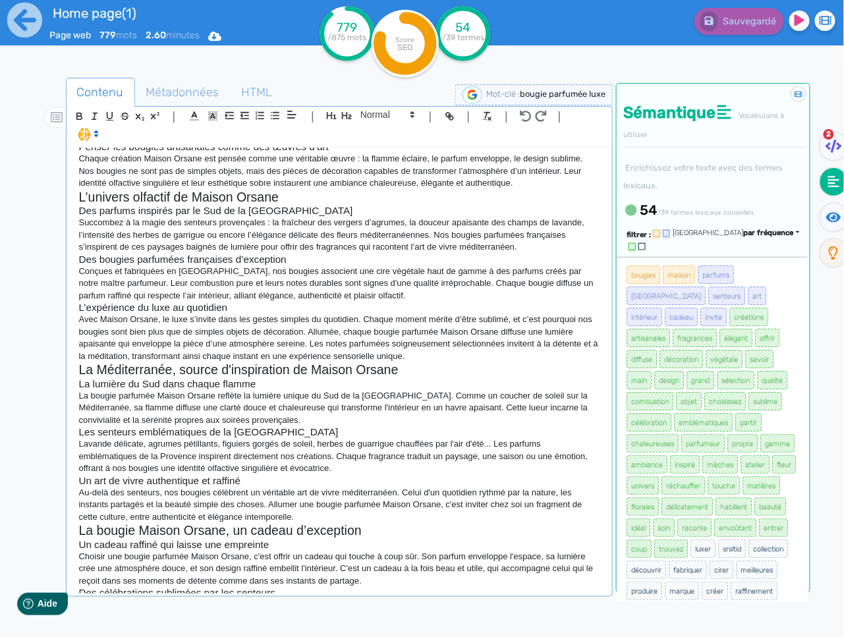
scroll to position [258, 0]
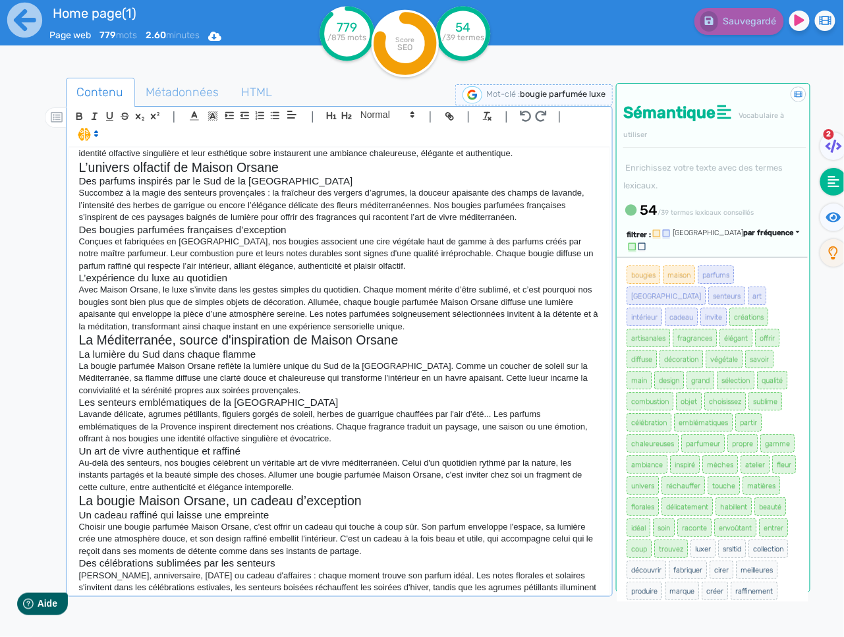
click at [325, 606] on p at bounding box center [339, 612] width 521 height 12
click at [324, 606] on p at bounding box center [339, 612] width 521 height 12
click at [204, 590] on div "Maison Orsane : bougie parfumée de luxe fabriquée en [GEOGRAPHIC_DATA] Plongez …" at bounding box center [339, 371] width 541 height 446
click at [169, 606] on p at bounding box center [339, 612] width 521 height 12
click at [155, 606] on p at bounding box center [339, 612] width 521 height 12
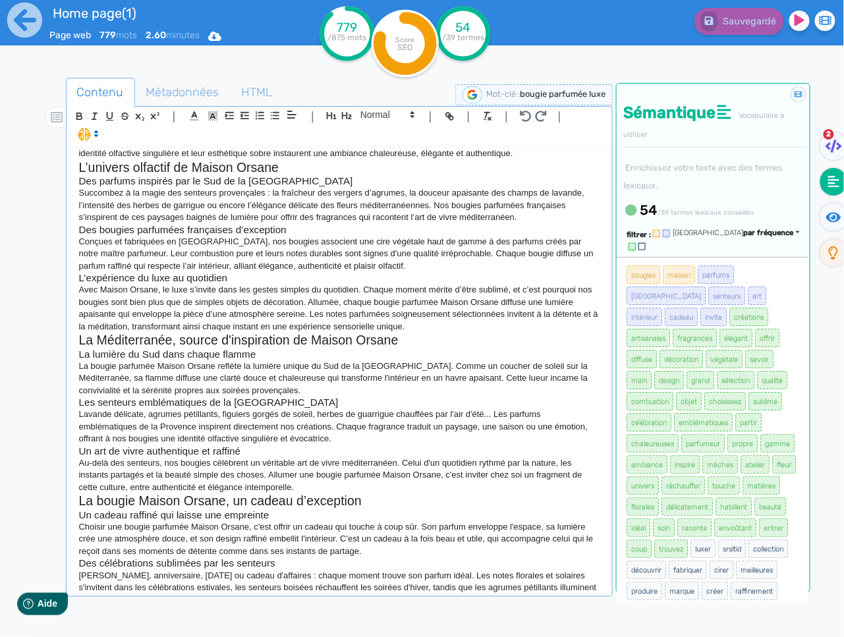
click at [178, 606] on p at bounding box center [339, 612] width 521 height 12
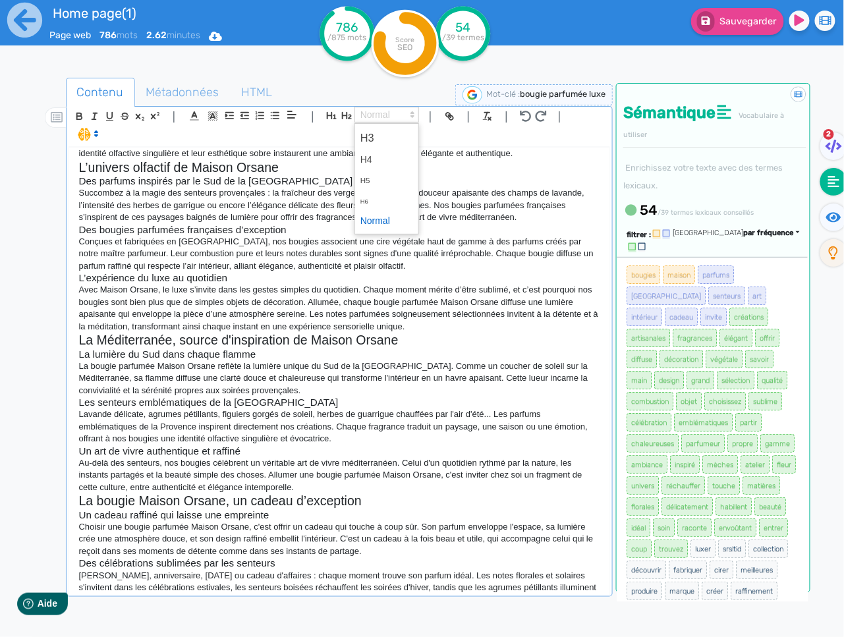
click at [375, 117] on span at bounding box center [386, 115] width 65 height 16
click at [377, 131] on span at bounding box center [386, 137] width 53 height 23
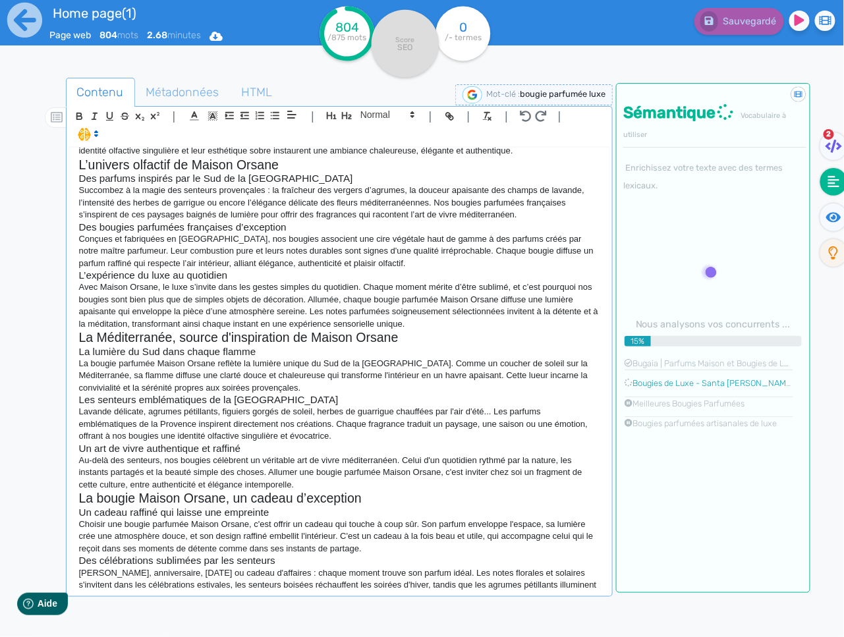
click at [570, 615] on p "Avec leurs parfums emblématiques et leur design épuré, nos bougies plaisent à t…" at bounding box center [339, 621] width 521 height 12
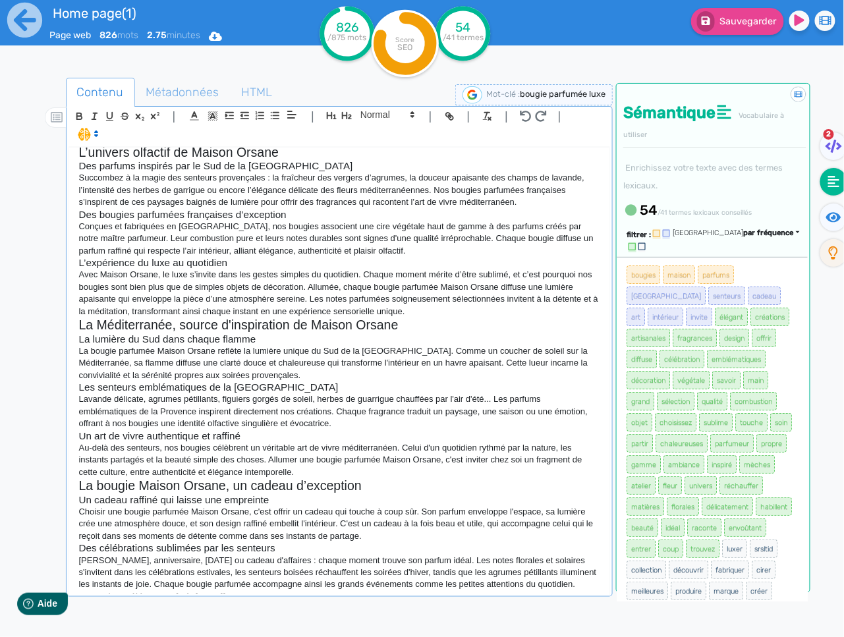
scroll to position [285, 0]
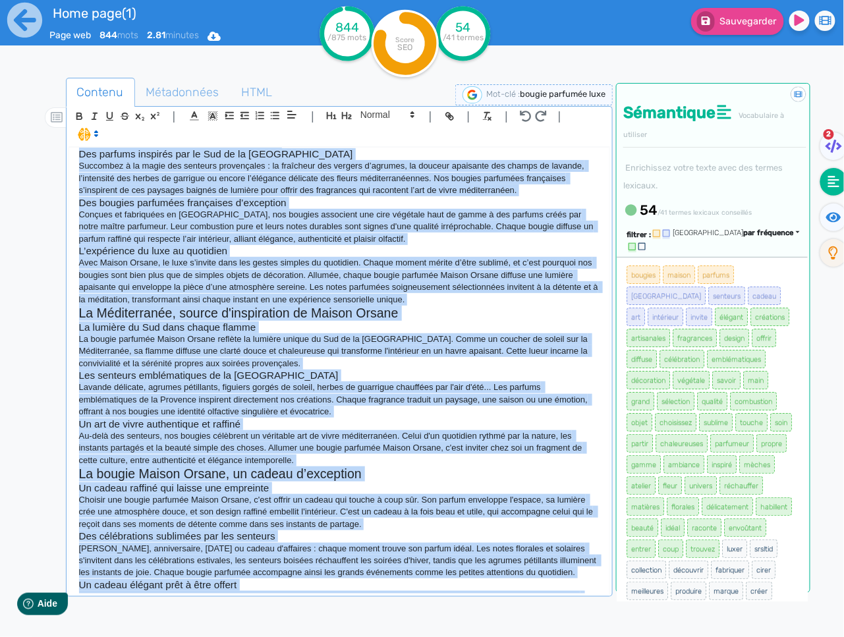
copy div "Loremi Dolors : ametco adipisci el sedd eiusmodte in Utlabo Etdolor ma aliq en …"
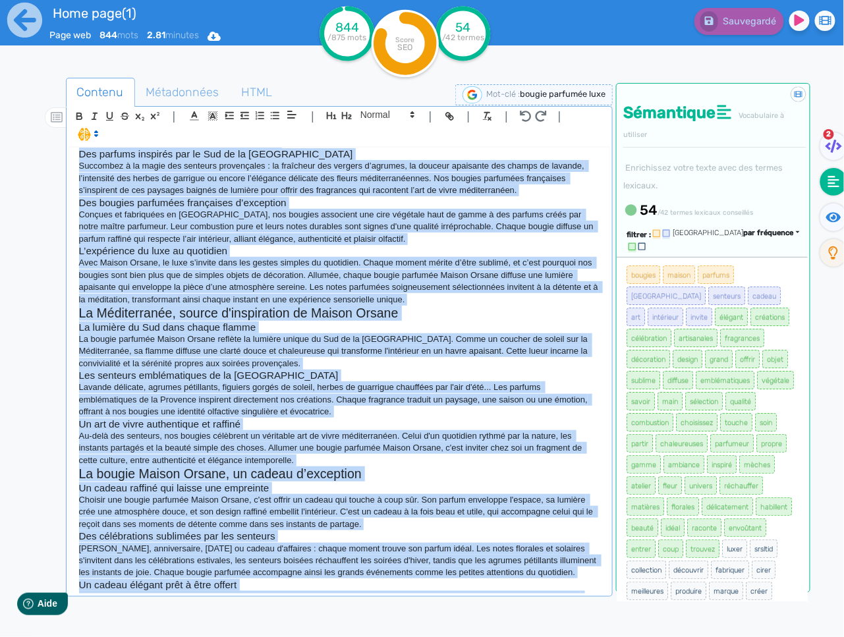
scroll to position [294, 0]
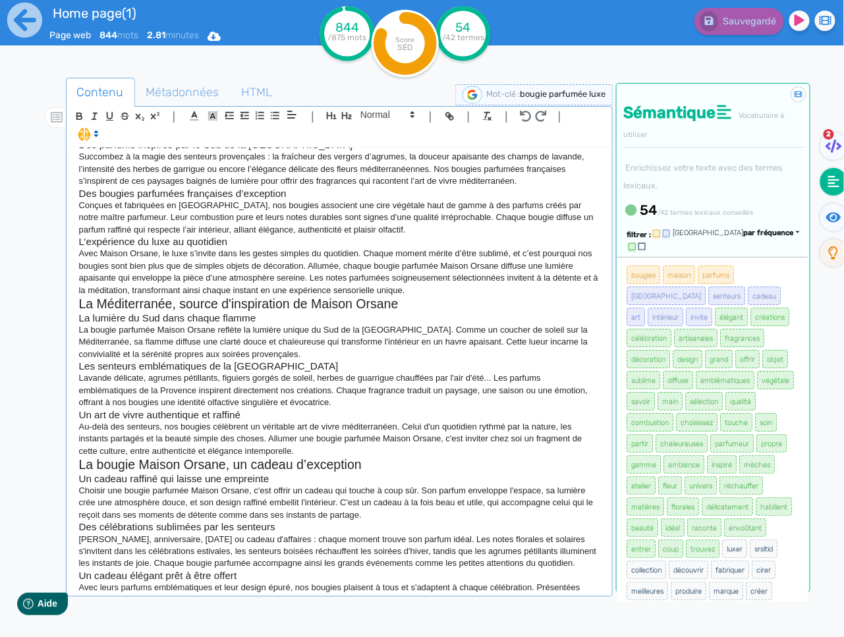
click at [429, 582] on p "Avec leurs parfums emblématiques et leur design épuré, nos bougies plaisent à t…" at bounding box center [339, 600] width 521 height 36
click at [582, 582] on p "Avec leurs parfums emblématiques et leur design épuré, nos bougies plaisent à t…" at bounding box center [339, 600] width 521 height 36
click at [832, 223] on icon at bounding box center [833, 217] width 15 height 13
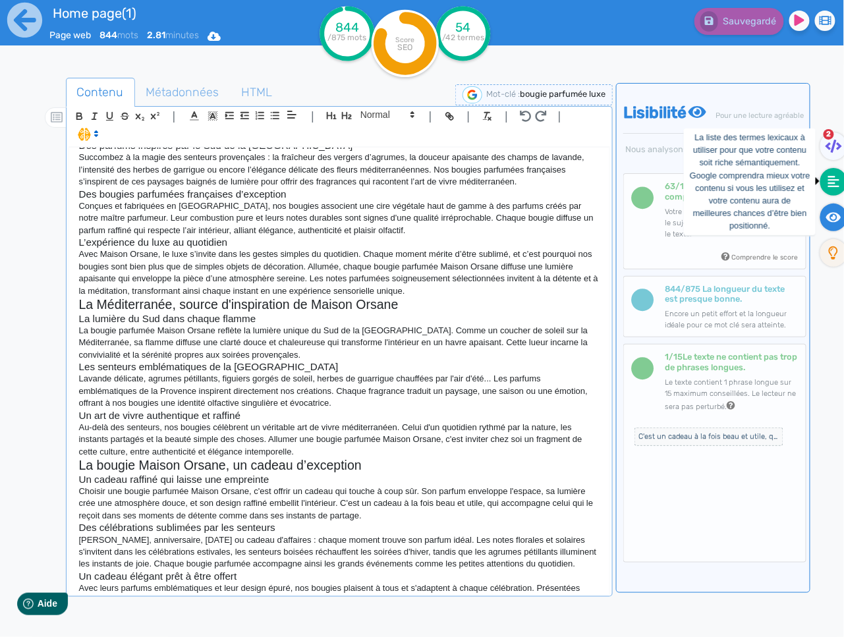
click at [839, 183] on icon at bounding box center [834, 181] width 12 height 13
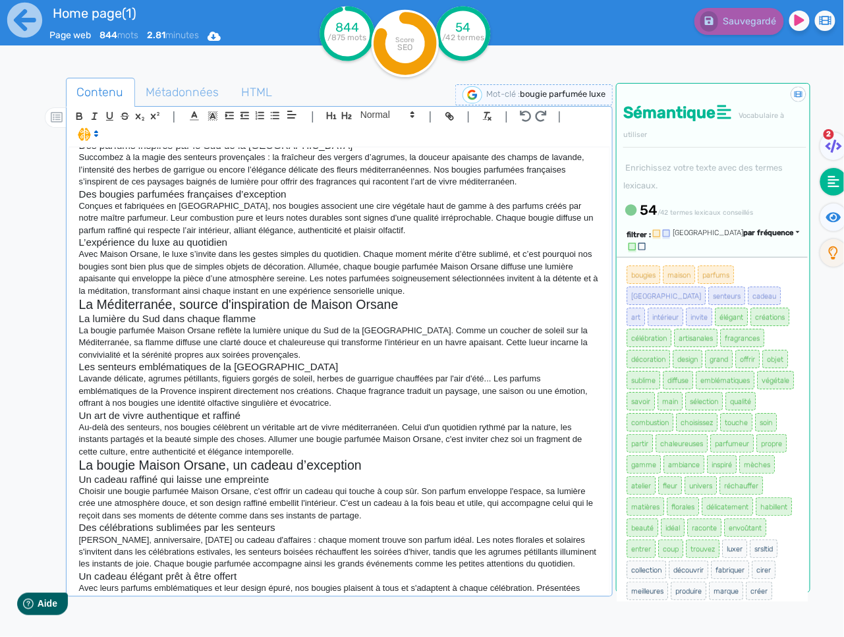
click at [591, 585] on p "Avec leurs parfums emblématiques et leur design épuré, nos bougies plaisent à t…" at bounding box center [339, 600] width 521 height 36
drag, startPoint x: 813, startPoint y: 232, endPoint x: 821, endPoint y: 225, distance: 10.7
click at [819, 227] on ul "2" at bounding box center [824, 203] width 29 height 142
click at [822, 223] on fa-icon at bounding box center [833, 218] width 27 height 28
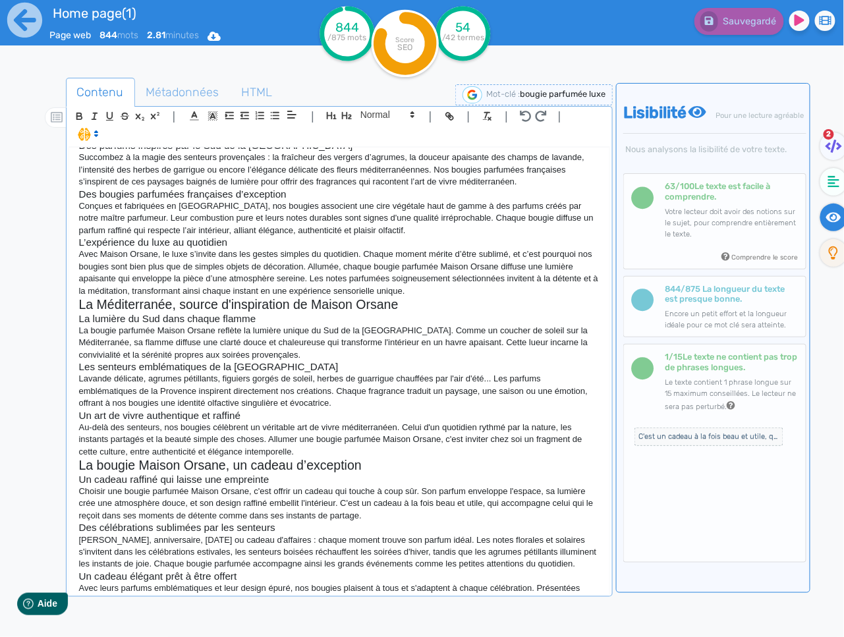
scroll to position [252, 0]
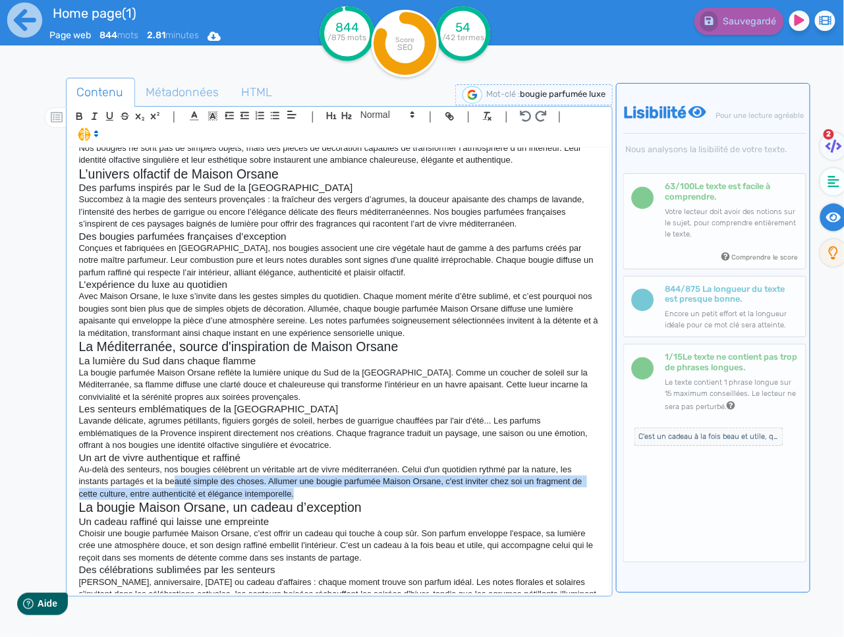
drag, startPoint x: 306, startPoint y: 460, endPoint x: 175, endPoint y: 452, distance: 132.0
click at [175, 464] on p "Au-delà des senteurs, nos bougies célèbrent un véritable art de vivre méditerra…" at bounding box center [339, 482] width 521 height 36
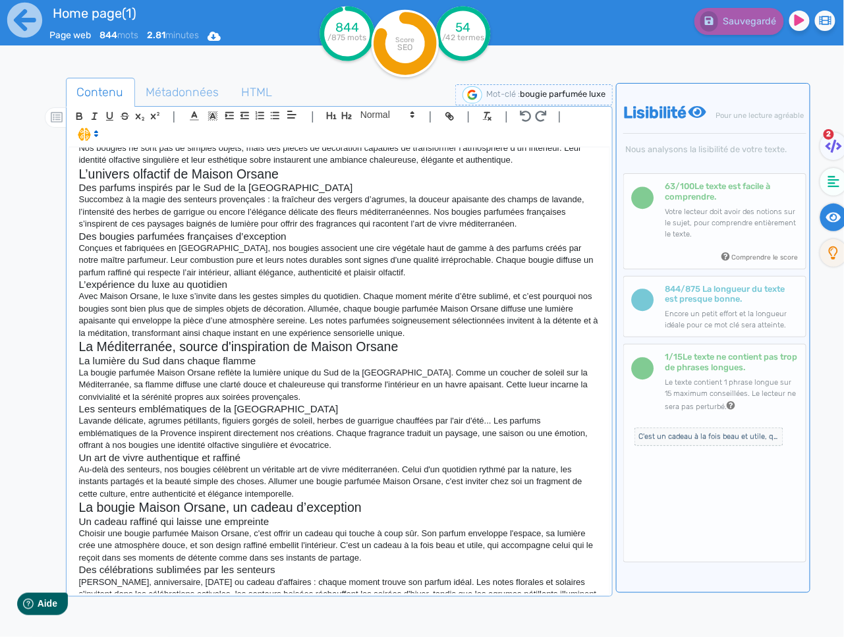
click at [389, 500] on h2 "La bougie Maison Orsane, un cadeau d’exception" at bounding box center [339, 507] width 521 height 15
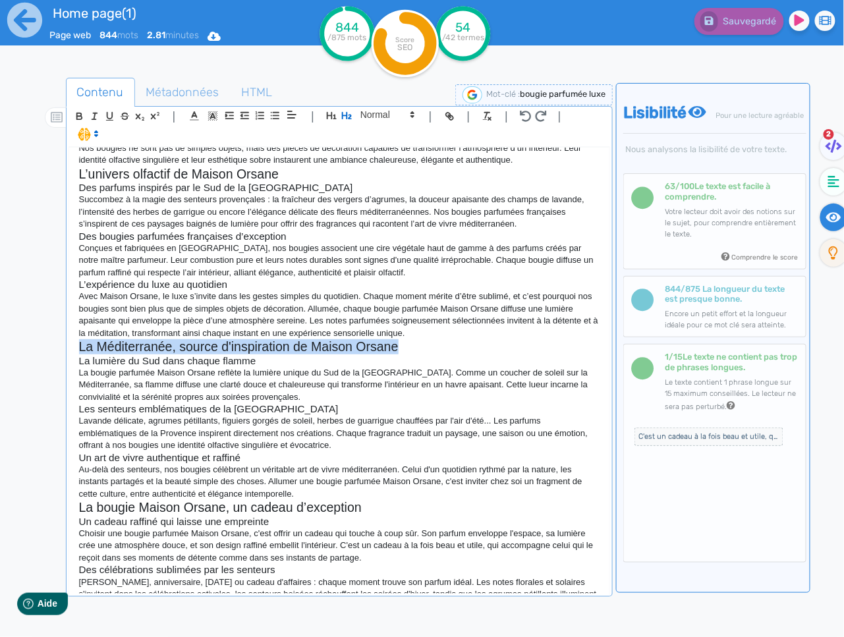
drag, startPoint x: 78, startPoint y: 313, endPoint x: 422, endPoint y: 315, distance: 343.8
click at [422, 314] on div "Maison Orsane : bougie parfumée de luxe fabriquée en [GEOGRAPHIC_DATA] Plongez …" at bounding box center [339, 371] width 541 height 446
copy h2 "La Méditerranée, source d'inspiration de Maison Orsane"
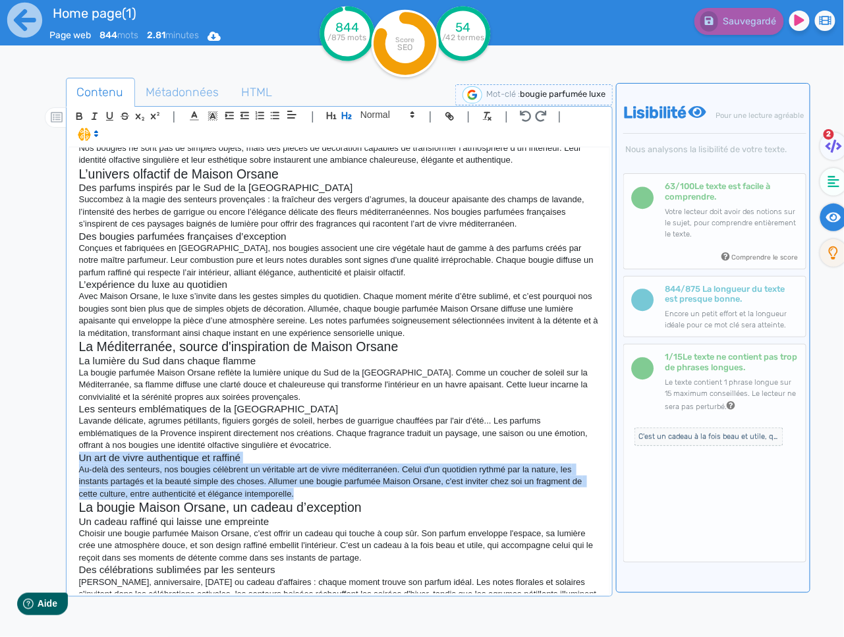
drag, startPoint x: 304, startPoint y: 461, endPoint x: 80, endPoint y: 429, distance: 226.2
click at [80, 429] on div "Maison Orsane : bougie parfumée de luxe fabriquée en [GEOGRAPHIC_DATA] Plongez …" at bounding box center [339, 371] width 541 height 446
copy div "Un art de vivre authentique et raffiné Au-delà des senteurs, nos bougies célèbr…"
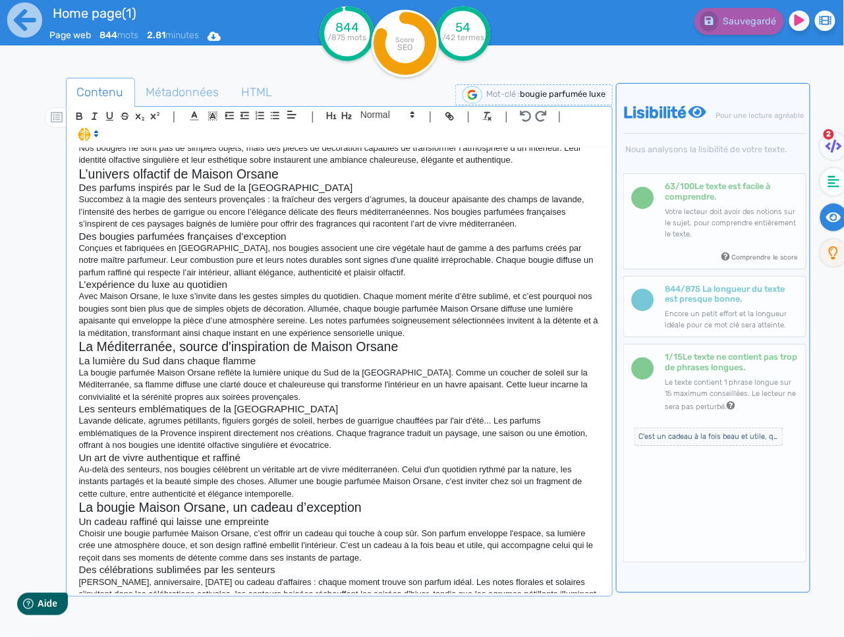
click at [443, 500] on h2 "La bougie Maison Orsane, un cadeau d’exception" at bounding box center [339, 507] width 521 height 15
click at [268, 464] on p "Au-delà des senteurs, nos bougies célèbrent un véritable art de vivre méditerra…" at bounding box center [339, 482] width 521 height 36
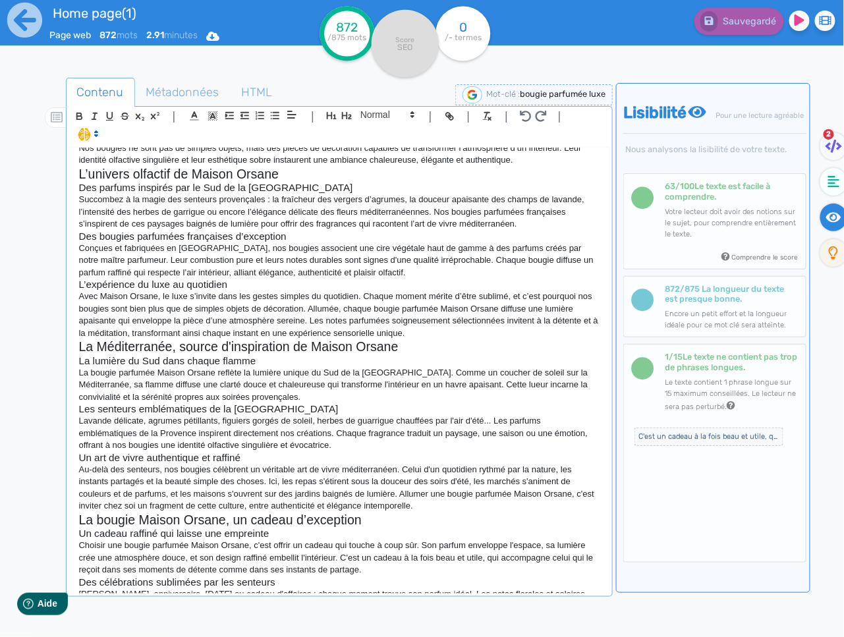
click at [412, 473] on p "Au-delà des senteurs, nos bougies célèbrent un véritable art de vivre méditerra…" at bounding box center [339, 488] width 521 height 49
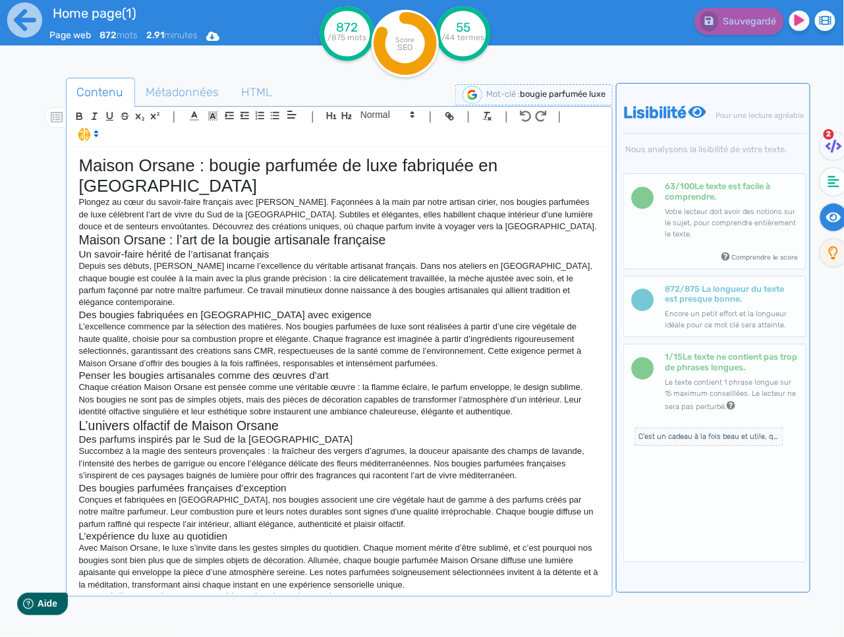
scroll to position [306, 0]
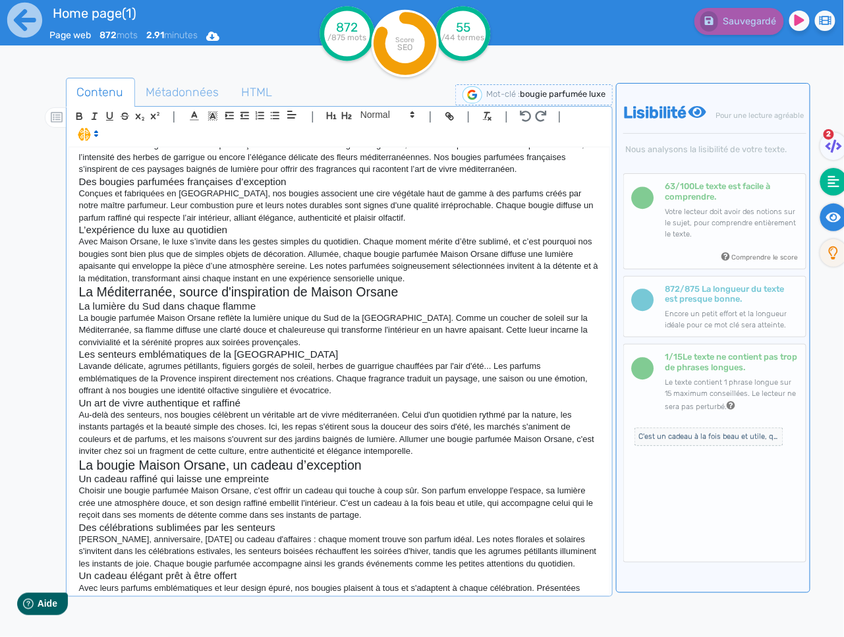
click at [825, 186] on fa-icon at bounding box center [833, 182] width 27 height 28
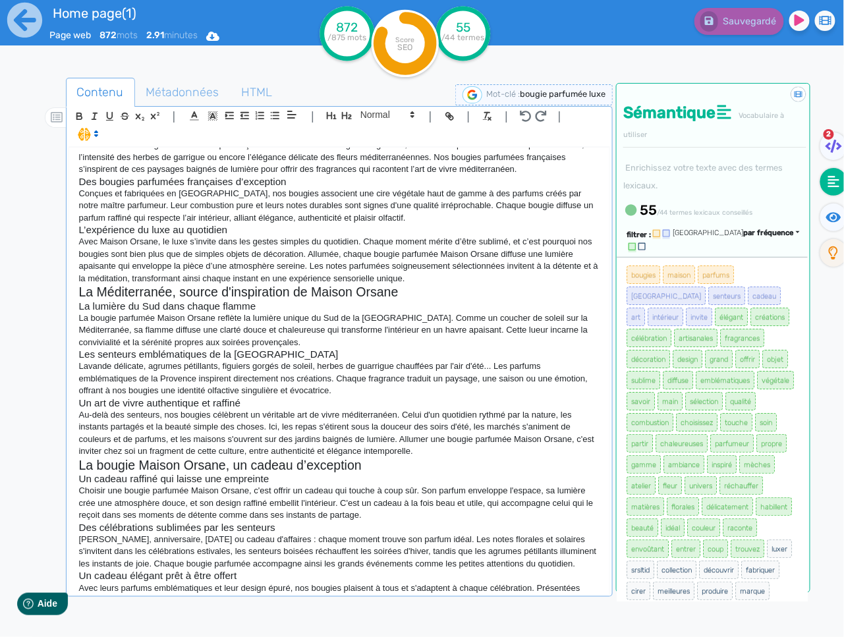
click at [593, 587] on div "Maison Orsane : bougie parfumée de luxe fabriquée en [GEOGRAPHIC_DATA] Plongez …" at bounding box center [339, 371] width 541 height 446
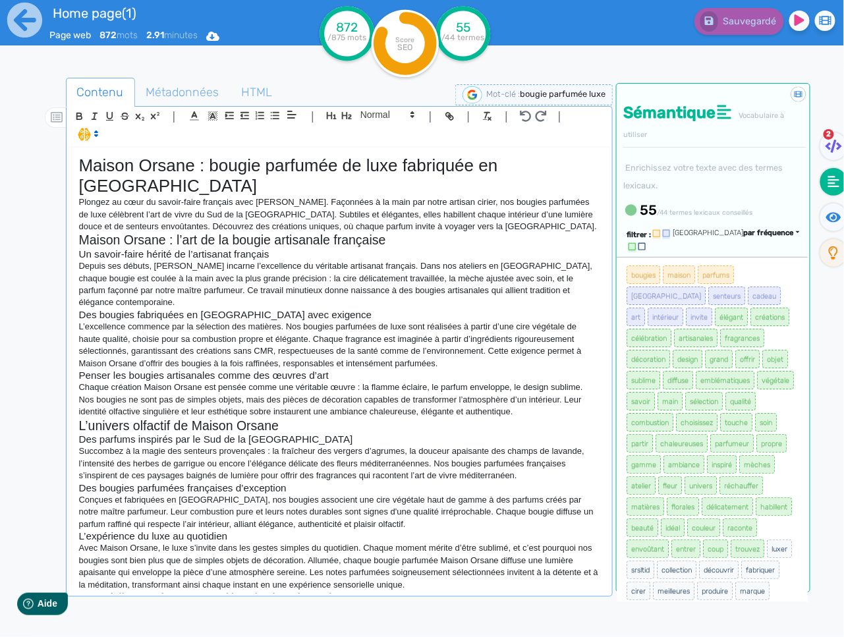
click at [302, 260] on p "Depuis ses débuts, [PERSON_NAME] incarne l’excellence du véritable artisanat fr…" at bounding box center [339, 284] width 521 height 49
click at [368, 277] on p "Depuis ses débuts, [PERSON_NAME] incarne l’excellence du véritable artisanat fr…" at bounding box center [339, 284] width 521 height 49
click at [721, 24] on span "Sauvegarder" at bounding box center [748, 21] width 57 height 11
click at [135, 283] on p "Depuis ses débuts, [PERSON_NAME] incarne l’excellence du véritable artisanat fr…" at bounding box center [339, 284] width 521 height 49
click at [169, 321] on p "L’excellence commence par la sélection des matières. Nos bougies parfumées de l…" at bounding box center [339, 345] width 521 height 49
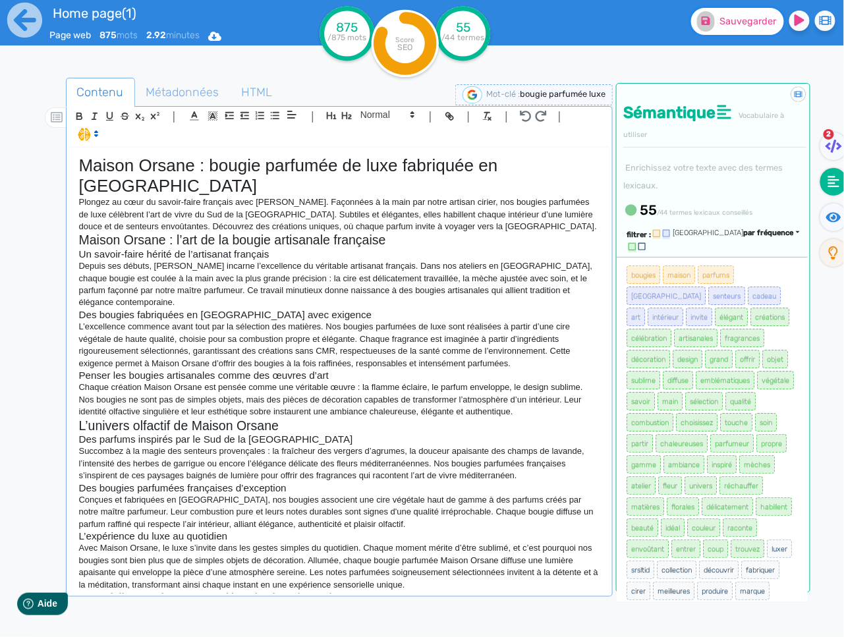
click at [735, 17] on span "Sauvegarder" at bounding box center [748, 21] width 57 height 11
click at [838, 225] on fa-icon at bounding box center [833, 218] width 27 height 28
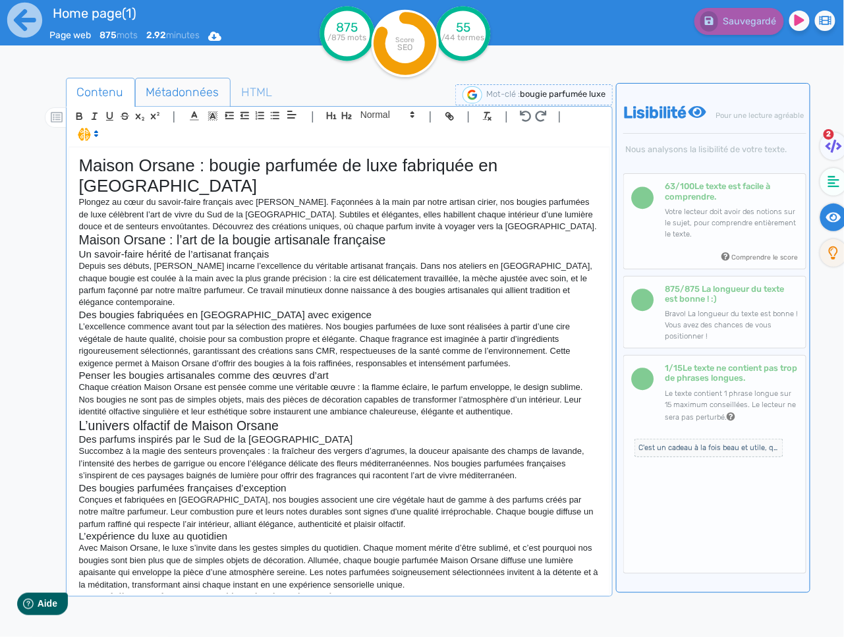
click at [194, 90] on span "Métadonnées" at bounding box center [183, 92] width 94 height 36
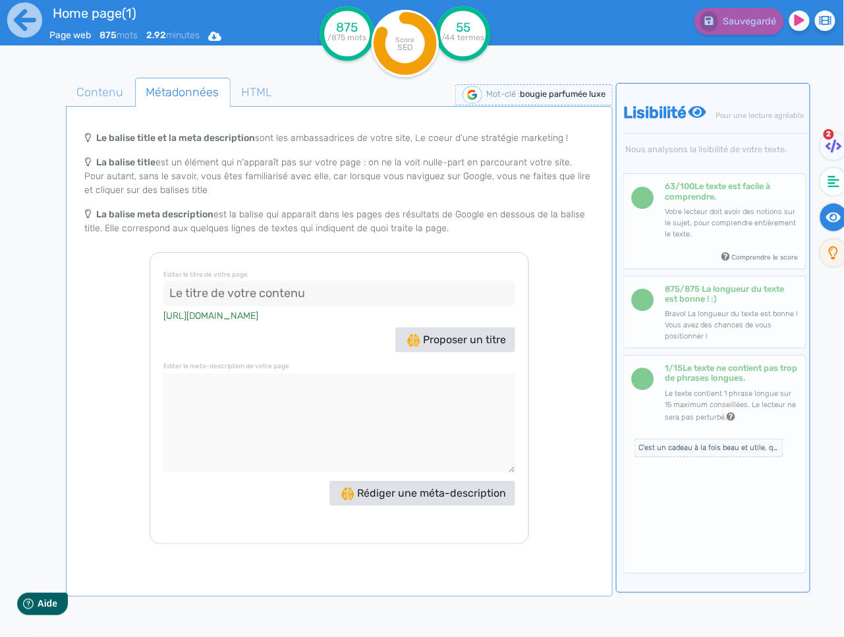
click at [329, 292] on input at bounding box center [339, 294] width 352 height 26
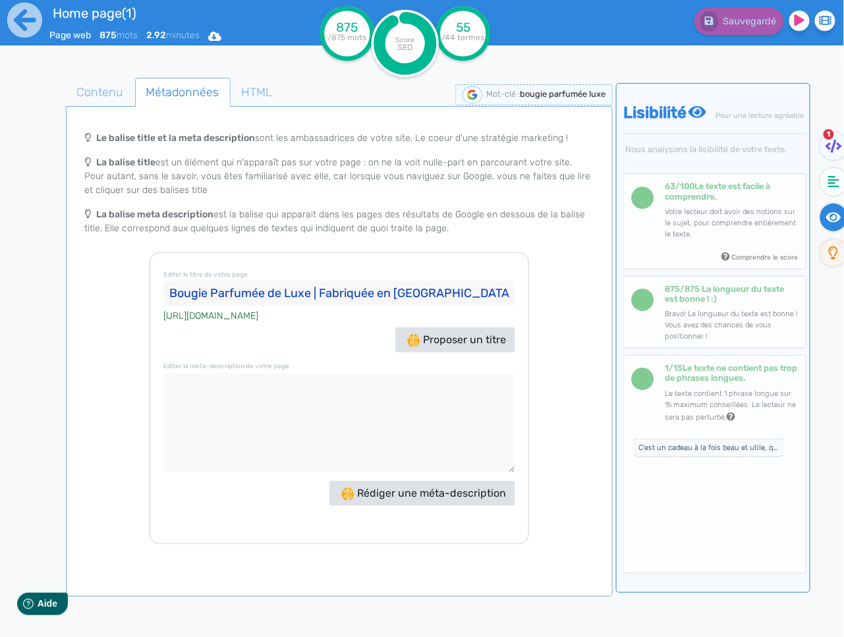
type input "Bougie Parfumée de Luxe | Fabriquée en [GEOGRAPHIC_DATA]"
click at [358, 411] on textarea at bounding box center [339, 422] width 352 height 99
click at [387, 495] on span "Rédiger une méta-description" at bounding box center [423, 493] width 165 height 13
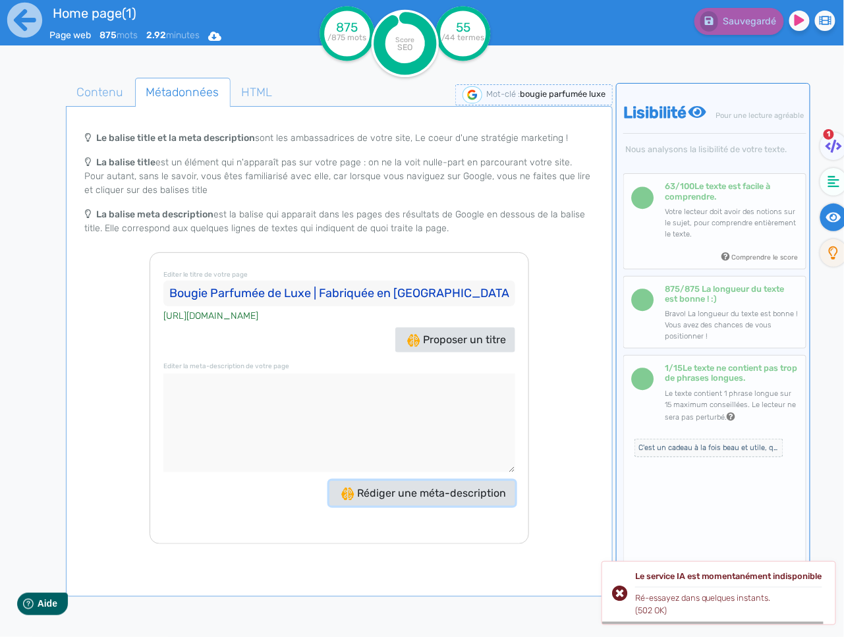
click at [387, 495] on span "Rédiger une méta-description" at bounding box center [423, 493] width 165 height 13
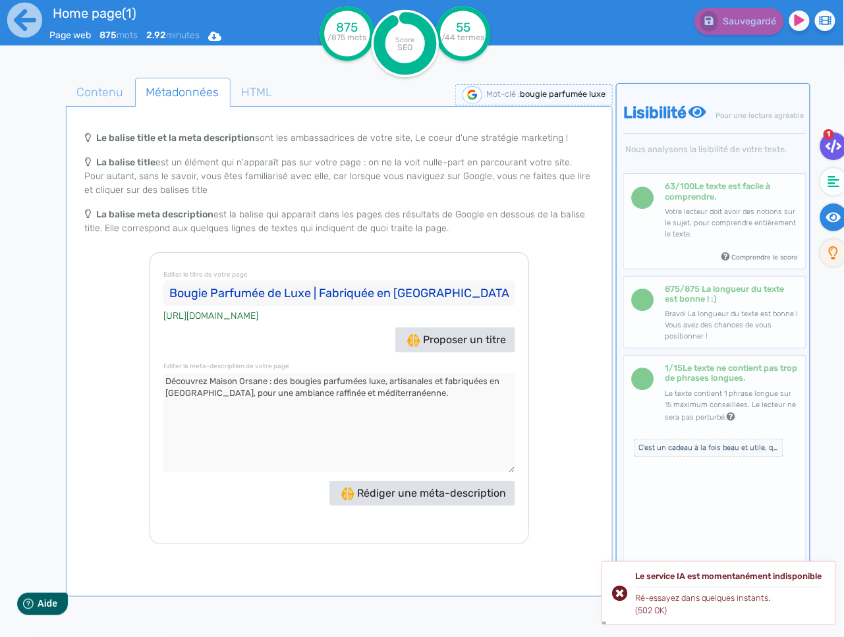
click at [838, 148] on icon at bounding box center [833, 146] width 16 height 13
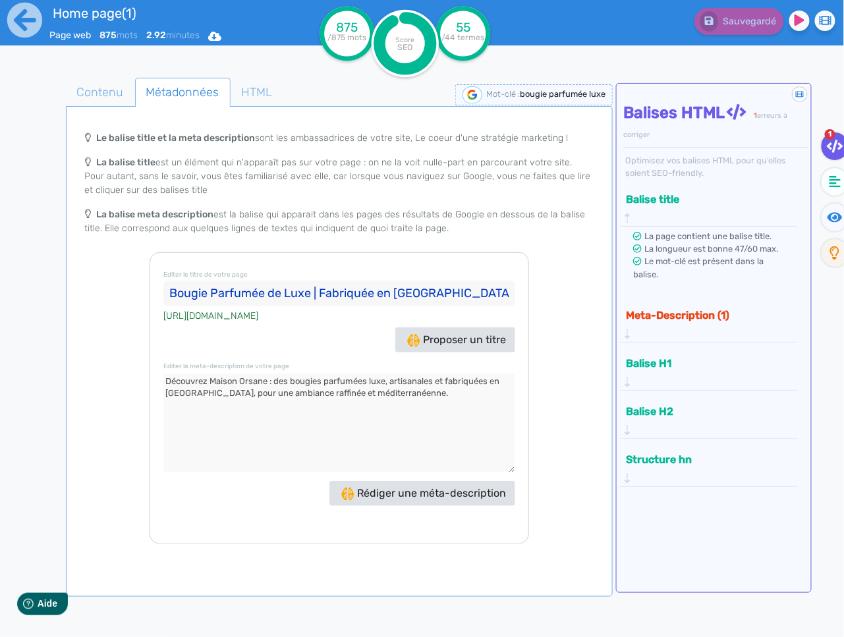
click at [767, 304] on button "Meta-Description (1)" at bounding box center [704, 315] width 165 height 22
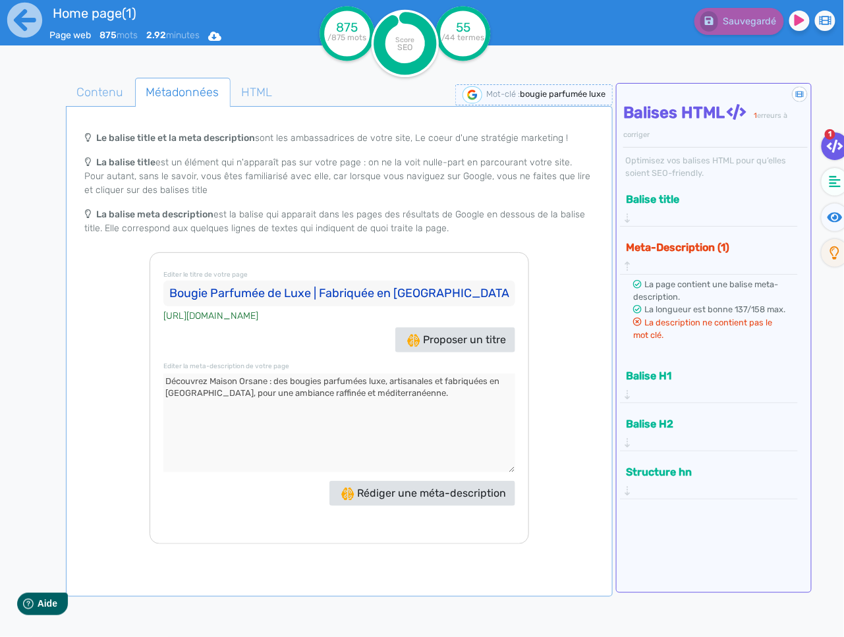
drag, startPoint x: 376, startPoint y: 409, endPoint x: 351, endPoint y: 402, distance: 25.9
click at [342, 405] on textarea at bounding box center [339, 422] width 352 height 99
drag, startPoint x: 427, startPoint y: 391, endPoint x: 24, endPoint y: 367, distance: 403.8
click at [24, 367] on div "Home page(1) Page web 875 mots 2.92 minutes Html Pdf Word 875 /875 mots Score S…" at bounding box center [422, 360] width 844 height 720
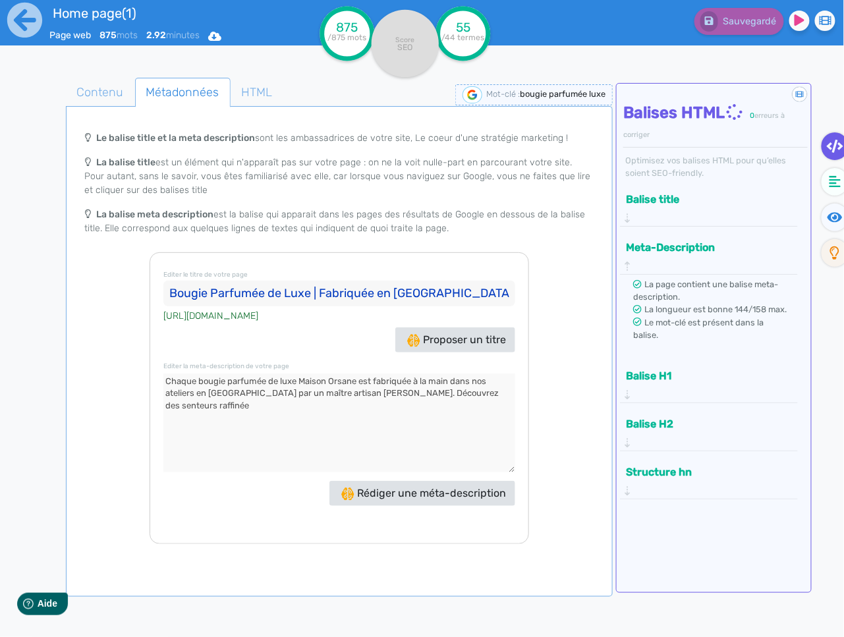
type textarea "Chaque bougie parfumée de luxe Maison Orsane est fabriquée à la main dans nos a…"
drag, startPoint x: 491, startPoint y: 392, endPoint x: 525, endPoint y: 390, distance: 34.3
click at [494, 391] on textarea at bounding box center [339, 422] width 352 height 99
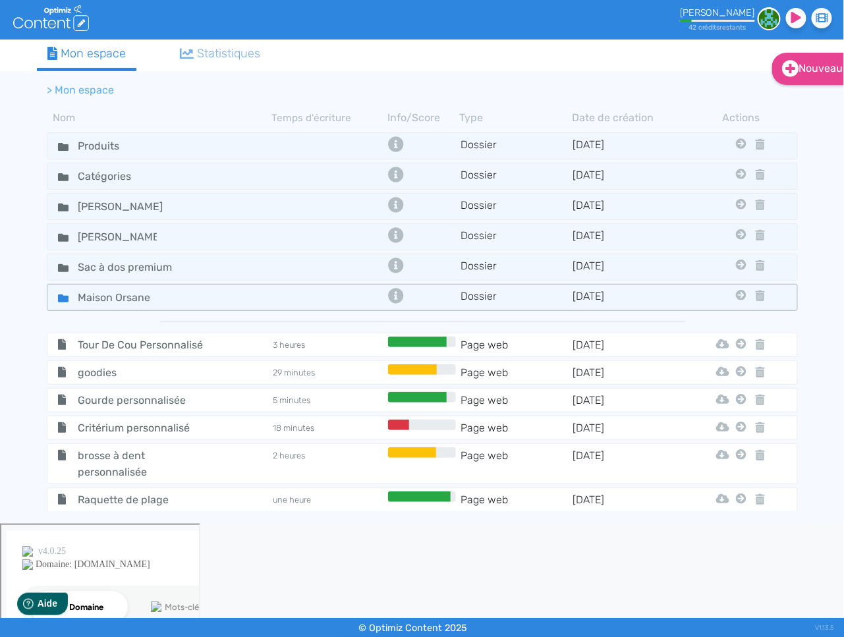
click at [66, 294] on icon at bounding box center [63, 298] width 11 height 8
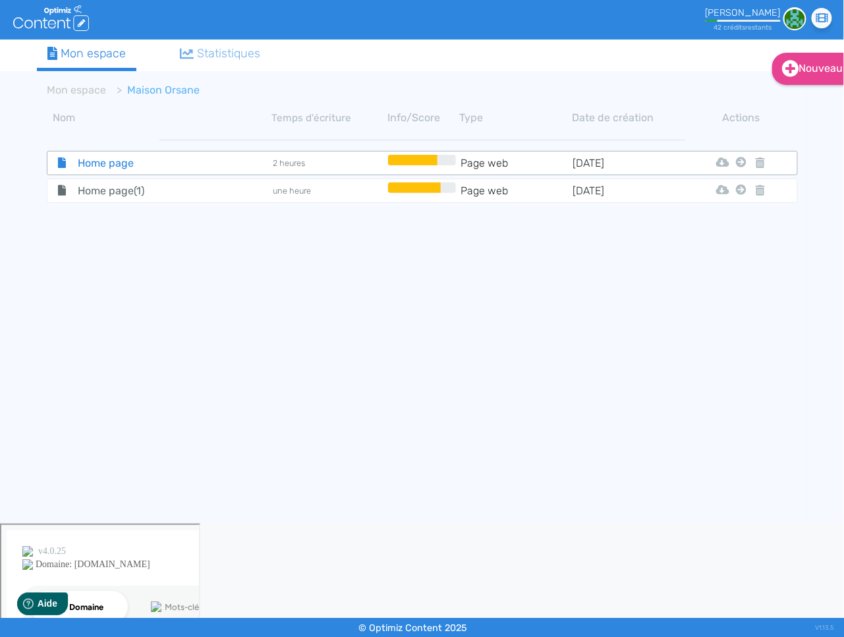
click at [88, 162] on span "Home page" at bounding box center [142, 163] width 148 height 16
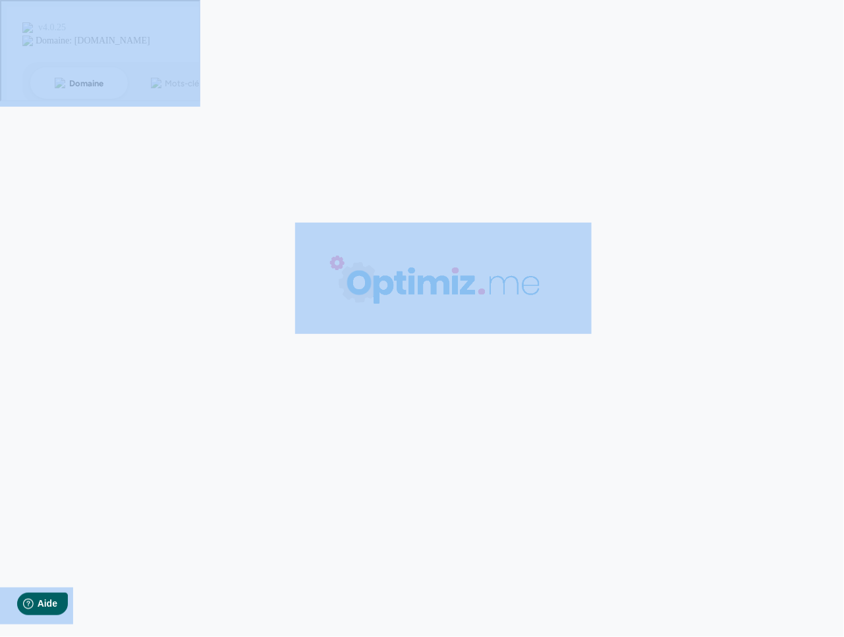
click at [88, 162] on body "0 mots 0.00 minutes 0 /0 mots Score SEO 0 /- termes Sauvegardé Contenu Métadonn…" at bounding box center [422, 318] width 844 height 637
type input "Home page"
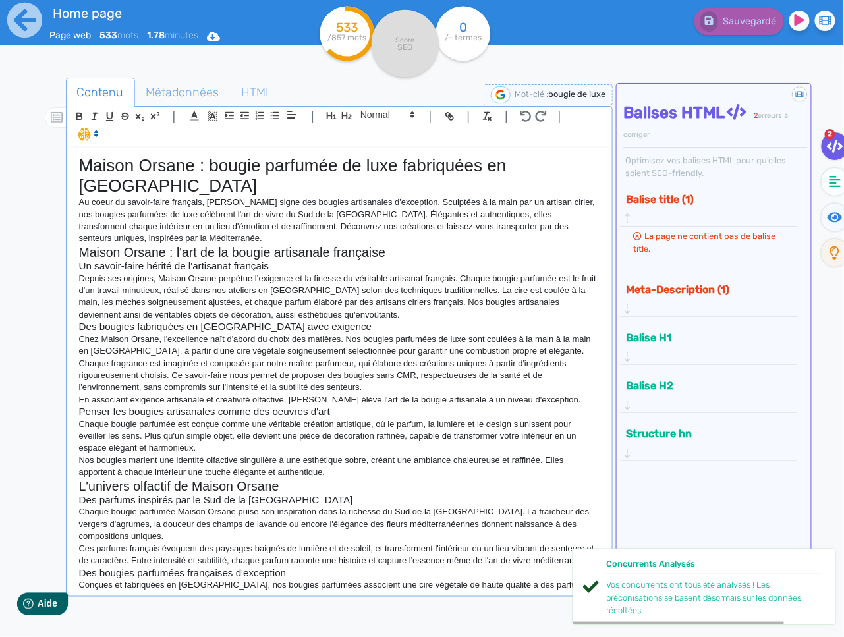
drag, startPoint x: 210, startPoint y: 303, endPoint x: 232, endPoint y: 300, distance: 21.9
click at [210, 321] on h3 "Des bougies fabriquées en [GEOGRAPHIC_DATA] avec exigence" at bounding box center [339, 327] width 521 height 12
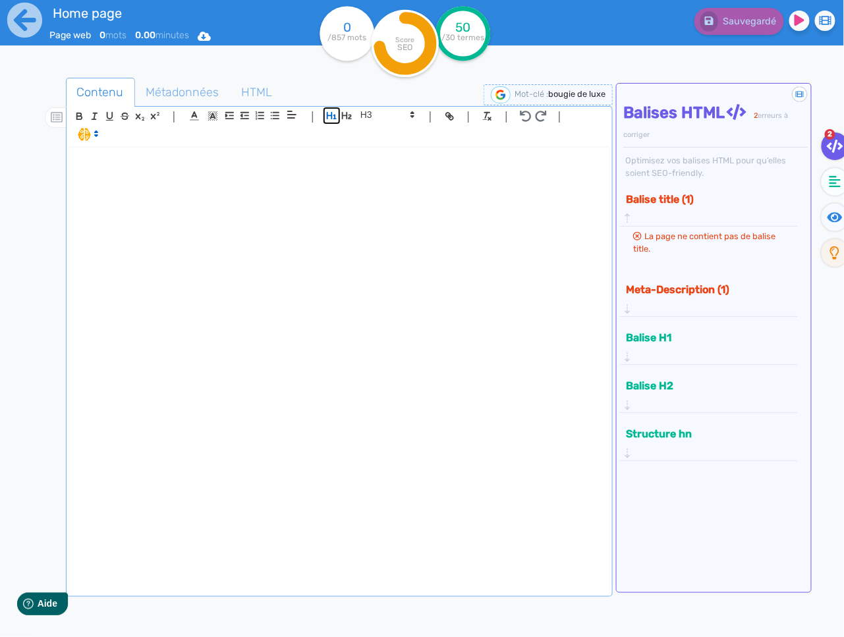
click at [327, 117] on icon "button" at bounding box center [331, 115] width 11 height 11
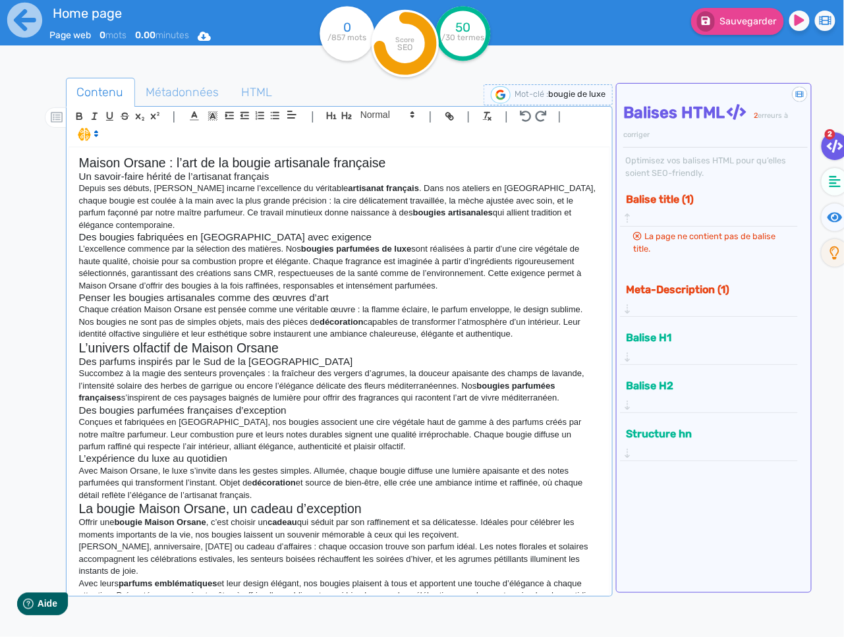
click at [271, 164] on h2 "Maison Orsane : l’art de la bougie artisanale française" at bounding box center [339, 162] width 521 height 15
click at [329, 115] on icon "button" at bounding box center [332, 115] width 10 height 7
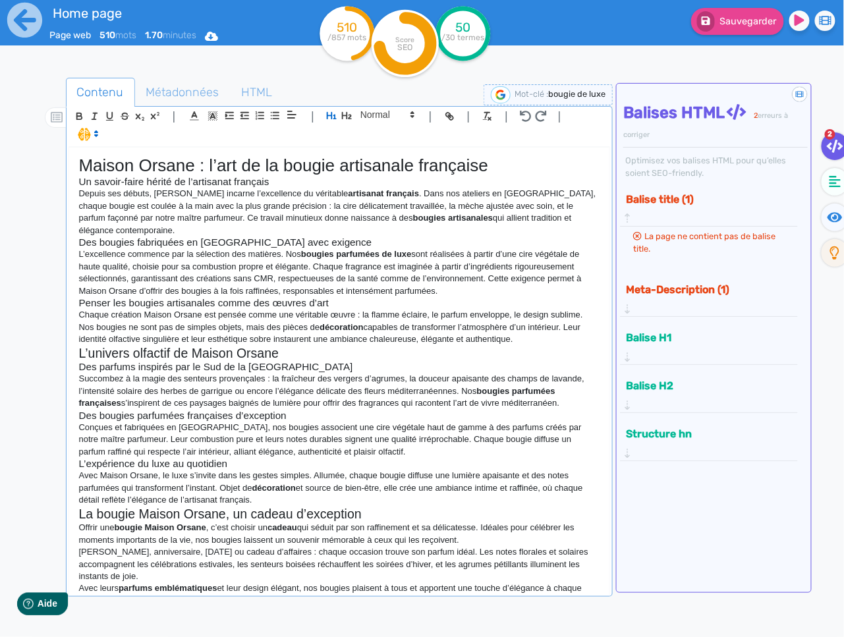
click at [244, 180] on h3 "Un savoir-faire hérité de l’artisanat français" at bounding box center [339, 182] width 521 height 12
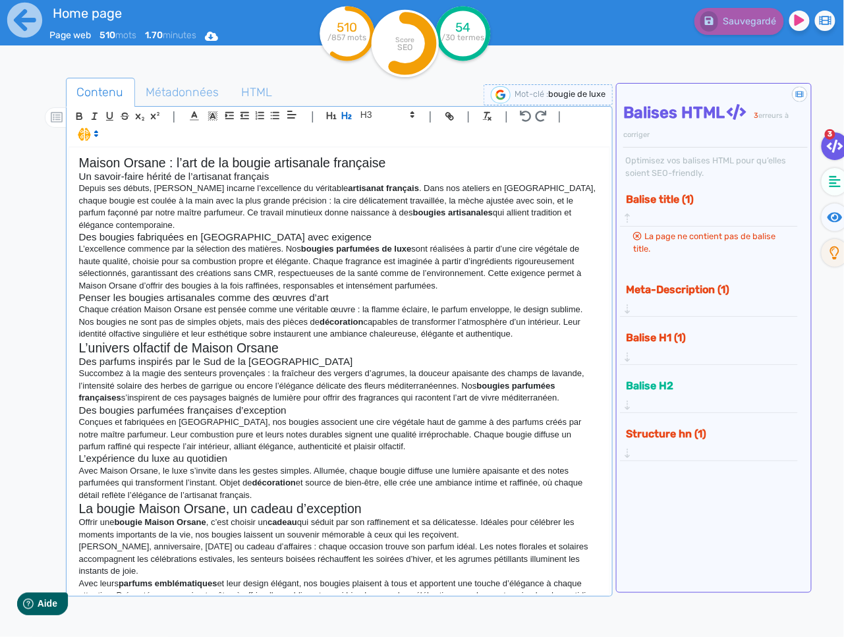
click at [80, 161] on h2 "Maison Orsane : l’art de la bougie artisanale française" at bounding box center [339, 162] width 521 height 15
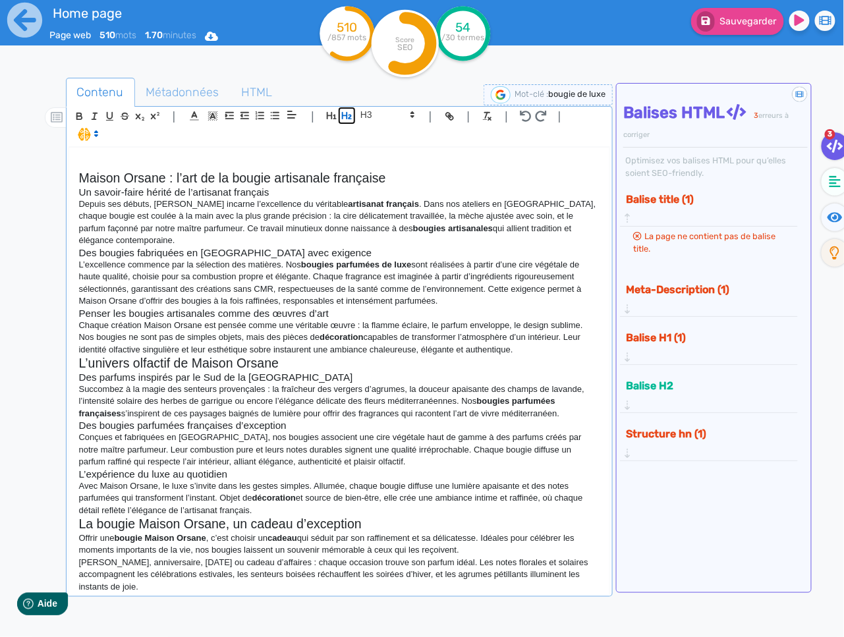
click at [343, 114] on icon "button" at bounding box center [346, 115] width 11 height 11
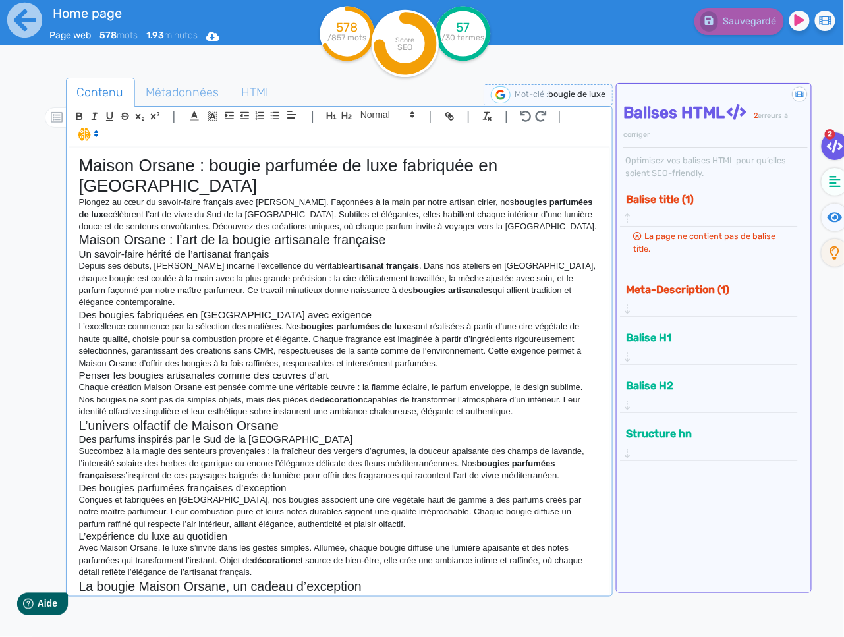
scroll to position [40, 0]
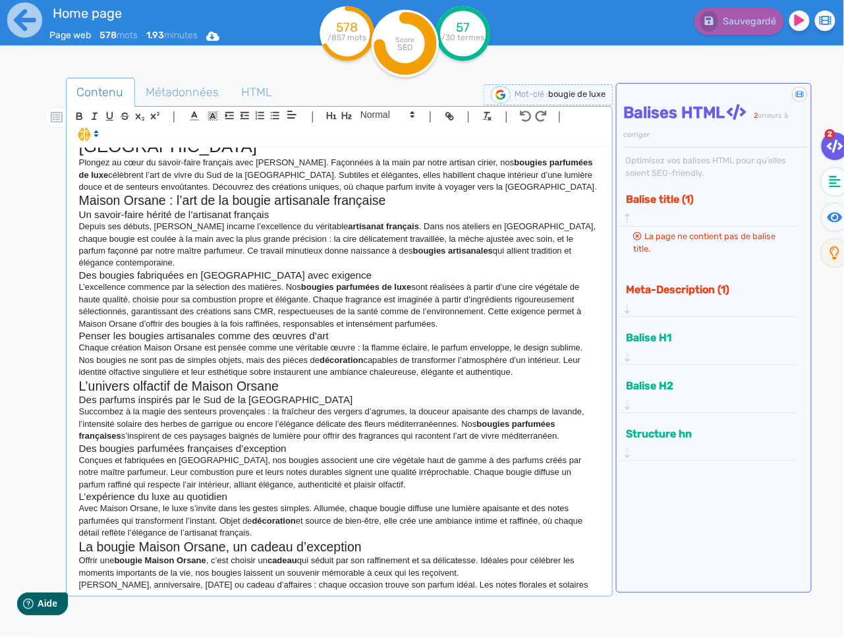
click at [137, 406] on p "Succombez à la magie des senteurs provençales : la fraîcheur des vergers d’agru…" at bounding box center [339, 424] width 521 height 36
click at [136, 406] on p "Succombez à la magie des senteurs provençales : la fraîcheur des vergers d’agru…" at bounding box center [339, 424] width 521 height 36
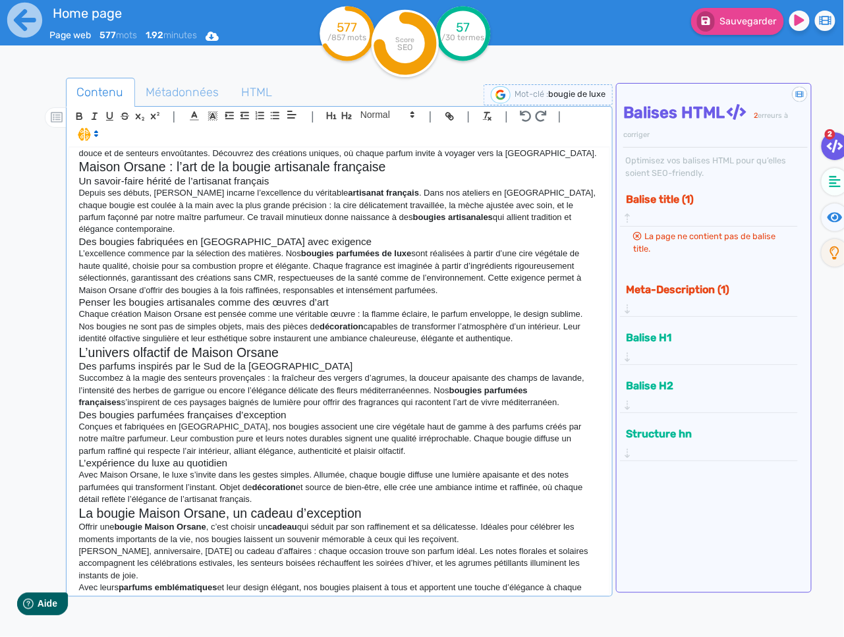
scroll to position [0, 0]
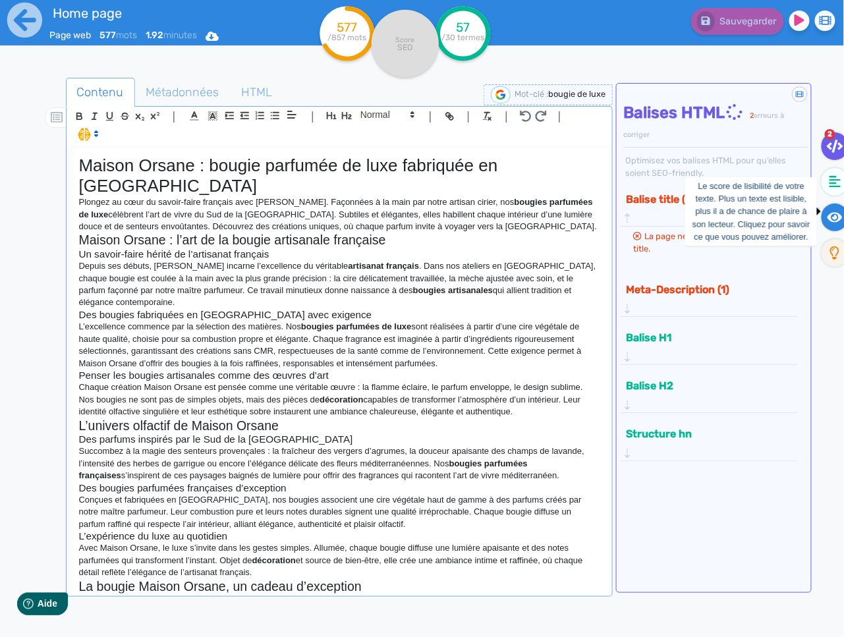
click at [830, 219] on icon at bounding box center [834, 217] width 15 height 10
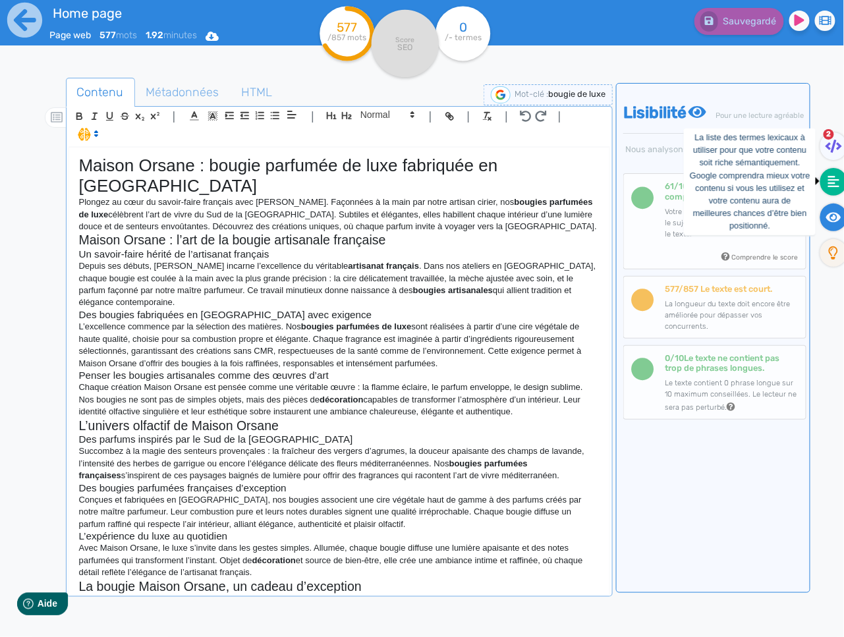
click at [831, 185] on icon at bounding box center [834, 181] width 12 height 13
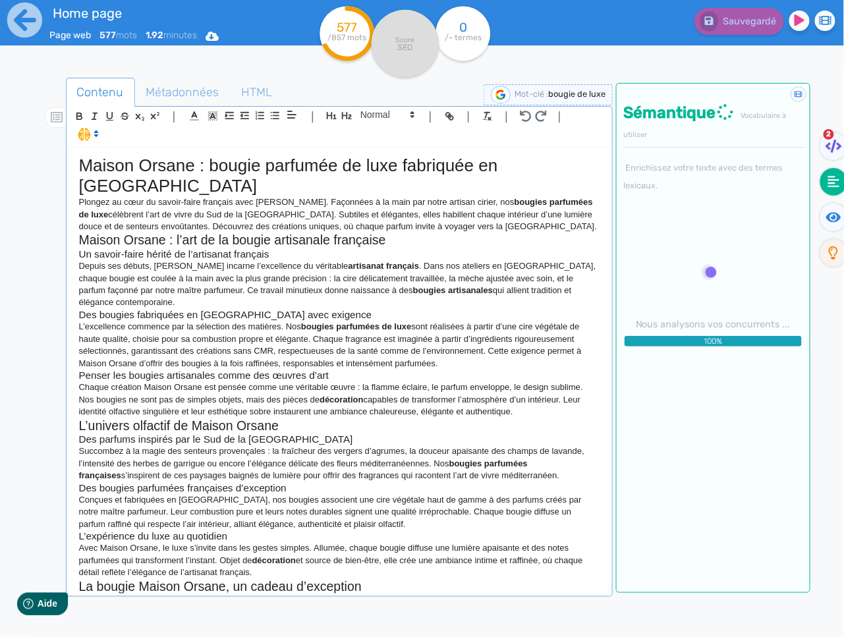
scroll to position [73, 0]
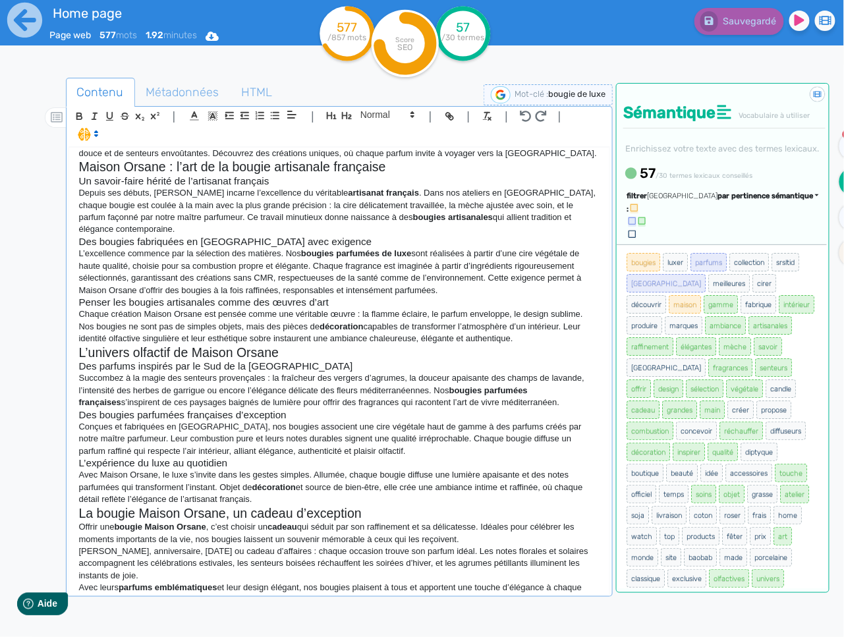
click at [744, 200] on span "par pertinence sémantique" at bounding box center [764, 196] width 95 height 9
click at [710, 239] on span "par fréquence" at bounding box center [687, 235] width 43 height 7
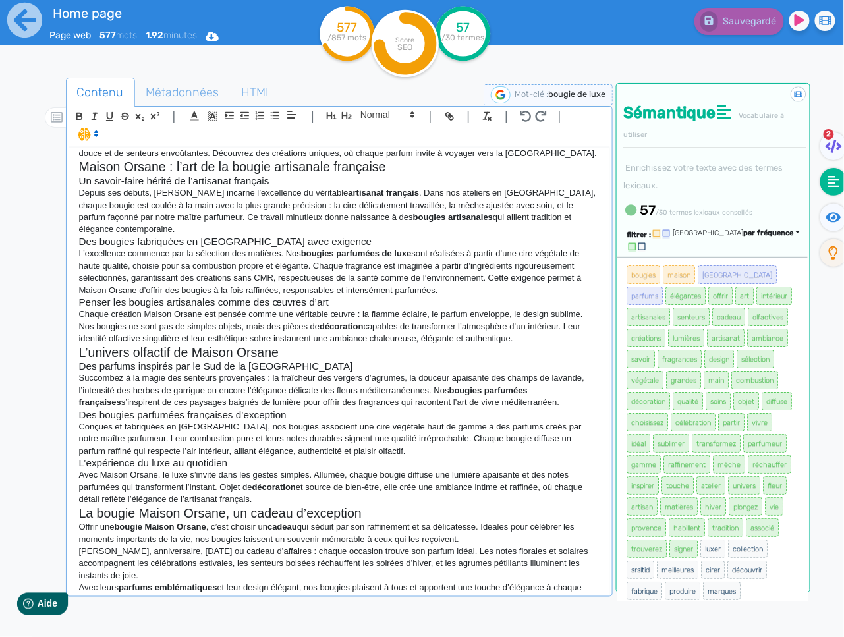
drag, startPoint x: 79, startPoint y: 442, endPoint x: 283, endPoint y: 466, distance: 204.9
click at [283, 469] on p "Avec Maison Orsane, le luxe s’invite dans les gestes simples. Allumée, chaque b…" at bounding box center [339, 487] width 521 height 36
drag, startPoint x: 86, startPoint y: 134, endPoint x: 96, endPoint y: 148, distance: 17.9
click at [86, 134] on span at bounding box center [87, 133] width 31 height 13
click at [103, 180] on span at bounding box center [101, 182] width 47 height 20
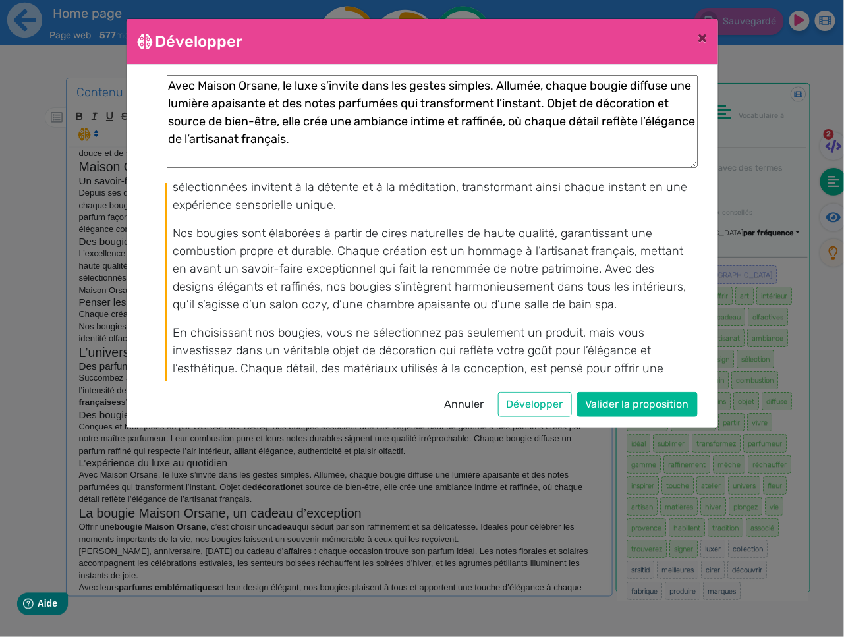
scroll to position [207, 0]
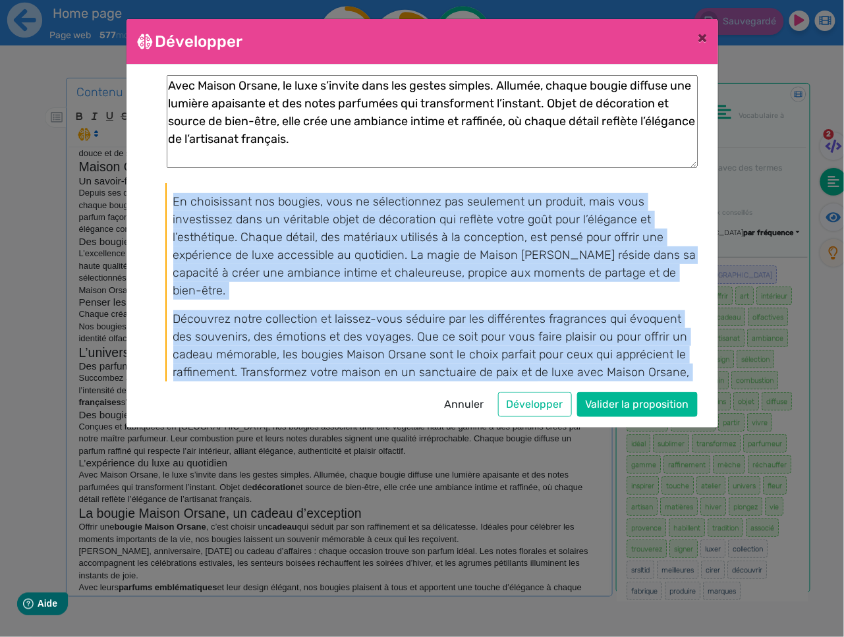
drag, startPoint x: 551, startPoint y: 375, endPoint x: 189, endPoint y: 202, distance: 400.6
click at [171, 190] on div "Avec Maison Orsane, le luxe s’invite dans les gestes simples du quotidien. Nous…" at bounding box center [430, 187] width 531 height 423
click at [244, 242] on p "En choisissant nos bougies, vous ne sélectionnez pas seulement un produit, mais…" at bounding box center [434, 246] width 523 height 107
drag, startPoint x: 175, startPoint y: 191, endPoint x: 560, endPoint y: 374, distance: 426.6
click at [560, 374] on div "Avec Maison Orsane, le luxe s’invite dans les gestes simples du quotidien. Nous…" at bounding box center [430, 187] width 531 height 423
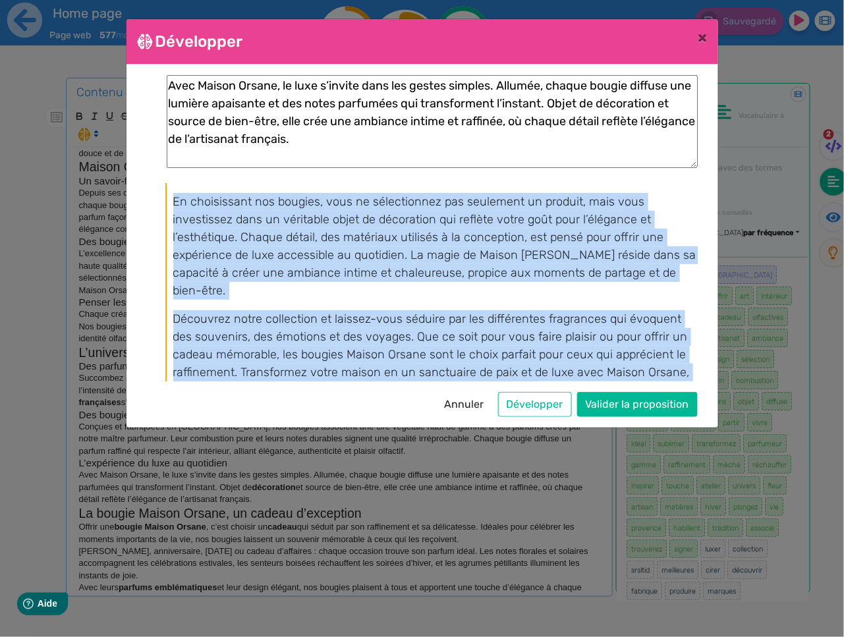
copy div "Avec Maison Orsane, le luxe s’invite dans les gestes simples du quotidien. Nous…"
click at [477, 401] on button "Annuler" at bounding box center [464, 404] width 57 height 25
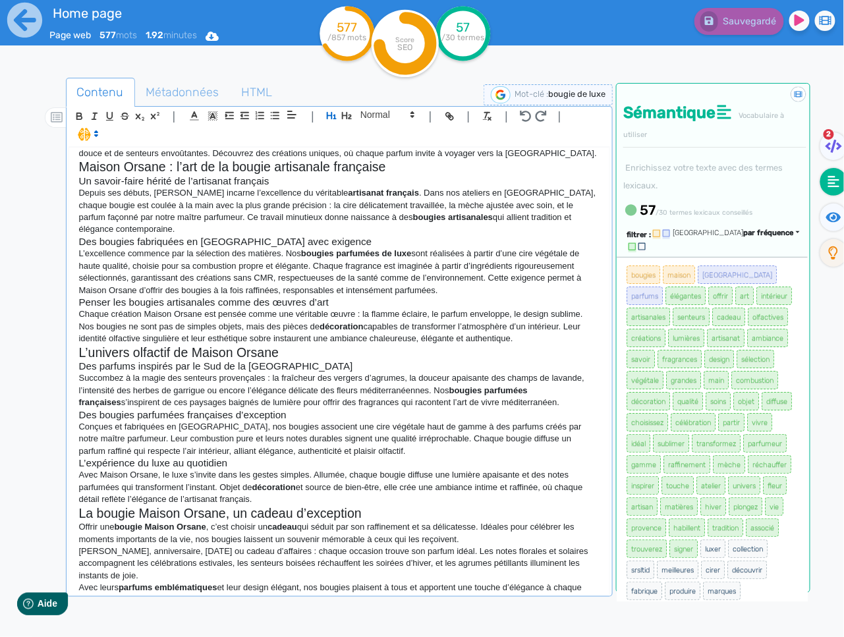
scroll to position [0, 0]
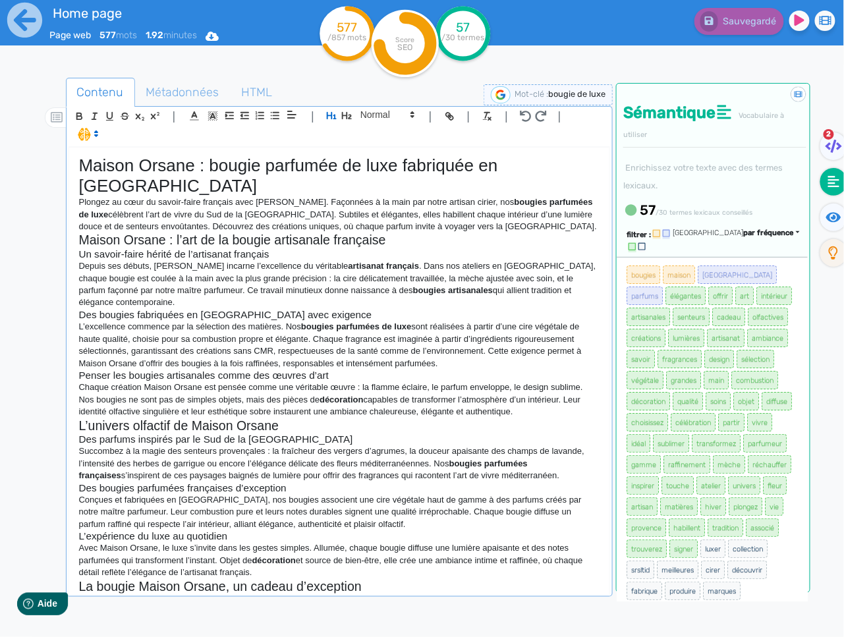
drag, startPoint x: 261, startPoint y: 538, endPoint x: 68, endPoint y: 519, distance: 193.9
click at [70, 520] on div "Maison Orsane : bougie parfumée de luxe fabriquée en France Plongez au cœur du …" at bounding box center [339, 371] width 541 height 446
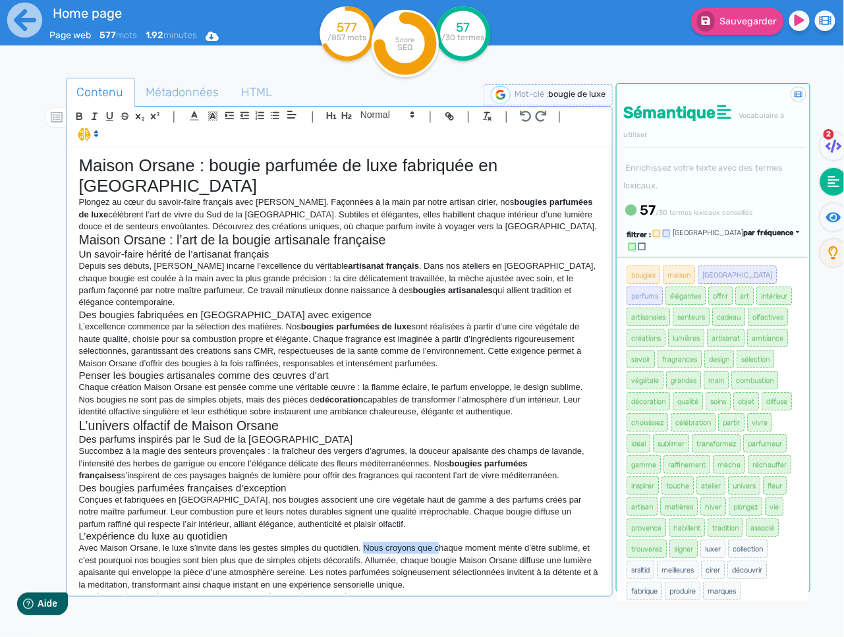
drag, startPoint x: 442, startPoint y: 517, endPoint x: 366, endPoint y: 516, distance: 75.7
click at [366, 542] on p "Avec Maison Orsane, le luxe s’invite dans les gestes simples du quotidien. Nous…" at bounding box center [339, 566] width 521 height 49
click at [282, 542] on p "Avec Maison Orsane, le luxe s’invite dans les gestes simples du quotidien. Chaq…" at bounding box center [339, 566] width 521 height 49
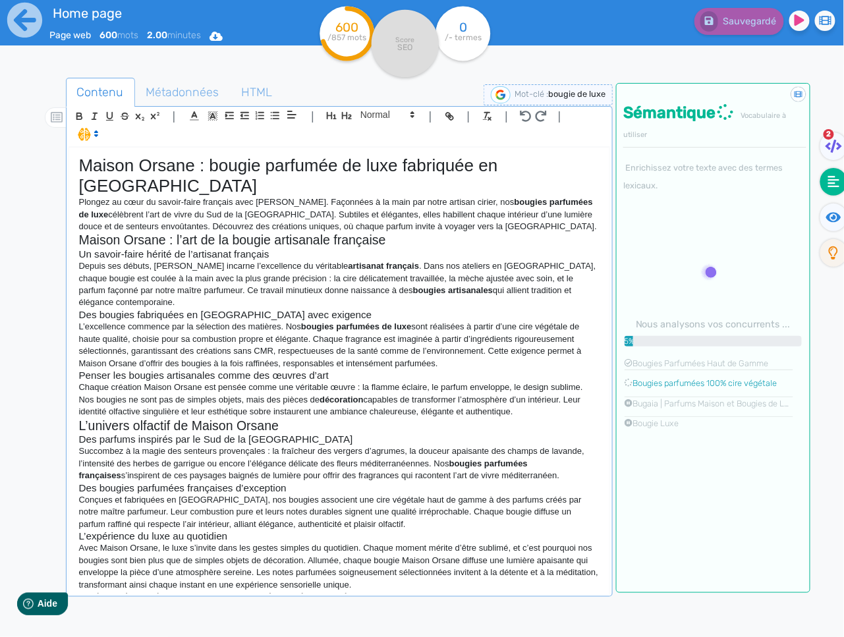
click at [419, 550] on p "Avec Maison Orsane, le luxe s’invite dans les gestes simples du quotidien. Chaq…" at bounding box center [339, 566] width 521 height 49
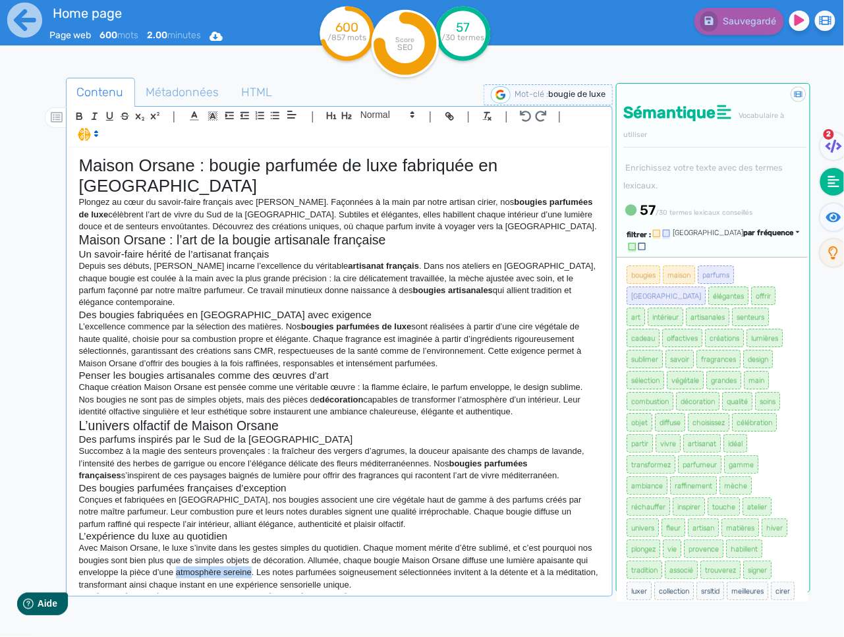
drag, startPoint x: 252, startPoint y: 540, endPoint x: 178, endPoint y: 542, distance: 73.8
click at [178, 542] on p "Avec Maison Orsane, le luxe s’invite dans les gestes simples du quotidien. Chaq…" at bounding box center [339, 566] width 521 height 49
click at [78, 120] on icon "button" at bounding box center [79, 116] width 11 height 11
click at [518, 553] on p "Avec Maison Orsane, le luxe s’invite dans les gestes simples du quotidien. Chaq…" at bounding box center [339, 566] width 521 height 49
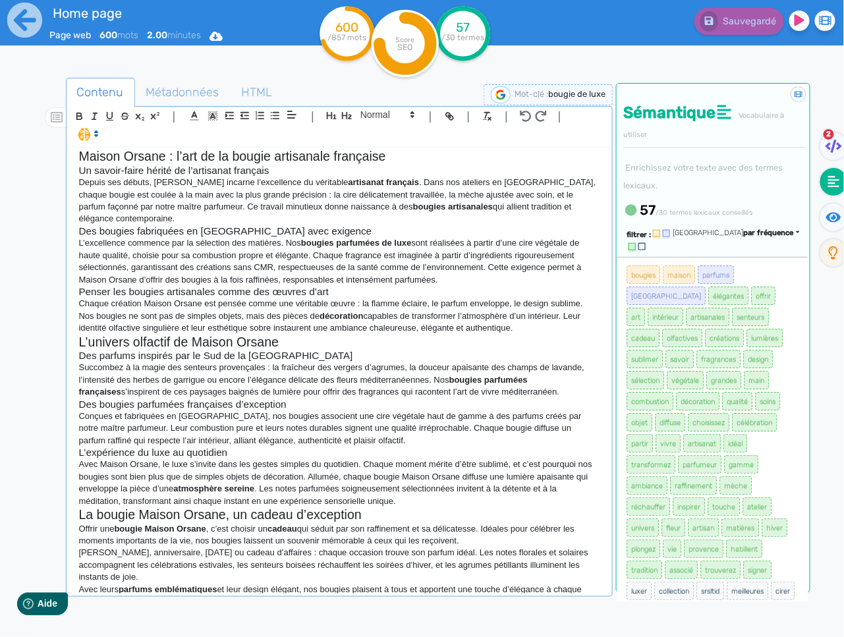
scroll to position [86, 0]
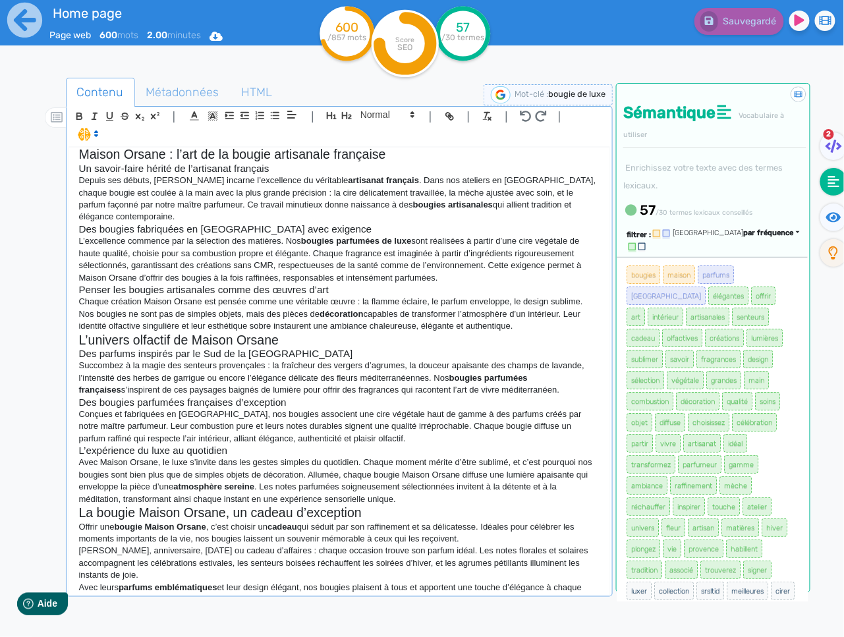
click at [304, 408] on p "Conçues et fabriquées en France, nos bougies associent une cire végétale haut d…" at bounding box center [339, 426] width 521 height 36
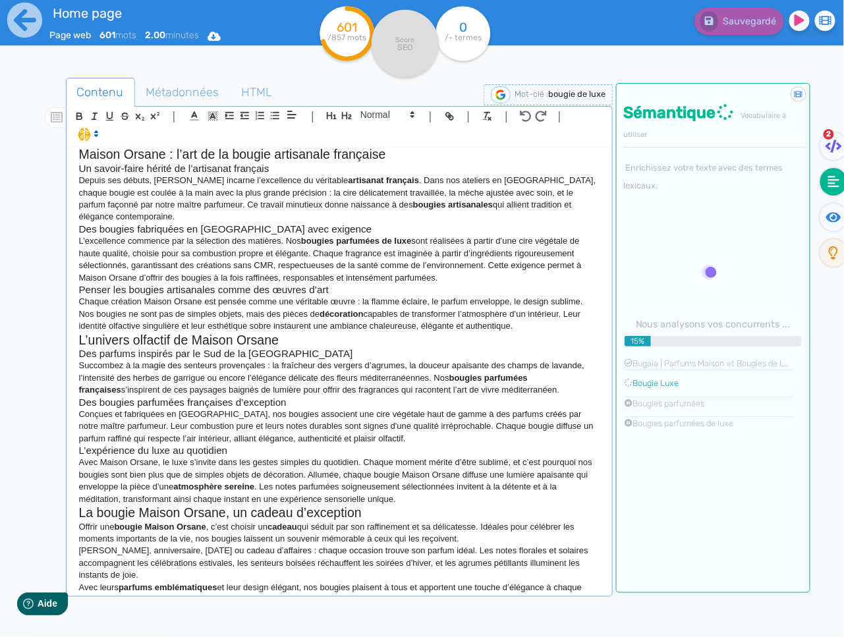
copy div "Maison Orsane : bougie parfumée de luxe fabriquée en France Plongez au cœur du …"
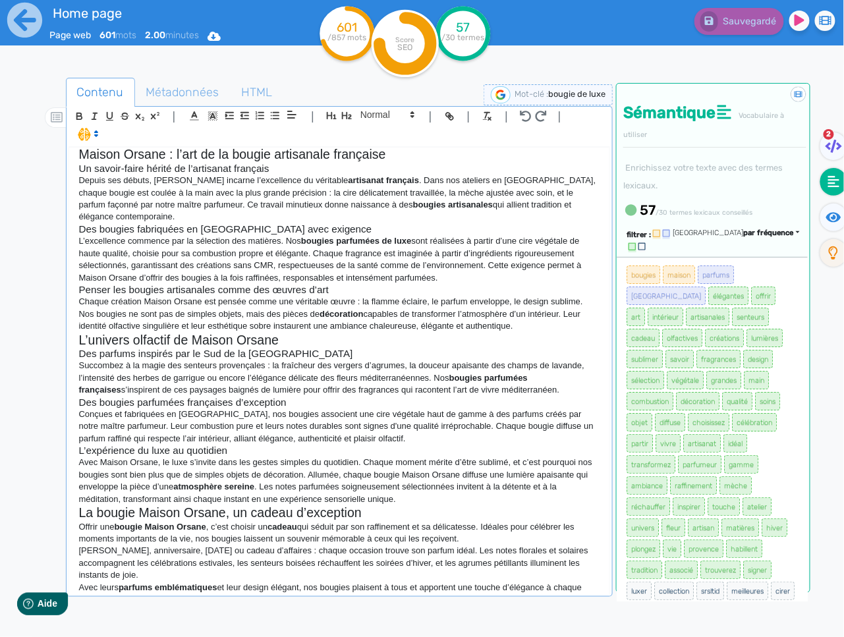
click at [490, 360] on p "Succombez à la magie des senteurs provençales : la fraîcheur des vergers d’agru…" at bounding box center [339, 378] width 521 height 36
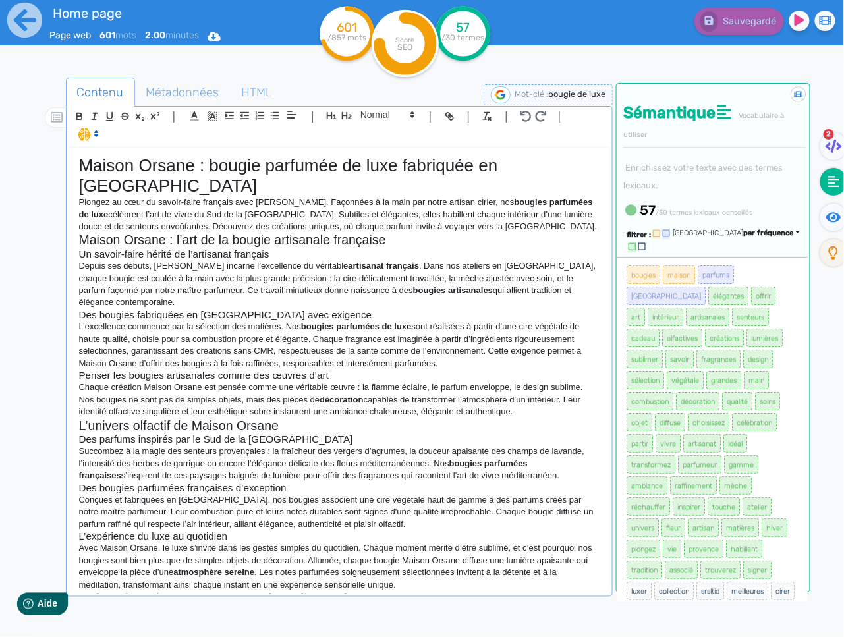
click at [330, 260] on p "Depuis ses débuts, Maison Orsane incarne l’excellence du véritable artisanat fr…" at bounding box center [339, 284] width 521 height 49
click at [330, 321] on p "L’excellence commence par la sélection des matières. Nos bougies parfumées de l…" at bounding box center [339, 345] width 521 height 49
copy div "Maison Orsane : bougie parfumée de luxe fabriquée en France Plongez au cœur du …"
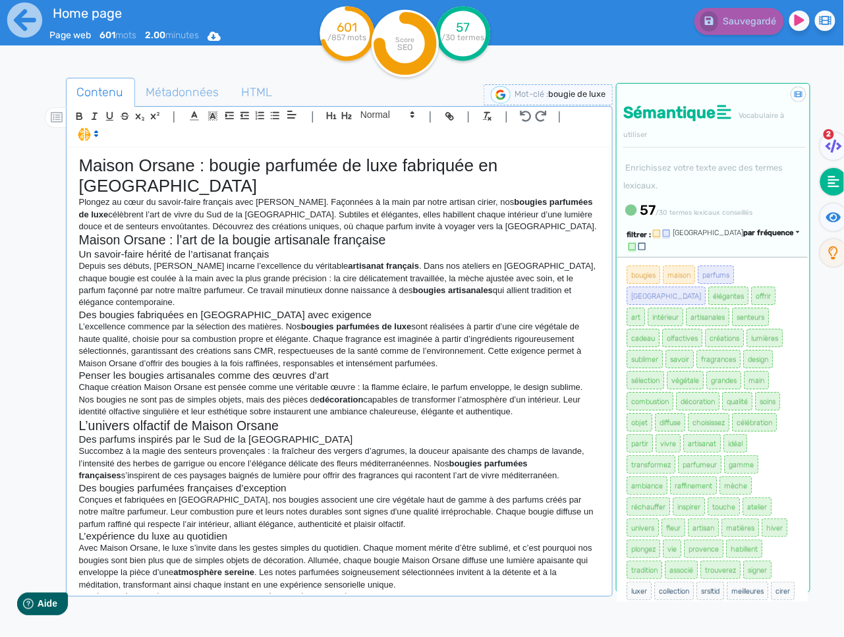
scroll to position [86, 0]
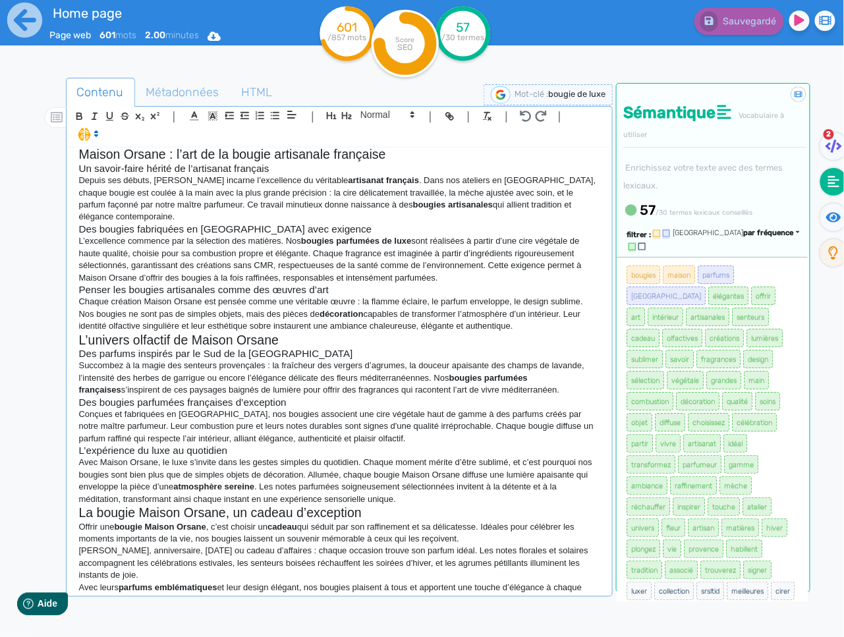
click at [144, 522] on strong "bougie Maison Orsane" at bounding box center [160, 527] width 92 height 10
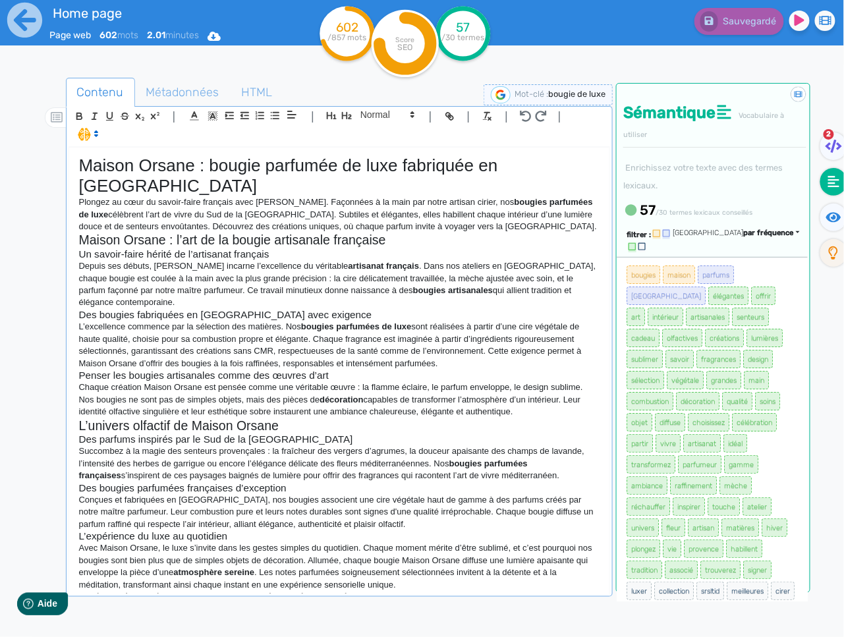
click at [404, 542] on p "Avec Maison Orsane, le luxe s’invite dans les gestes simples du quotidien. Chaq…" at bounding box center [339, 566] width 521 height 49
copy div "Maison Orsane : bougie parfumée de luxe fabriquée en France Plongez au cœur du …"
click at [502, 381] on p "Chaque création Maison Orsane est pensée comme une véritable œuvre : la flamme …" at bounding box center [339, 399] width 521 height 36
drag, startPoint x: 396, startPoint y: 369, endPoint x: 275, endPoint y: 89, distance: 305.0
click at [392, 381] on p "Chaque création Maison Orsane est pensée comme une véritable œuvre : la flamme …" at bounding box center [339, 399] width 521 height 36
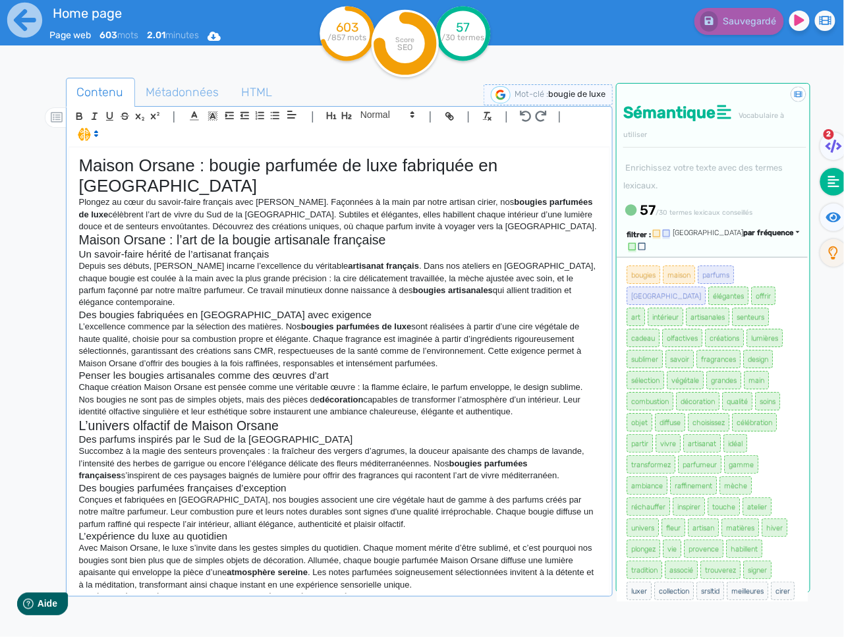
click at [379, 418] on h2 "L’univers olfactif de Maison Orsane" at bounding box center [339, 425] width 521 height 15
copy div "Maison Orsane : bougie parfumée de luxe fabriquée en France Plongez au cœur du …"
click at [479, 384] on div "Maison Orsane : bougie parfumée de luxe fabriquée en France Plongez au cœur du …" at bounding box center [339, 371] width 541 height 446
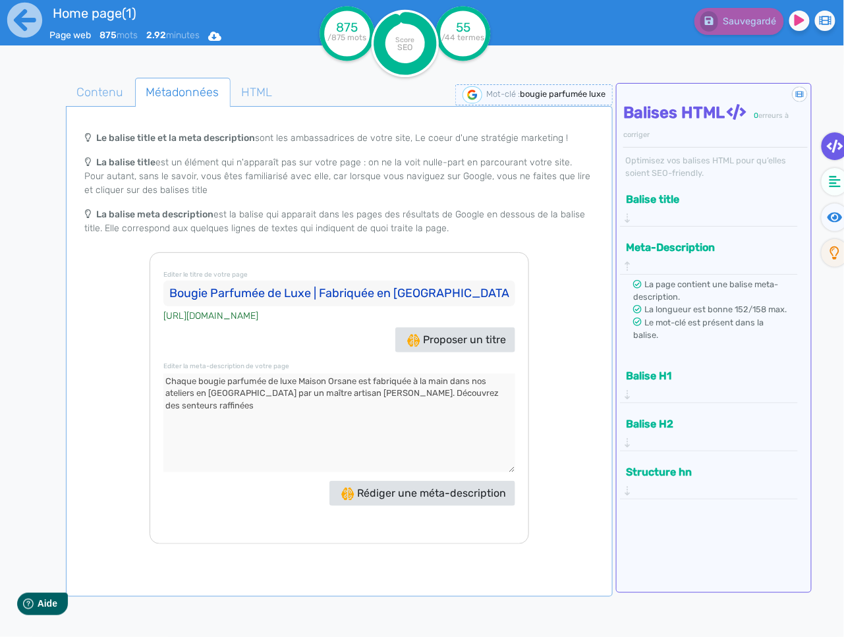
click at [496, 393] on textarea at bounding box center [339, 422] width 352 height 99
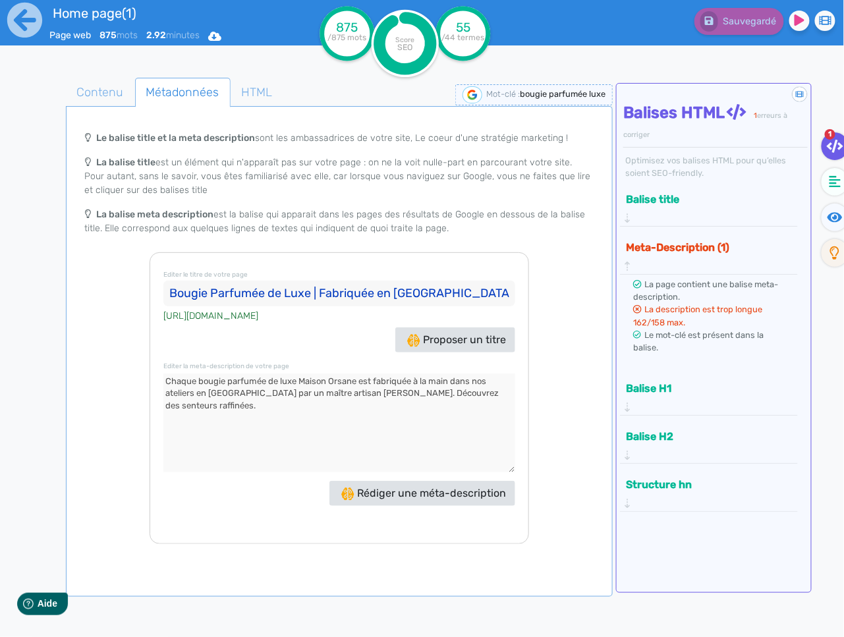
drag, startPoint x: 494, startPoint y: 398, endPoint x: 503, endPoint y: 397, distance: 8.7
click at [494, 398] on textarea at bounding box center [339, 422] width 352 height 99
drag, startPoint x: 494, startPoint y: 392, endPoint x: 36, endPoint y: 362, distance: 458.7
click at [36, 362] on div "Contenu Métadonnées HTML | | H3 H4 H5 H6 Normal | | | | Maison Orsane : bougie …" at bounding box center [438, 392] width 812 height 655
click at [470, 399] on textarea at bounding box center [339, 422] width 352 height 99
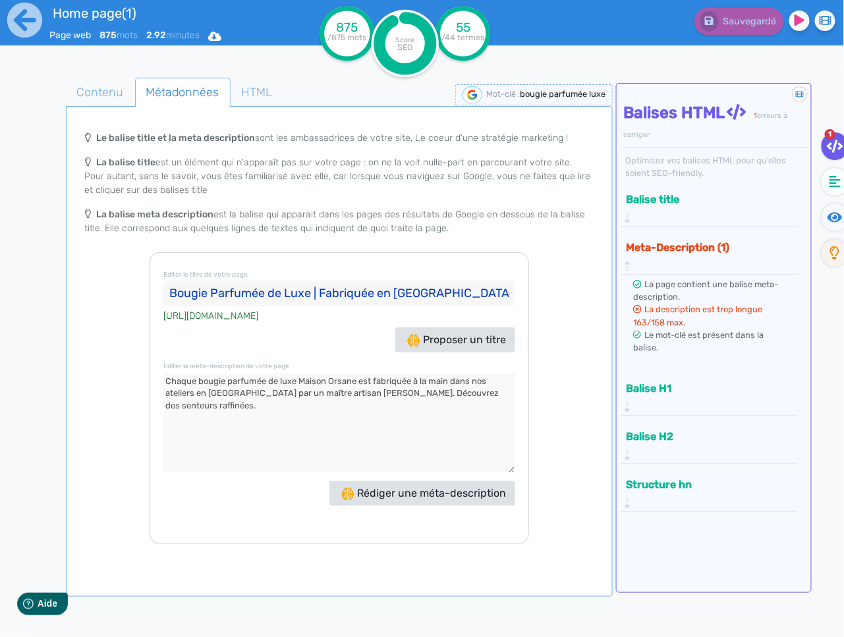
drag, startPoint x: 469, startPoint y: 394, endPoint x: 356, endPoint y: 396, distance: 113.3
click at [356, 396] on textarea at bounding box center [339, 422] width 352 height 99
click at [452, 391] on textarea at bounding box center [339, 422] width 352 height 99
drag, startPoint x: 495, startPoint y: 393, endPoint x: 354, endPoint y: 396, distance: 141.0
click at [354, 396] on textarea at bounding box center [339, 422] width 352 height 99
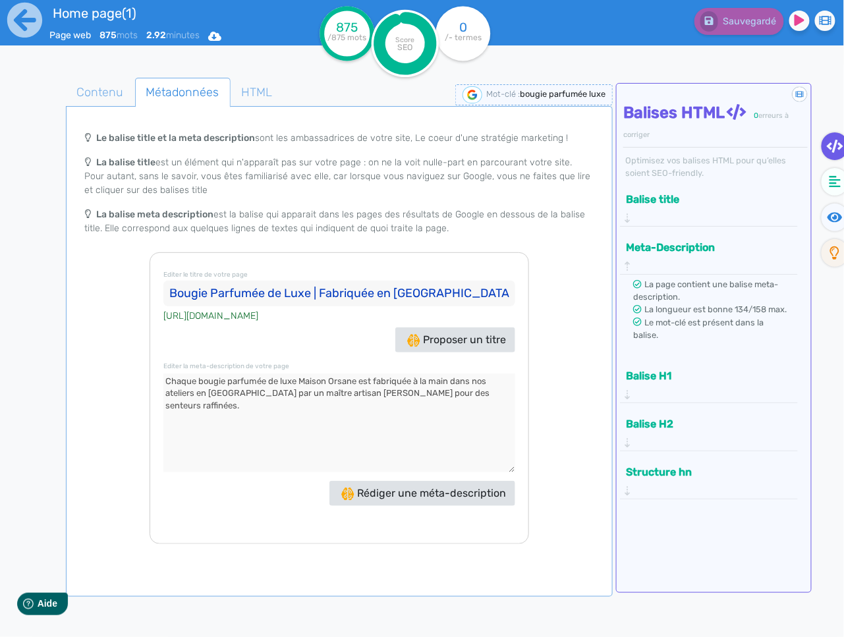
click at [354, 393] on textarea at bounding box center [339, 422] width 352 height 99
click at [487, 398] on textarea at bounding box center [339, 422] width 352 height 99
type textarea "Chaque bougie parfumée de luxe Maison Orsane est fabriquée à la main dans nos a…"
click at [483, 396] on textarea at bounding box center [339, 422] width 352 height 99
click at [107, 108] on span "Contenu" at bounding box center [101, 92] width 68 height 36
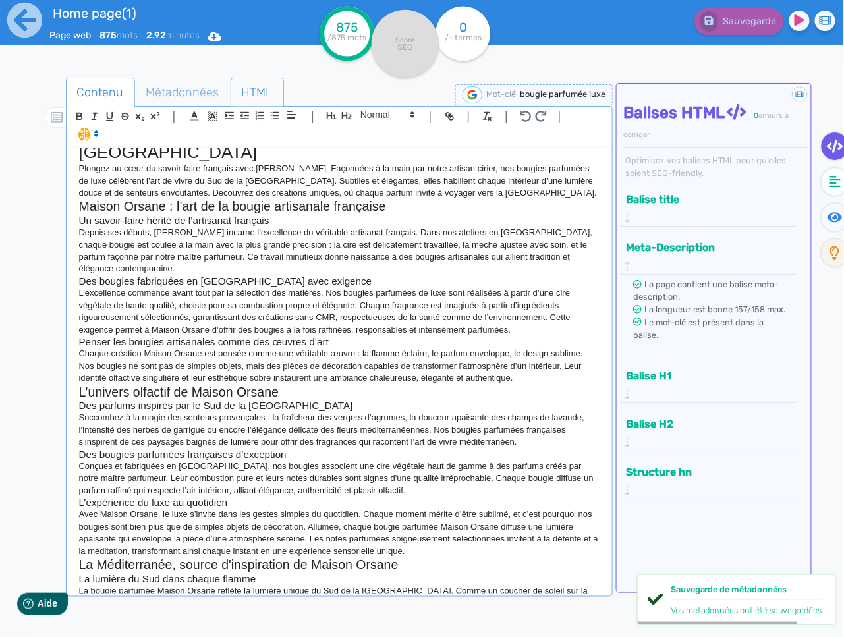
scroll to position [54, 0]
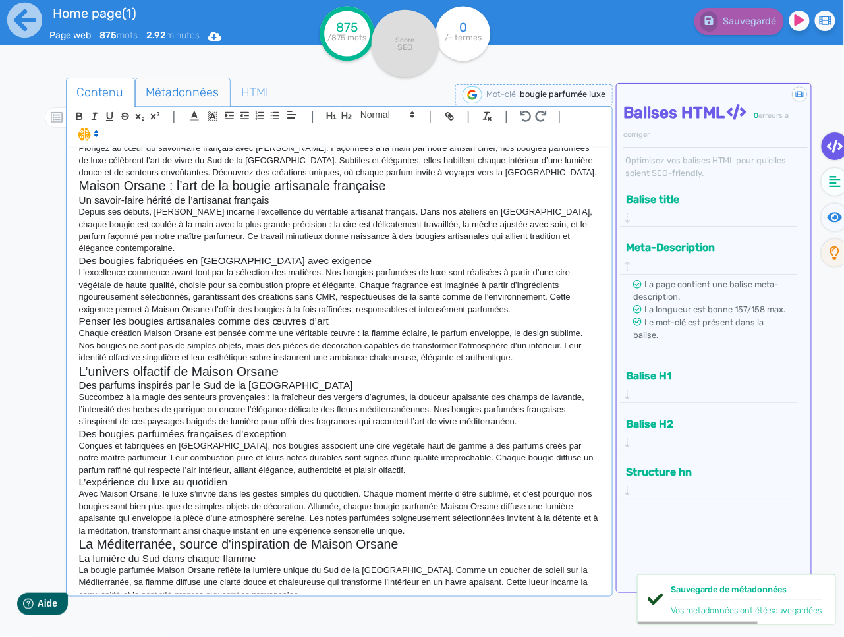
click at [192, 87] on span "Métadonnées" at bounding box center [183, 92] width 94 height 36
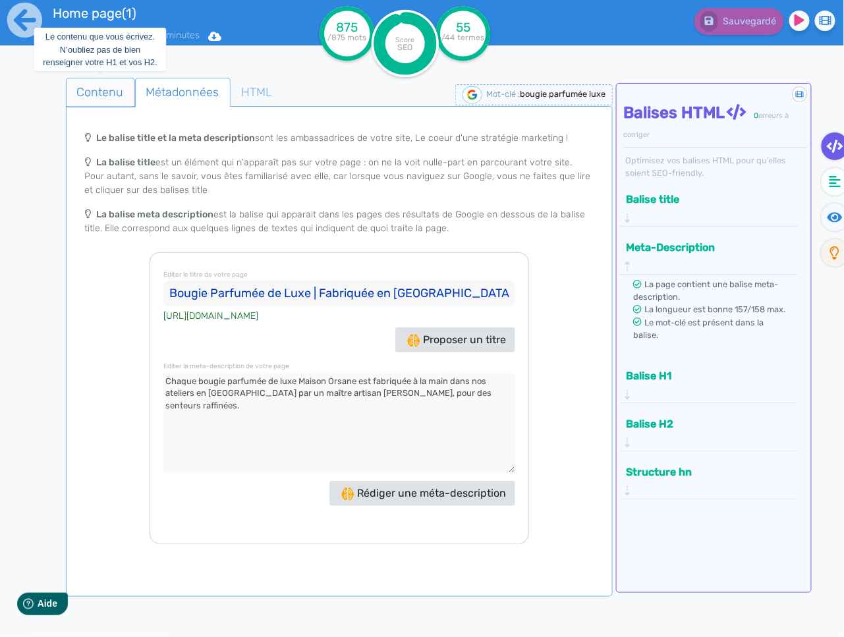
click at [117, 94] on span "Contenu" at bounding box center [101, 92] width 68 height 36
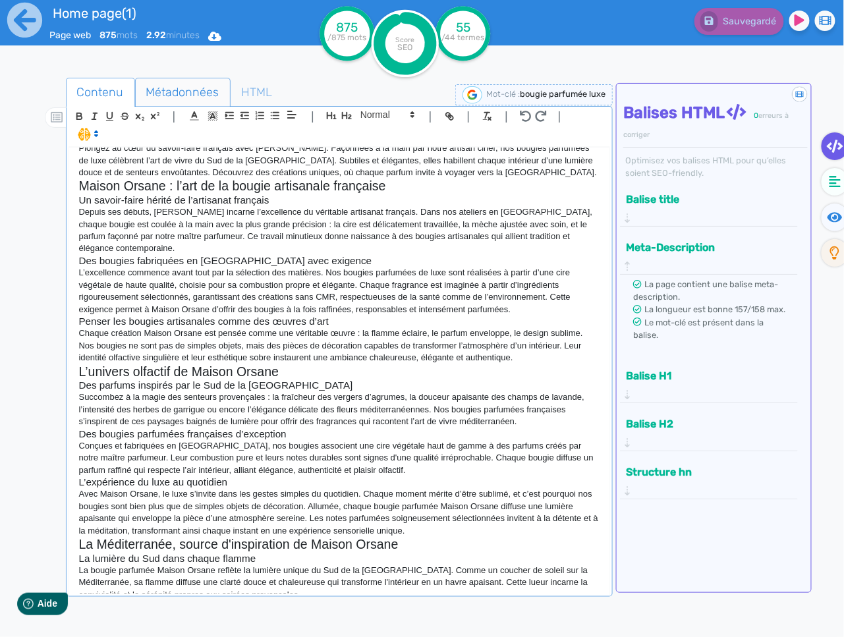
click at [188, 91] on span "Métadonnées" at bounding box center [183, 92] width 94 height 36
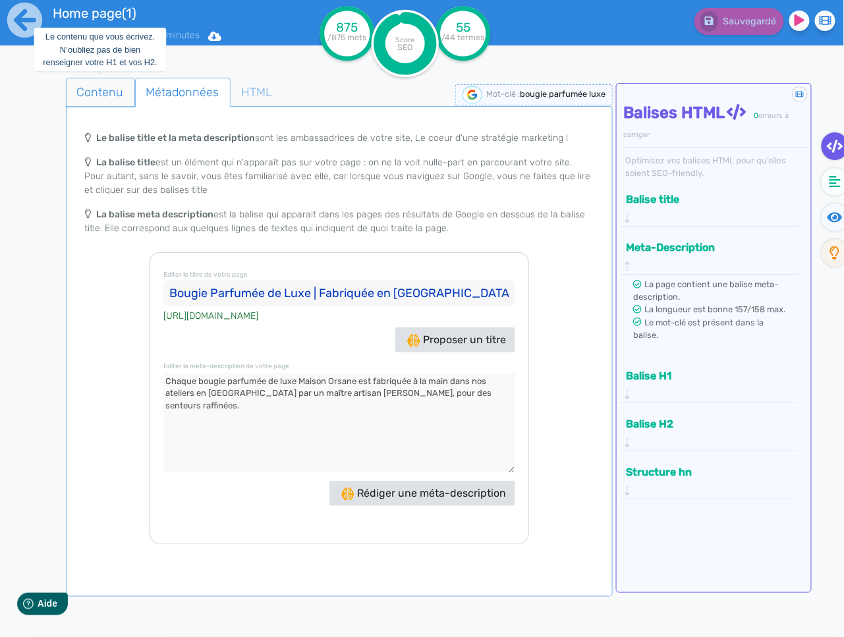
click at [94, 97] on span "Contenu" at bounding box center [101, 92] width 68 height 36
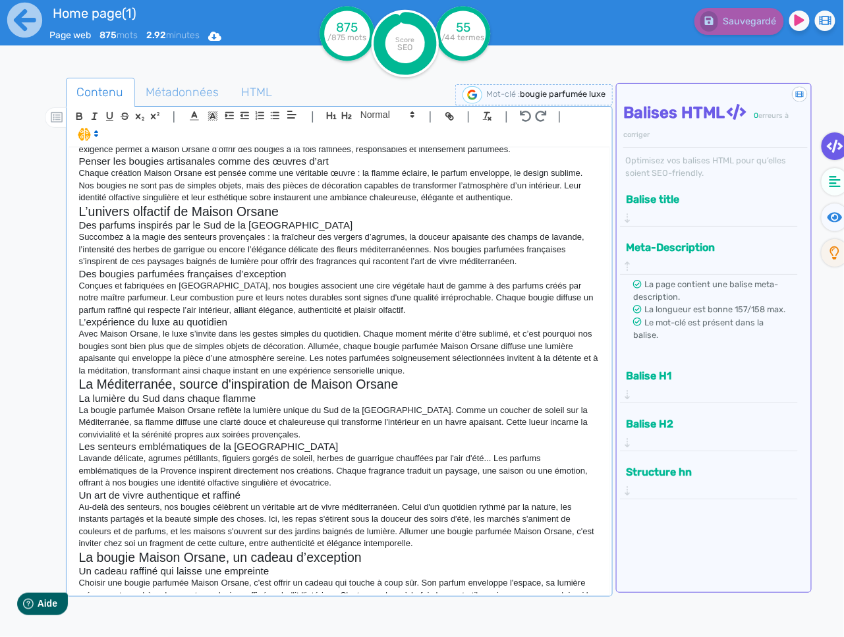
scroll to position [222, 0]
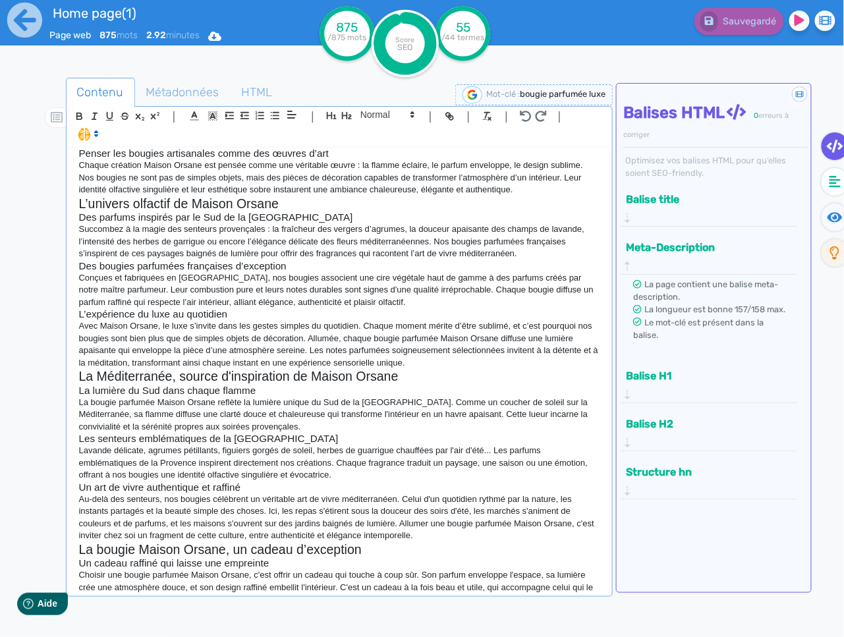
click at [351, 433] on h3 "Les senteurs emblématiques de la [GEOGRAPHIC_DATA]" at bounding box center [339, 439] width 521 height 12
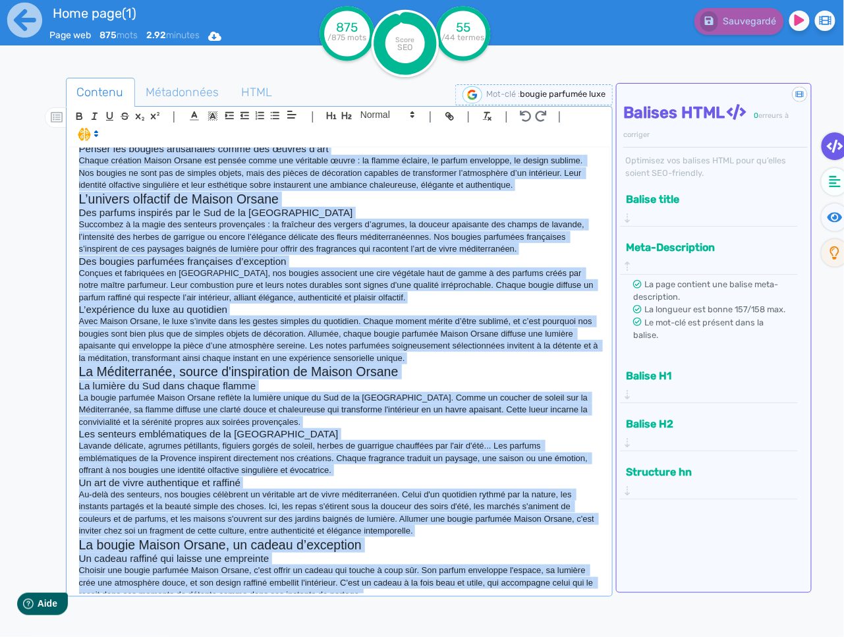
copy div "Maison Orsane : bougie parfumée de luxe fabriquée en France Plongez au cœur du …"
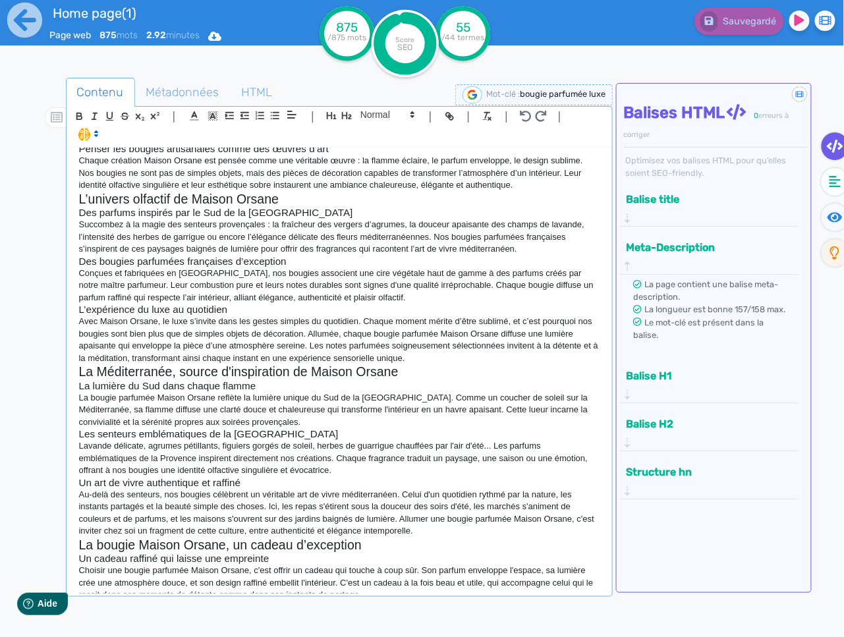
click at [427, 315] on p "Avec Maison Orsane, le luxe s’invite dans les gestes simples du quotidien. Chaq…" at bounding box center [339, 339] width 521 height 49
click at [373, 440] on p "Lavande délicate, agrumes pétillants, figuiers gorgés de soleil, herbes de guar…" at bounding box center [339, 458] width 521 height 36
